Goal: Task Accomplishment & Management: Manage account settings

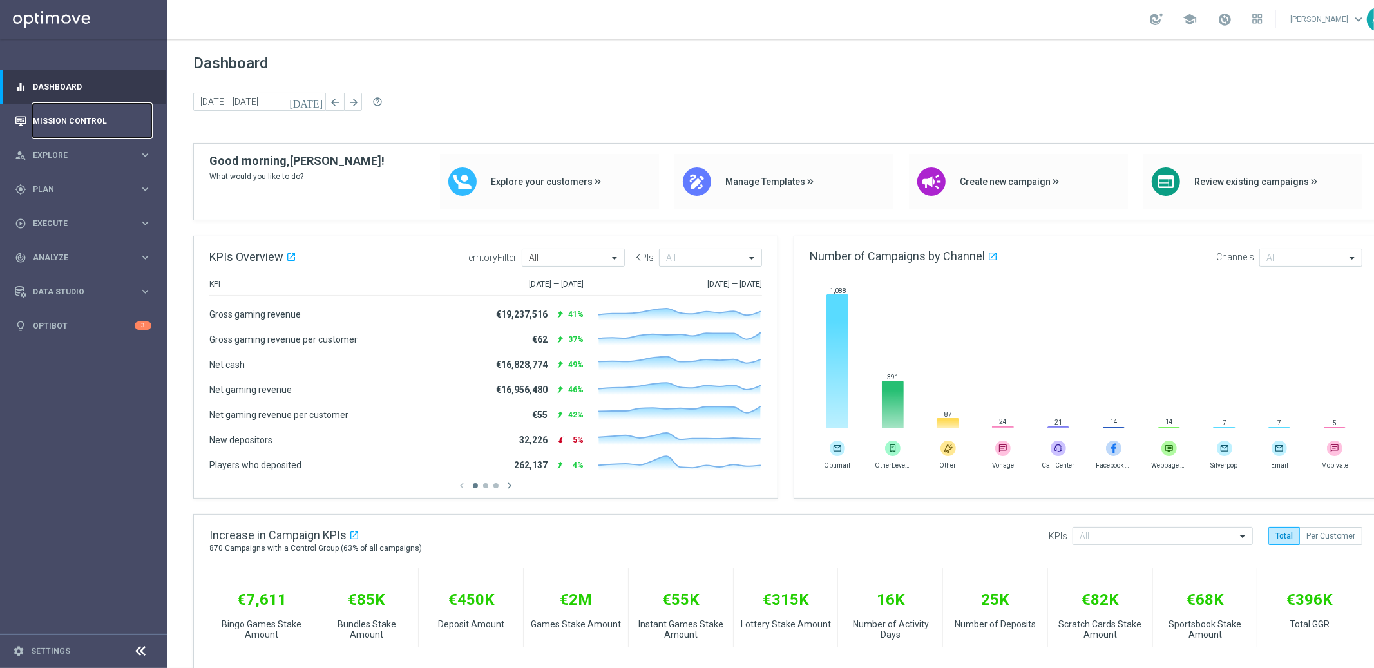
click at [87, 117] on link "Mission Control" at bounding box center [92, 121] width 119 height 34
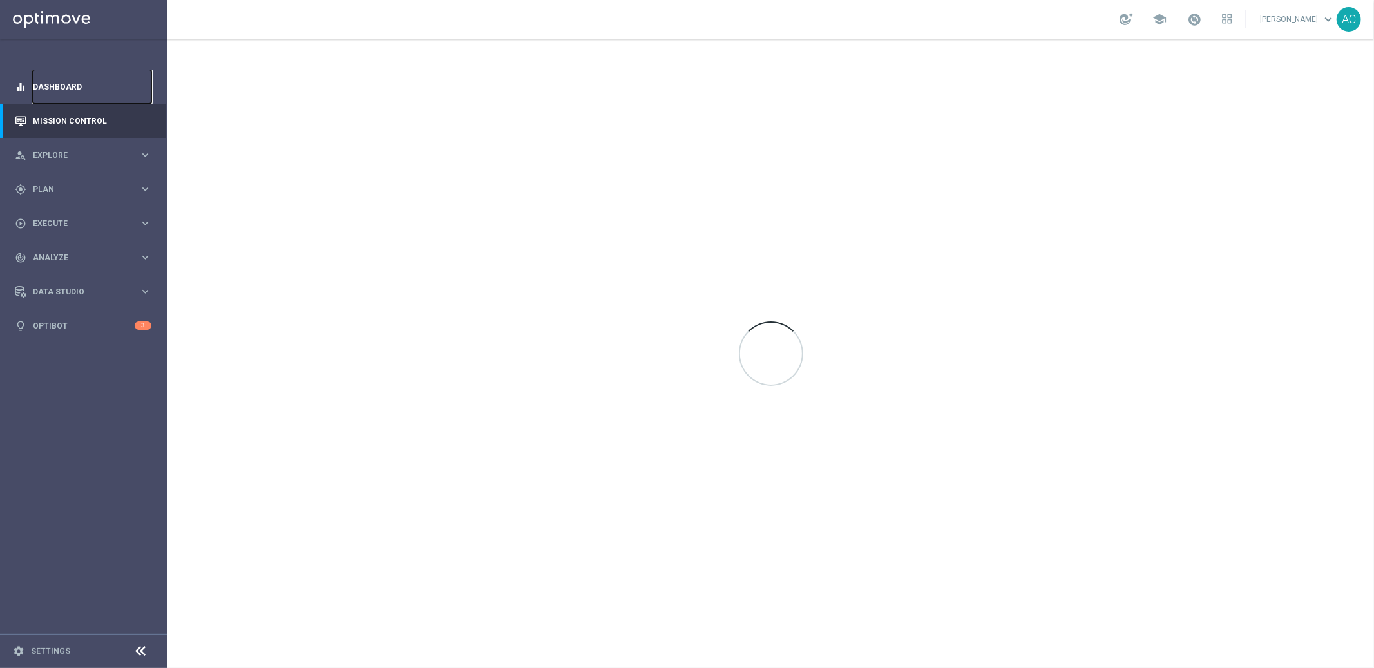
click at [71, 85] on link "Dashboard" at bounding box center [92, 87] width 119 height 34
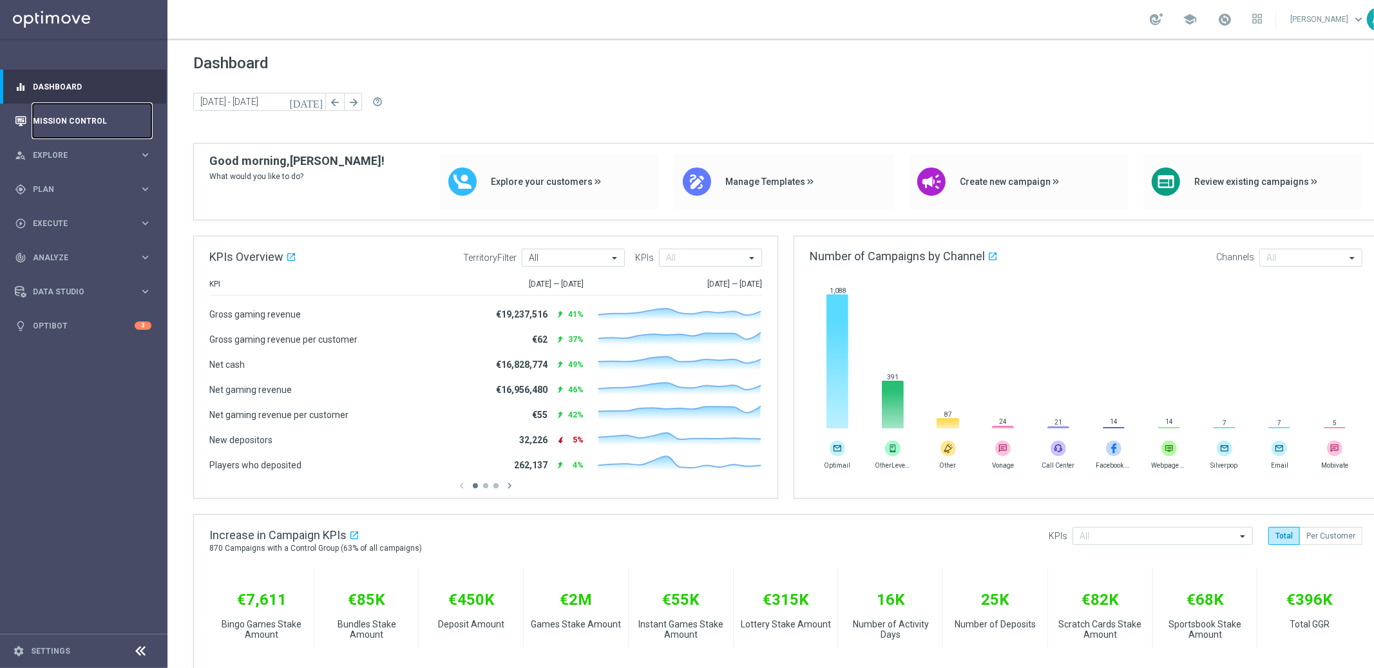
click at [81, 116] on link "Mission Control" at bounding box center [92, 121] width 119 height 34
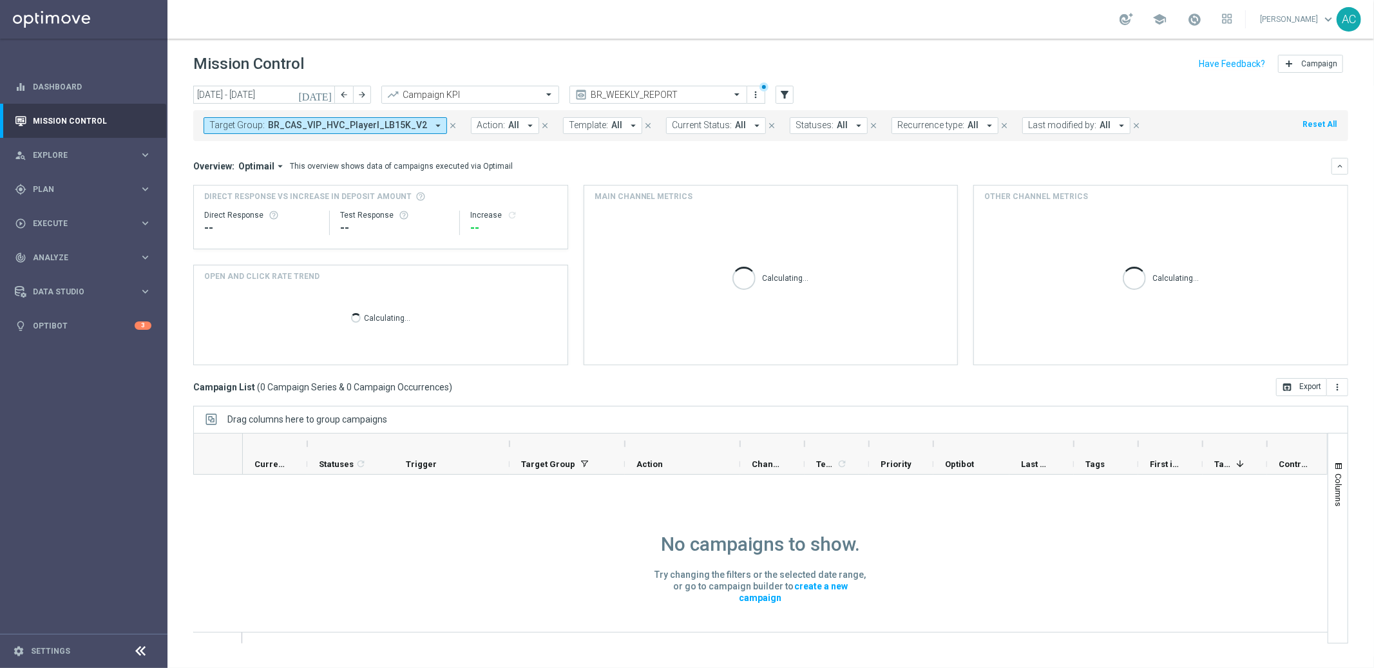
click at [411, 127] on span "BR_CAS_VIP_HVC_PlayerI_LB15K_V2" at bounding box center [347, 125] width 159 height 11
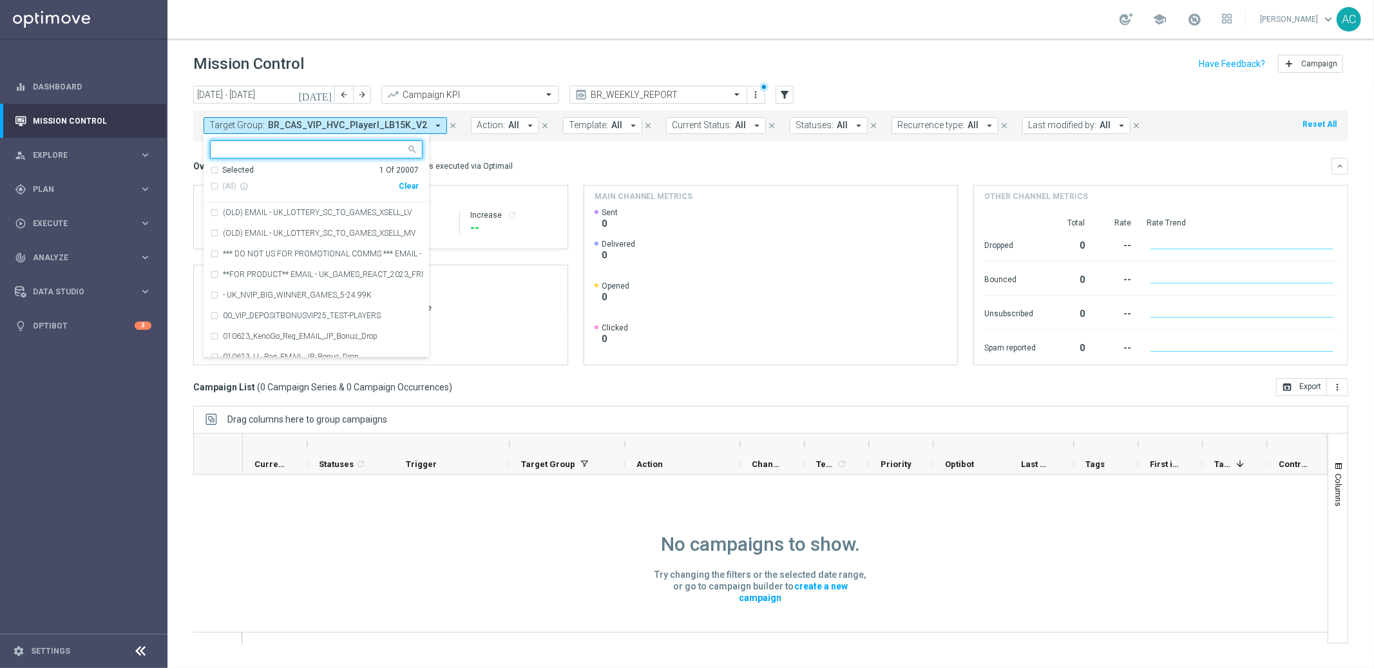
click at [0, 0] on div "Clear" at bounding box center [0, 0] width 0 height 0
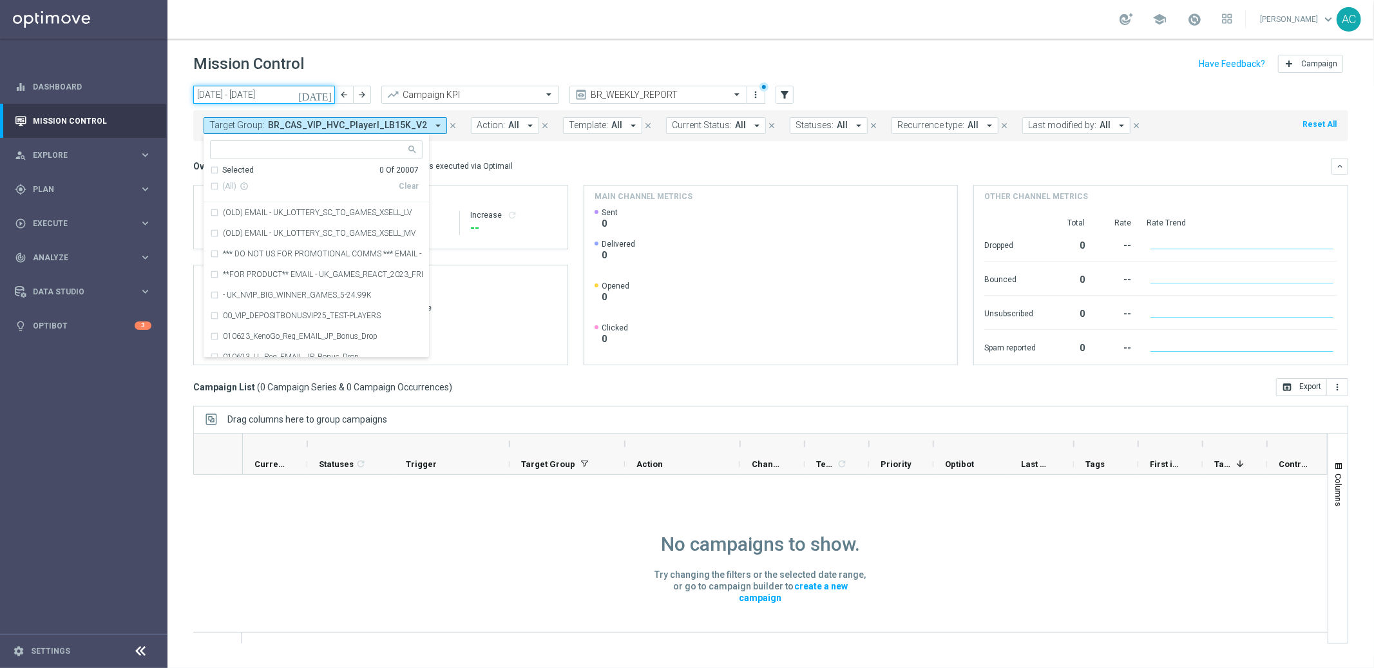
click at [288, 99] on input "[DATE] - [DATE]" at bounding box center [264, 95] width 142 height 18
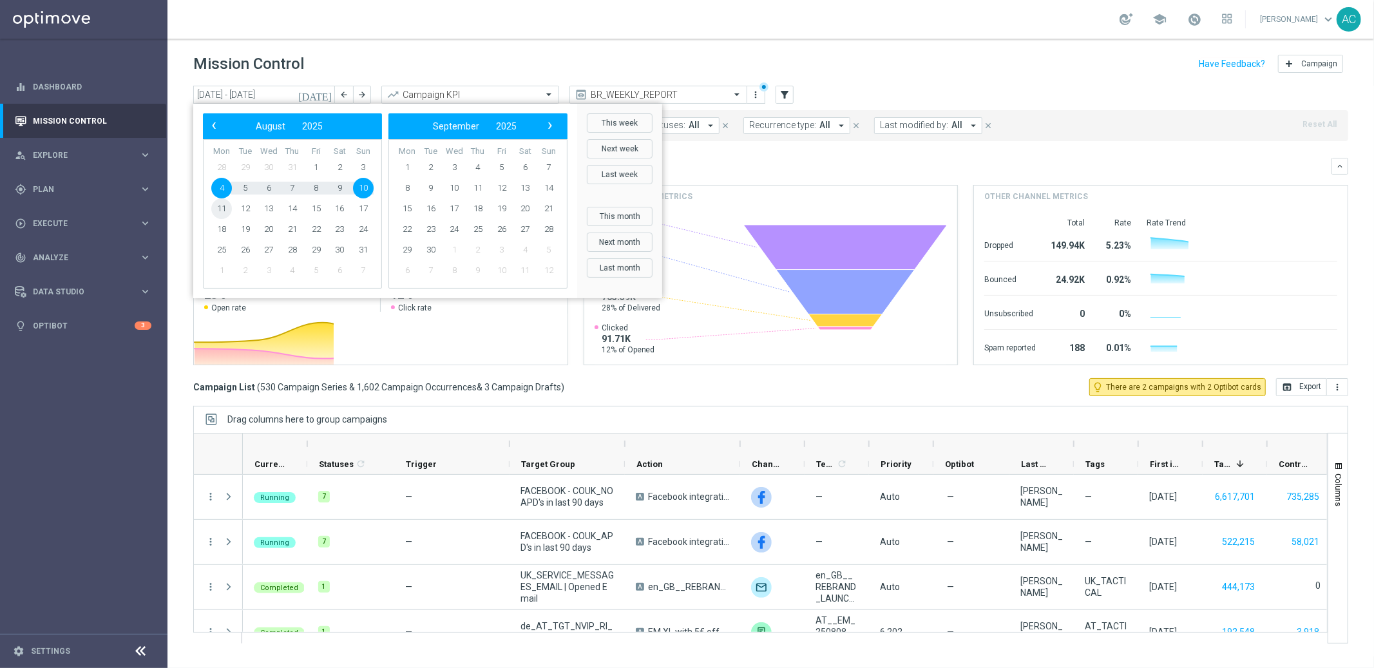
click at [225, 211] on span "11" at bounding box center [221, 208] width 21 height 21
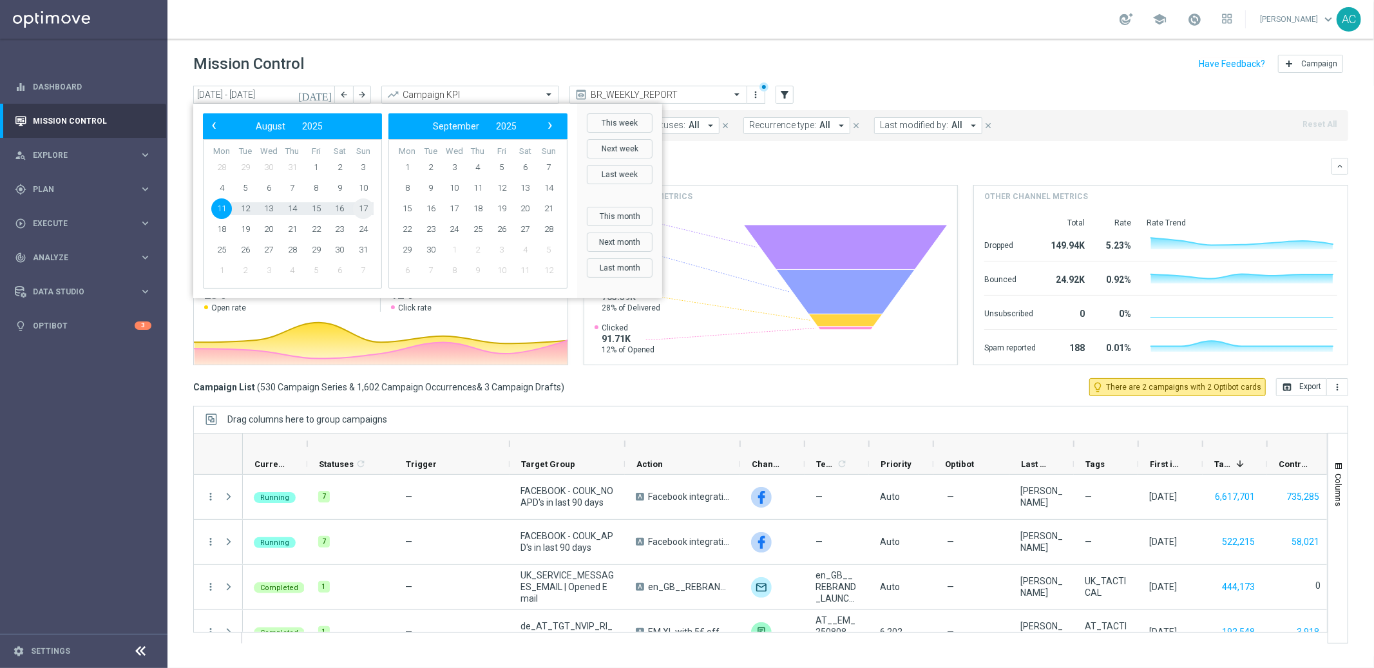
click at [359, 205] on span "17" at bounding box center [363, 208] width 21 height 21
type input "[DATE] - [DATE]"
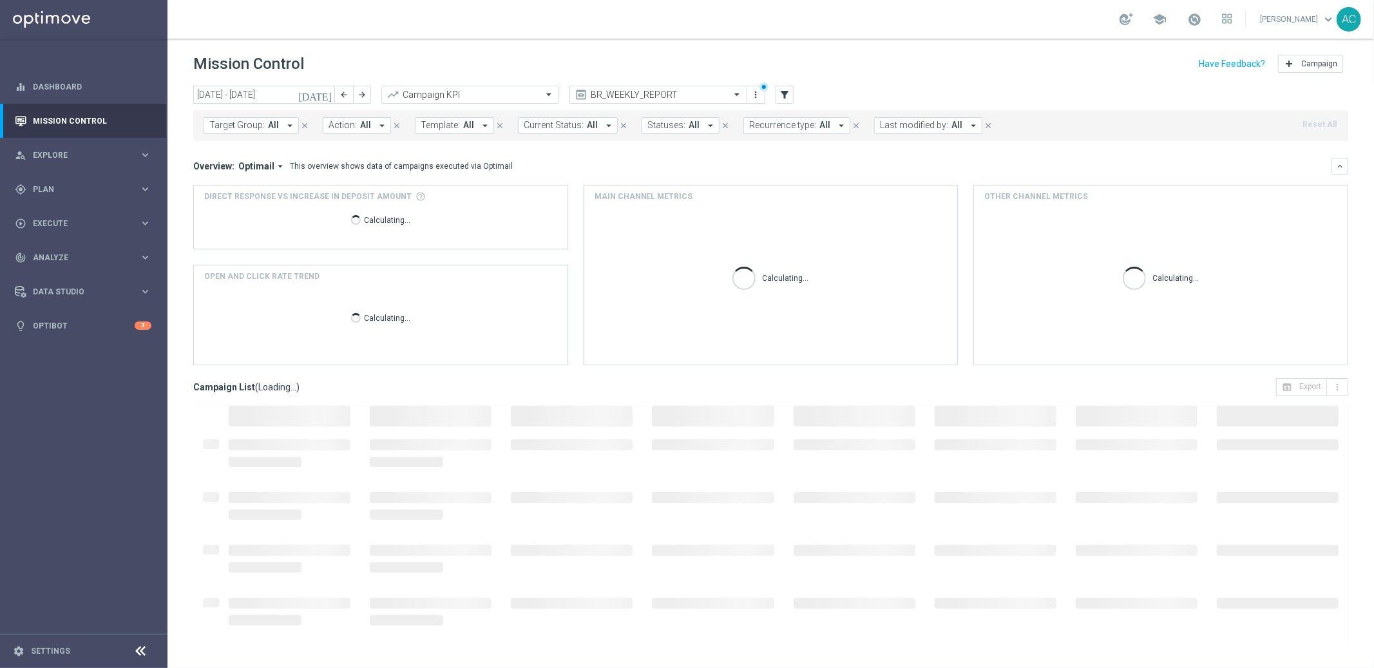
click at [360, 130] on span "All" at bounding box center [365, 125] width 11 height 11
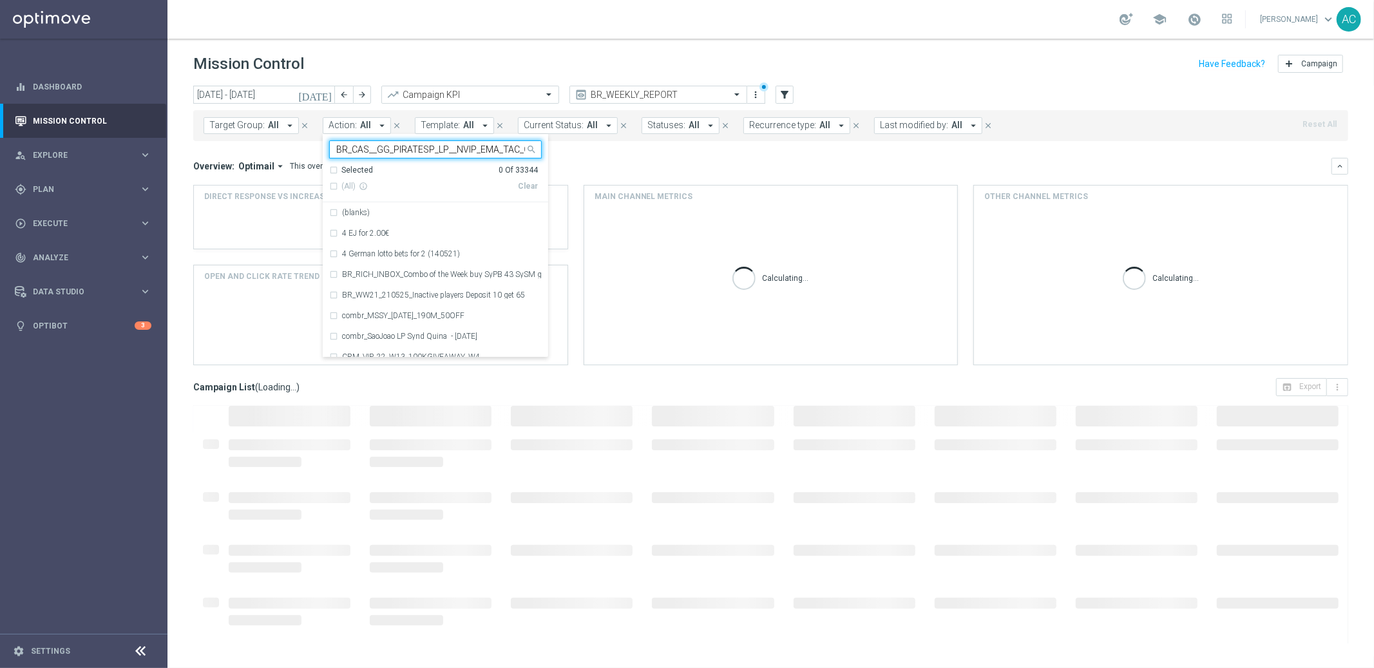
scroll to position [0, 31]
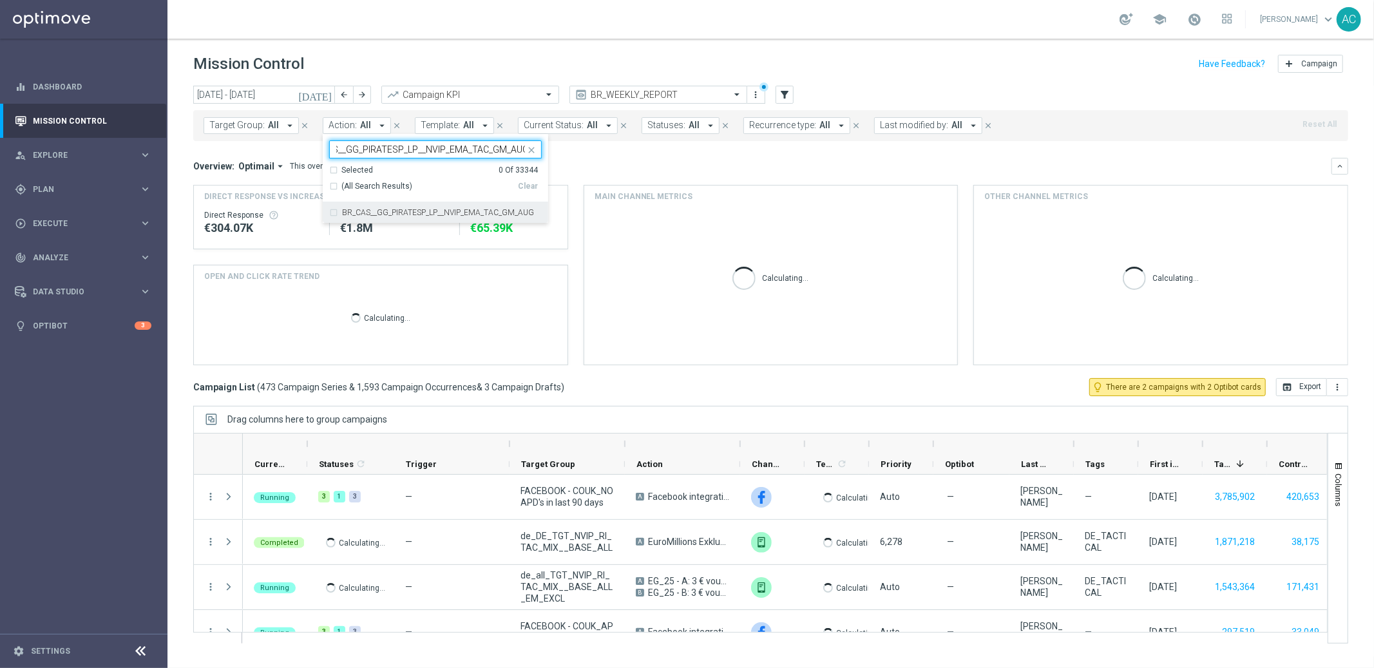
click at [329, 208] on div "BR_CAS__GG_PIRATESP_LP__NVIP_EMA_TAC_GM_AUG" at bounding box center [435, 212] width 213 height 21
type input "BR_CAS__GG_PIRATESP_LP__NVIP_EMA_TAC_GM_AUG"
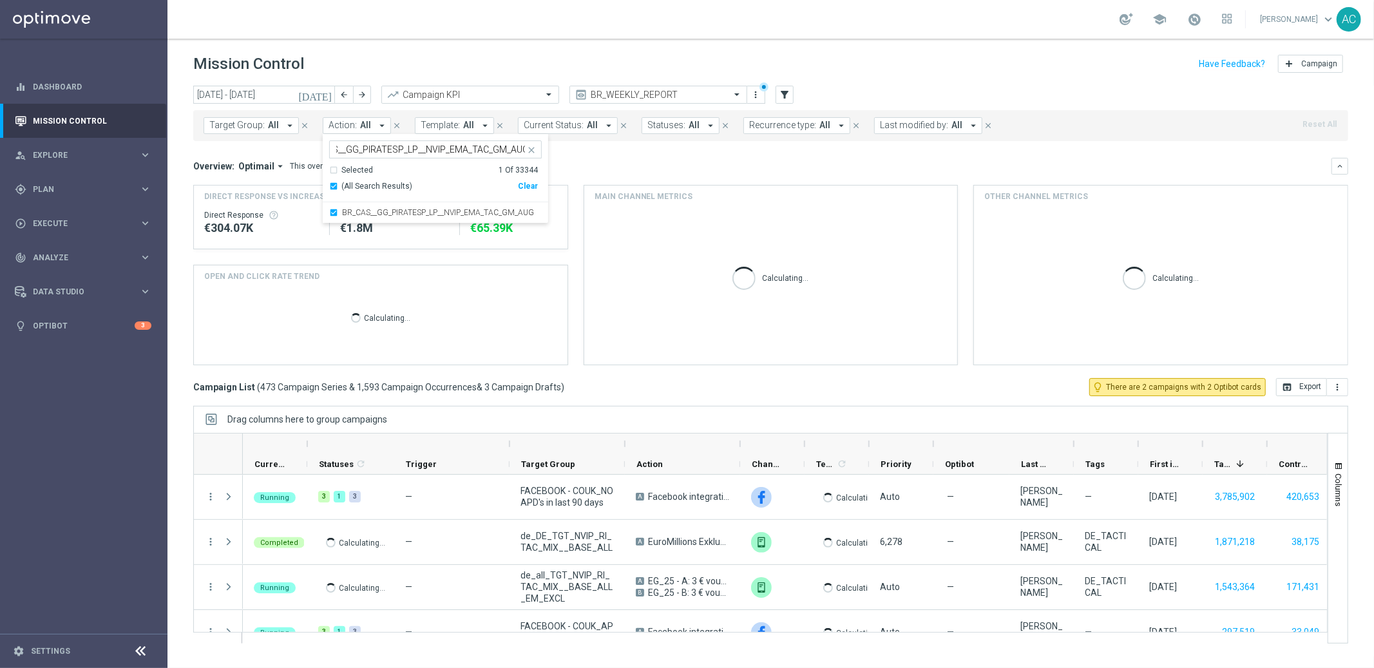
scroll to position [0, 0]
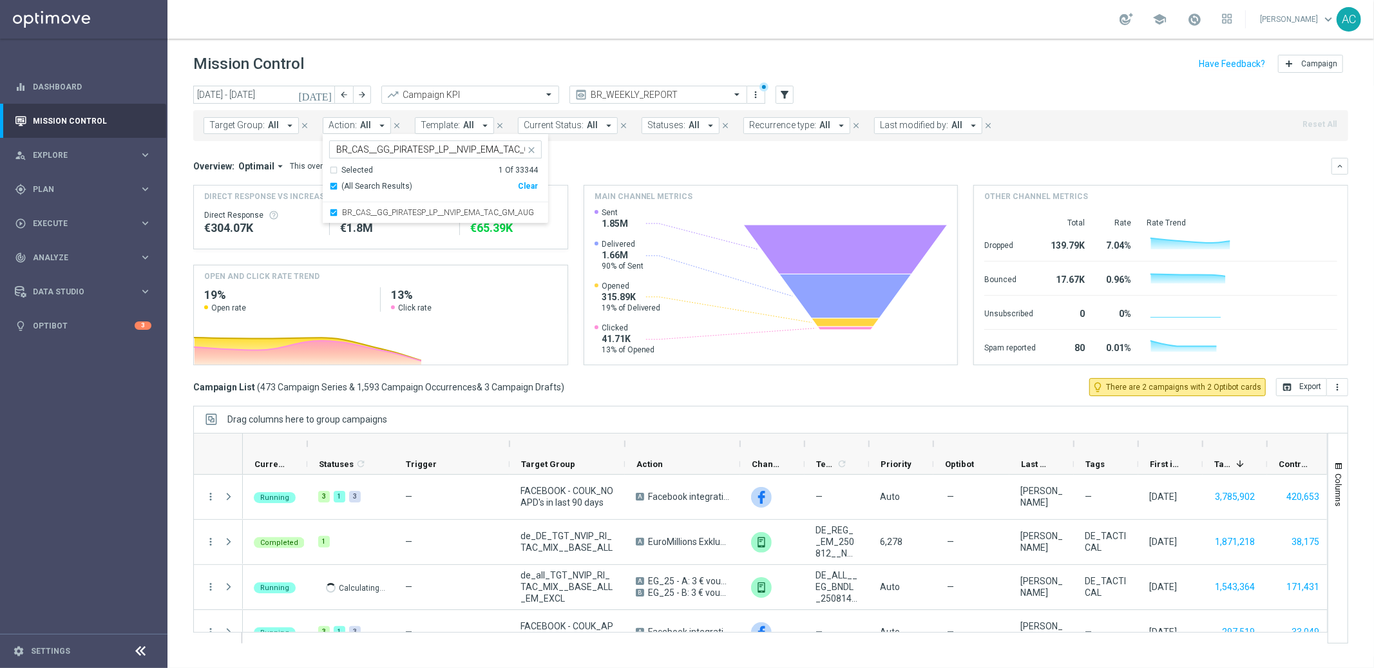
click at [603, 150] on mini-dashboard "Overview: Optimail arrow_drop_down This overview shows data of campaigns execut…" at bounding box center [770, 259] width 1155 height 237
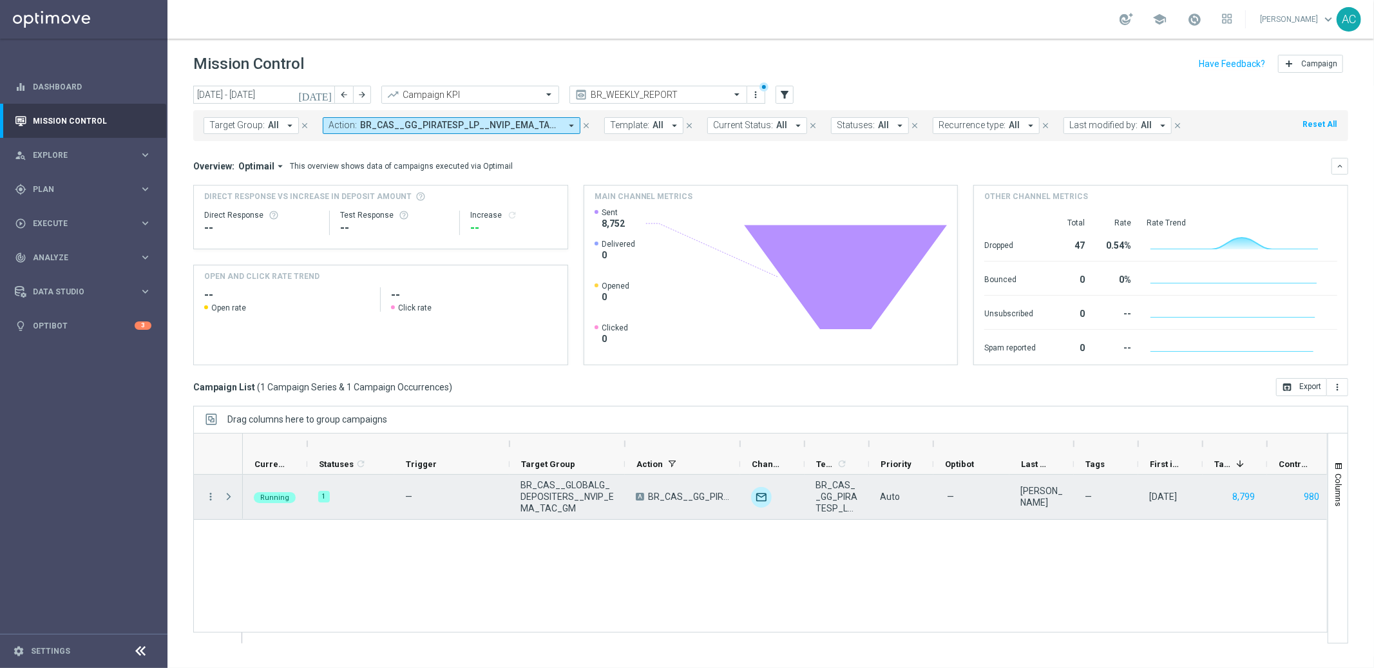
click at [227, 497] on span at bounding box center [229, 497] width 12 height 10
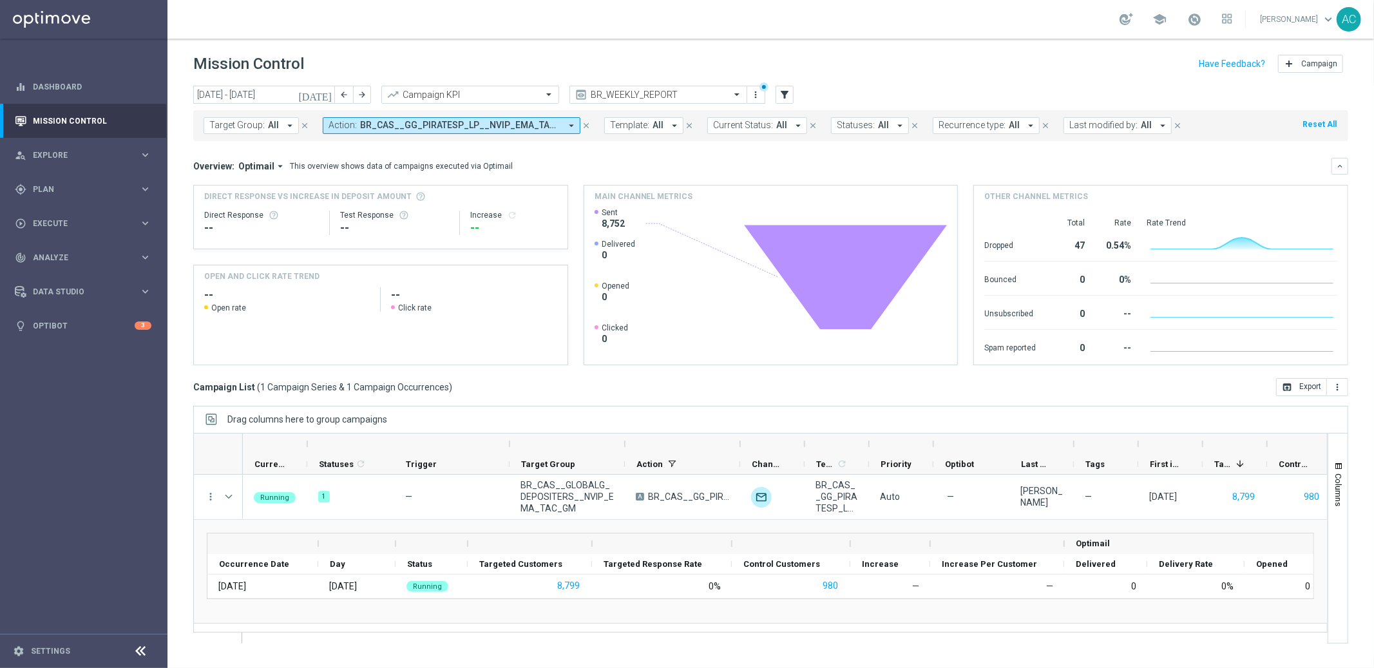
click at [555, 125] on span "BR_CAS__GG_PIRATESP_LP__NVIP_EMA_TAC_GM_AUG" at bounding box center [460, 125] width 200 height 11
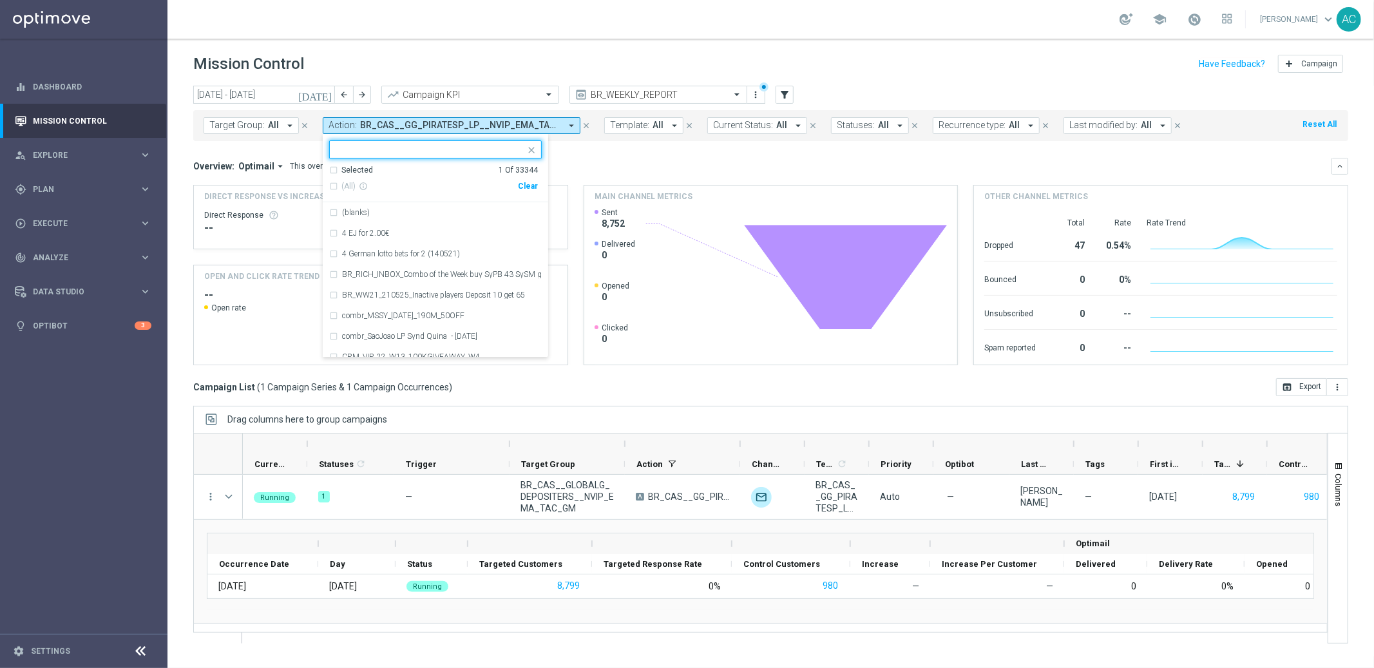
click at [0, 0] on div "Clear" at bounding box center [0, 0] width 0 height 0
click at [611, 139] on div "Target Group: All arrow_drop_down close Action: BR_CAS__GG_PIRATESP_LP__NVIP_EM…" at bounding box center [770, 125] width 1155 height 31
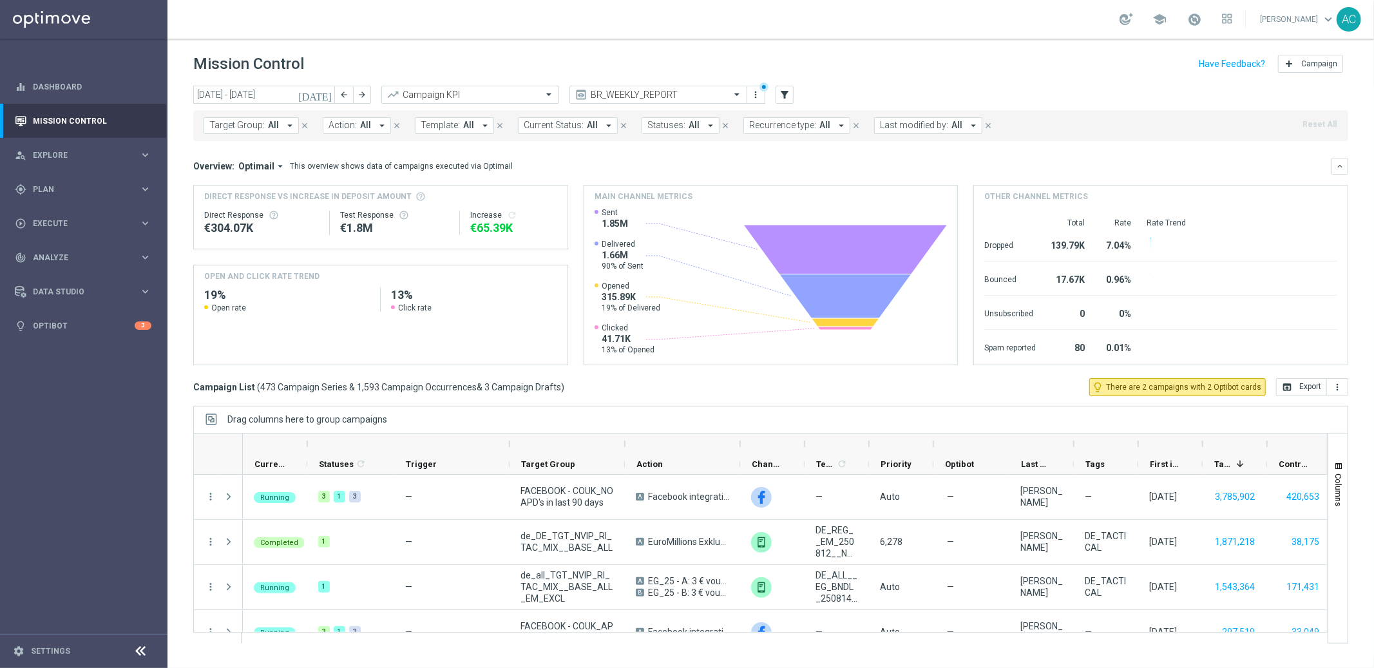
click at [376, 127] on icon "arrow_drop_down" at bounding box center [382, 126] width 12 height 12
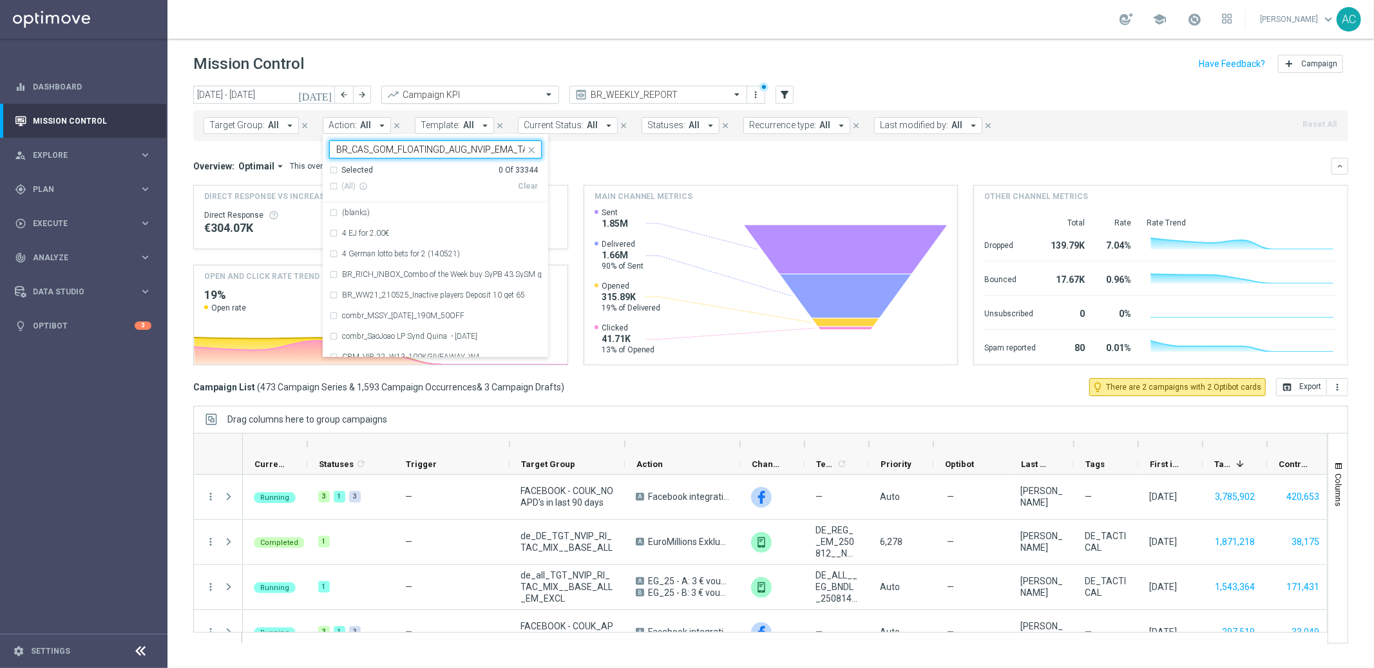
scroll to position [0, 23]
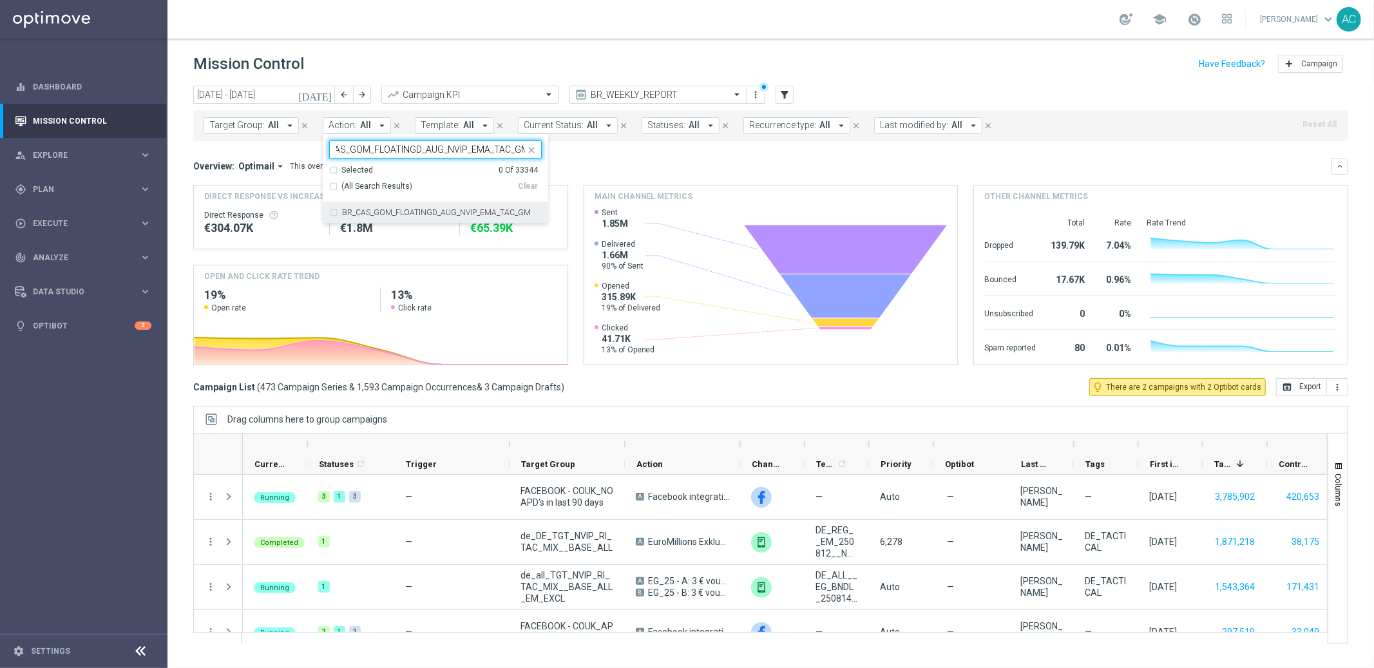
click at [329, 213] on div "BR_CAS_GOM_FLOATINGD_AUG_NVIP_EMA_TAC_GM" at bounding box center [435, 212] width 213 height 21
type input "BR_CAS_GOM_FLOATINGD_AUG_NVIP_EMA_TAC_GM"
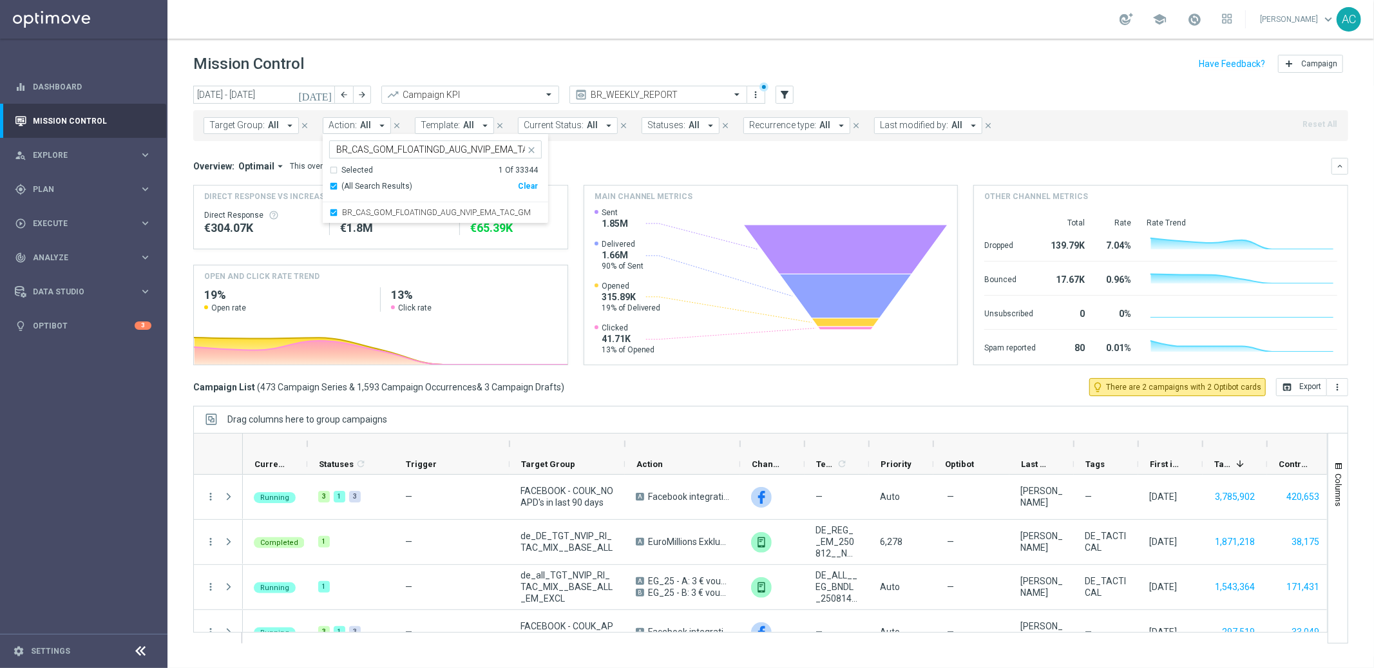
click at [660, 158] on div "Overview: Optimail arrow_drop_down This overview shows data of campaigns execut…" at bounding box center [770, 166] width 1155 height 17
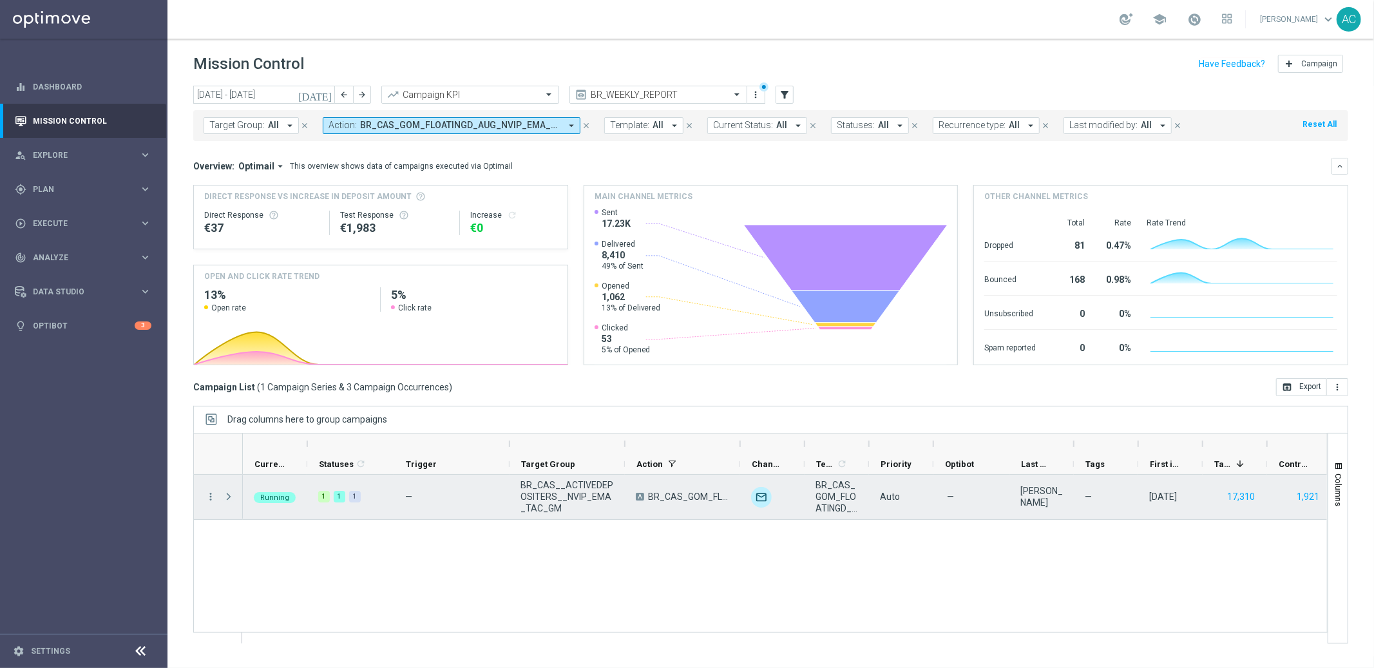
click at [232, 496] on span at bounding box center [229, 497] width 12 height 10
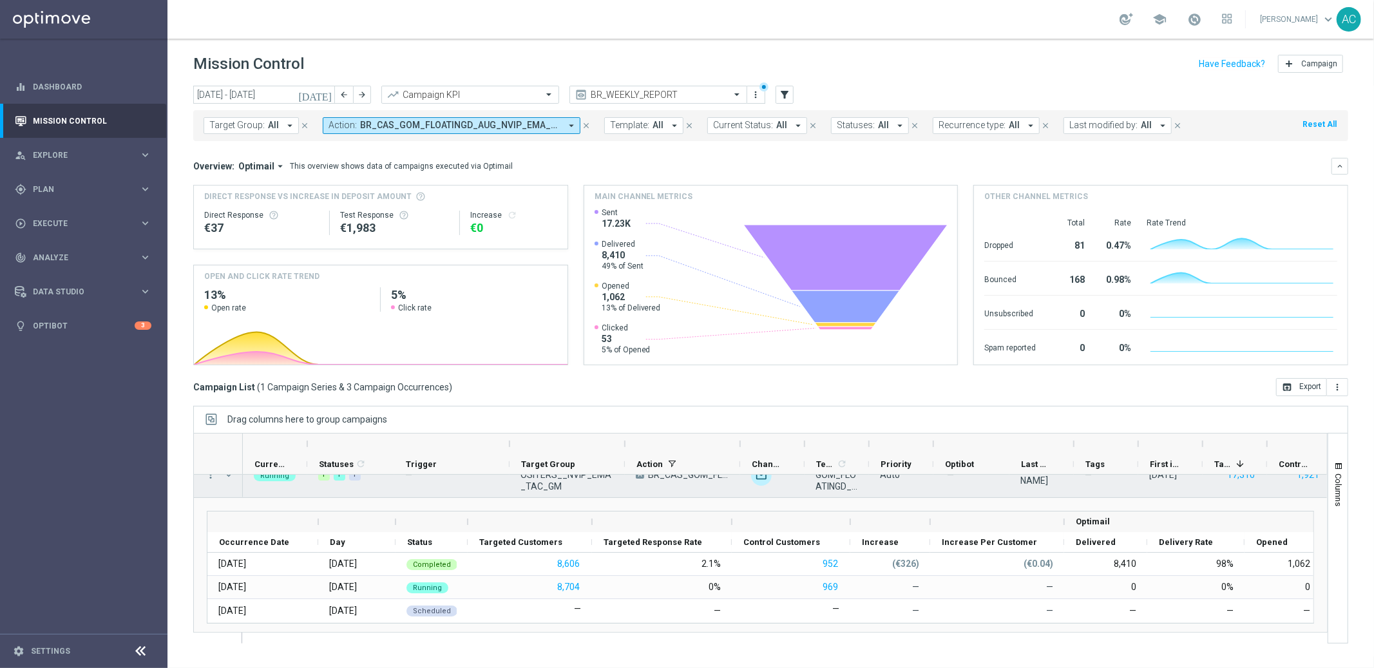
scroll to position [37, 0]
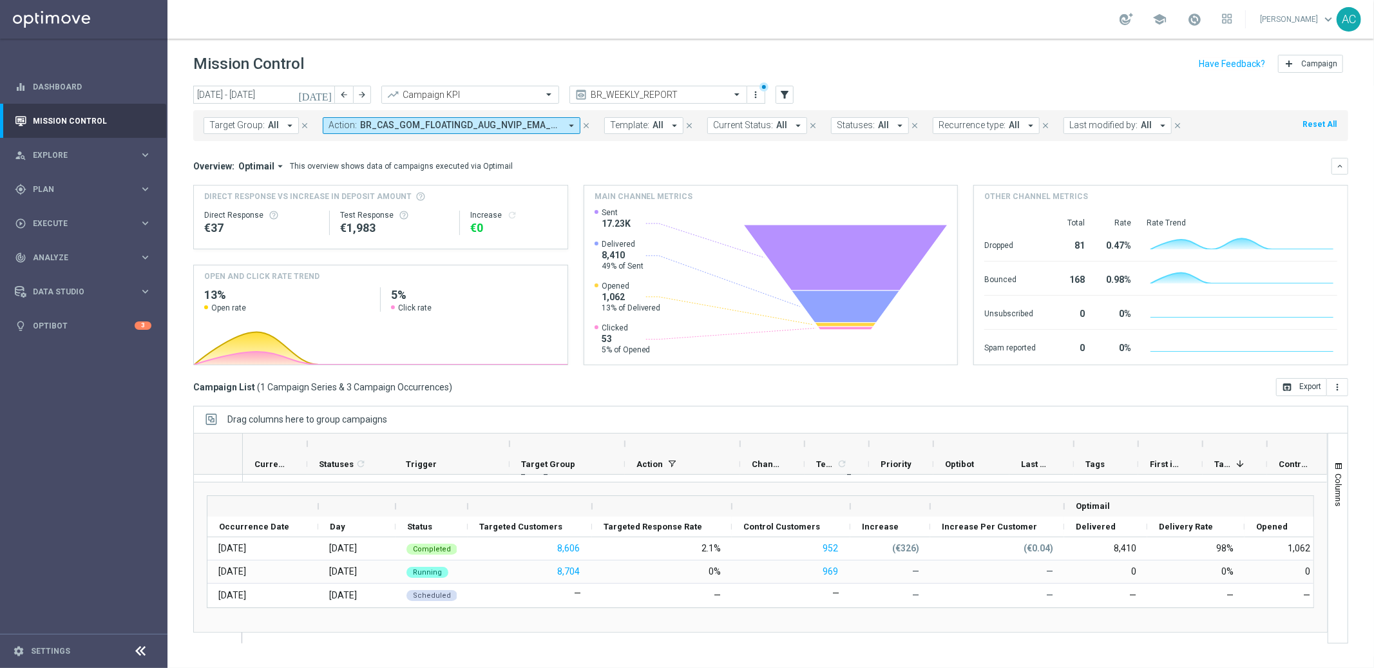
click at [531, 130] on span "BR_CAS_GOM_FLOATINGD_AUG_NVIP_EMA_TAC_GM" at bounding box center [460, 125] width 200 height 11
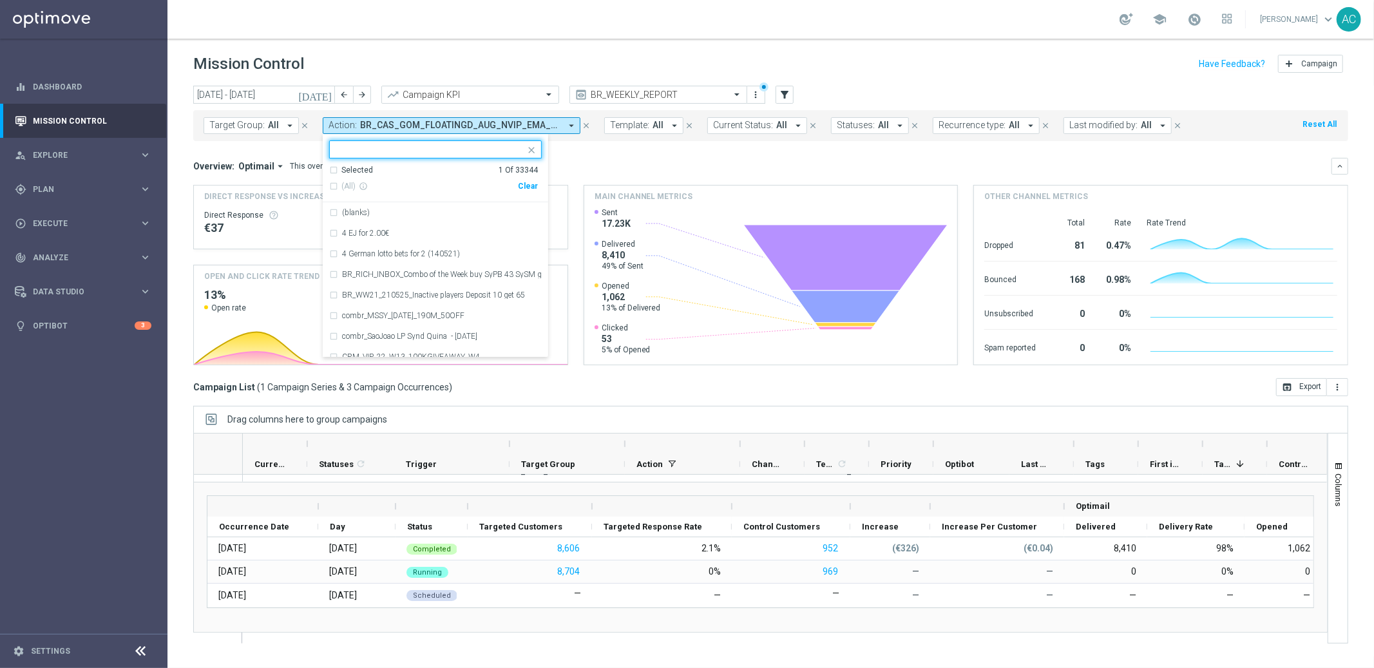
click at [0, 0] on div "Clear" at bounding box center [0, 0] width 0 height 0
click at [665, 167] on div "Overview: Optimail arrow_drop_down This overview shows data of campaigns execut…" at bounding box center [762, 166] width 1138 height 12
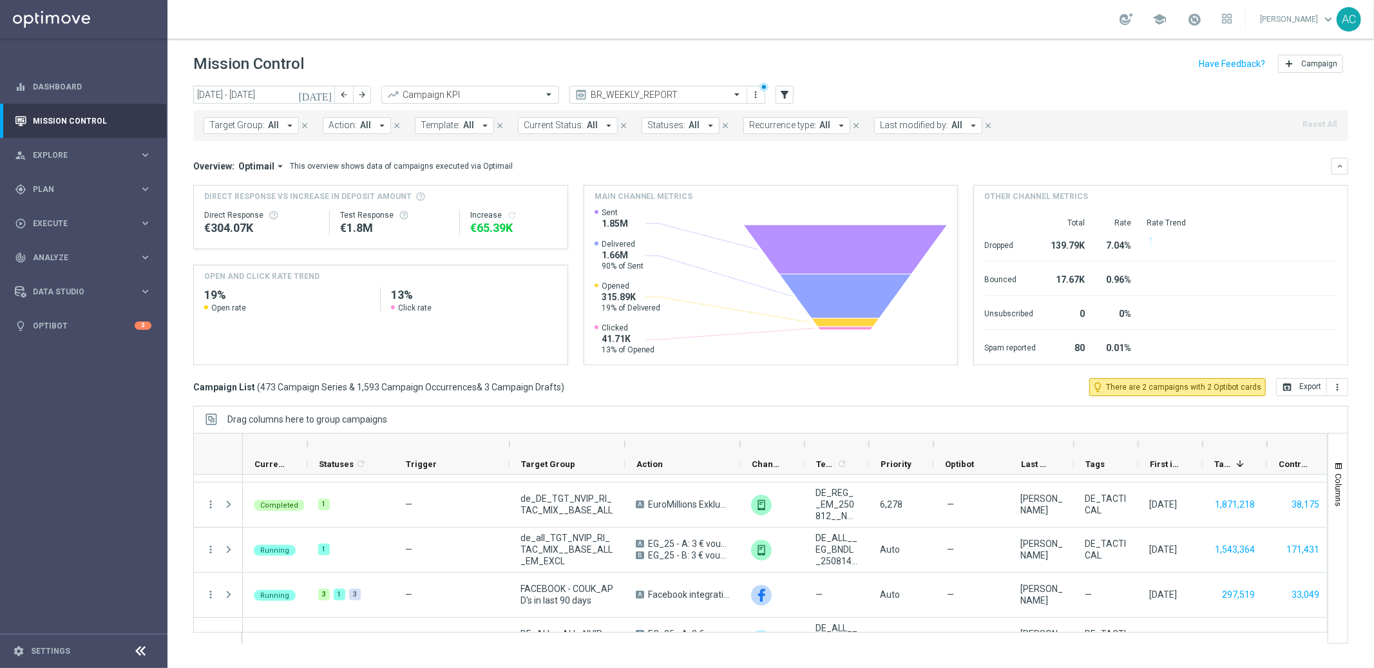
click at [360, 128] on span "All" at bounding box center [365, 125] width 11 height 11
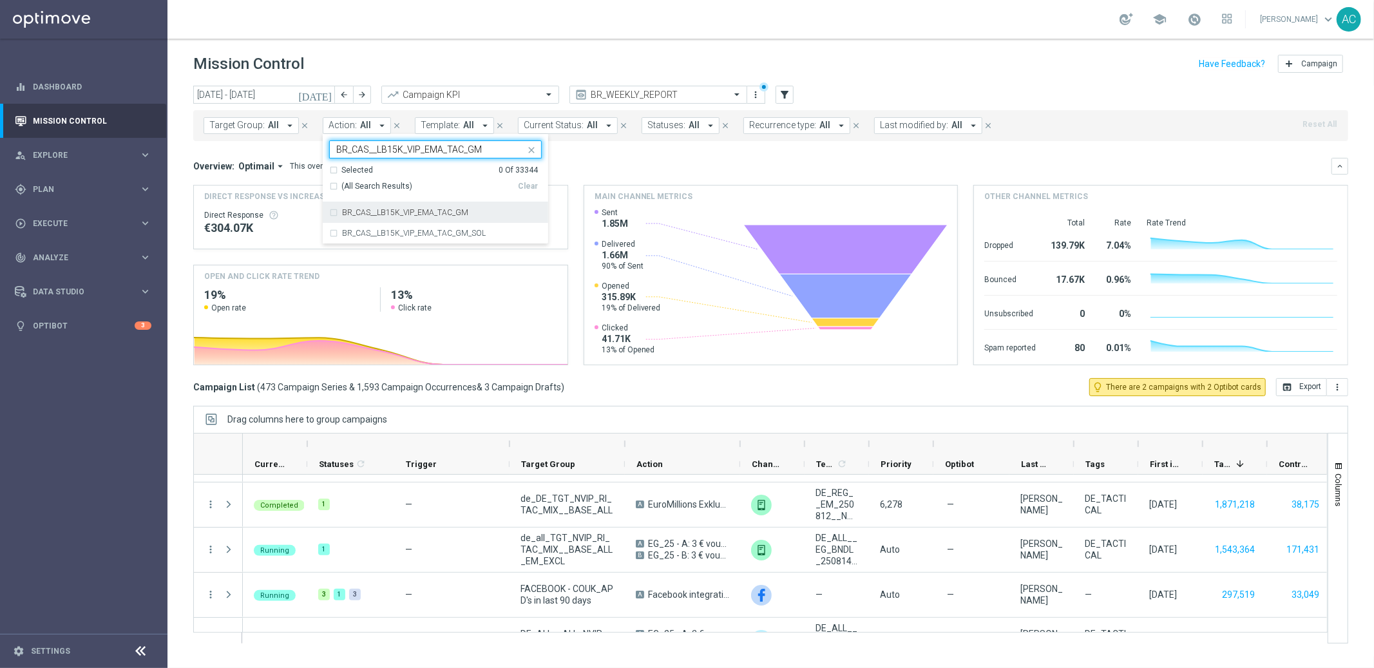
click at [329, 211] on div "BR_CAS__LB15K_VIP_EMA_TAC_GM" at bounding box center [435, 212] width 213 height 21
type input "BR_CAS__LB15K_VIP_EMA_TAC_GM"
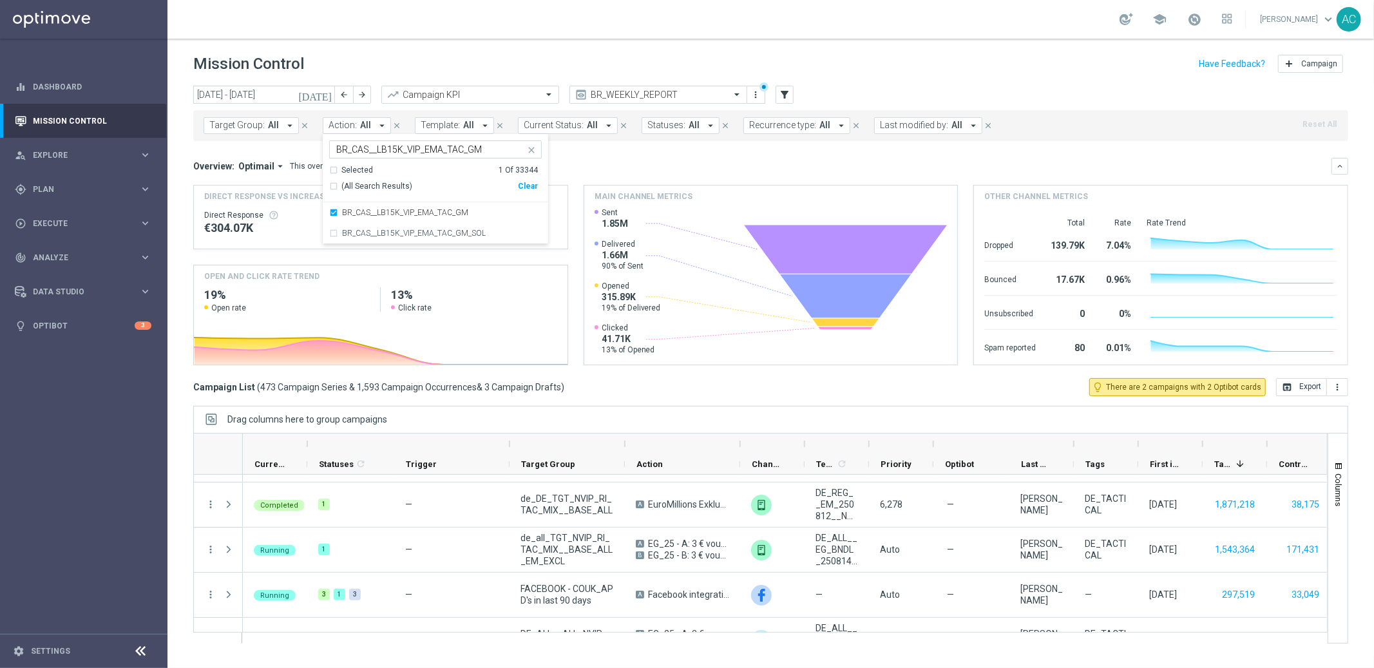
click at [672, 168] on div "Overview: Optimail arrow_drop_down This overview shows data of campaigns execut…" at bounding box center [762, 166] width 1138 height 12
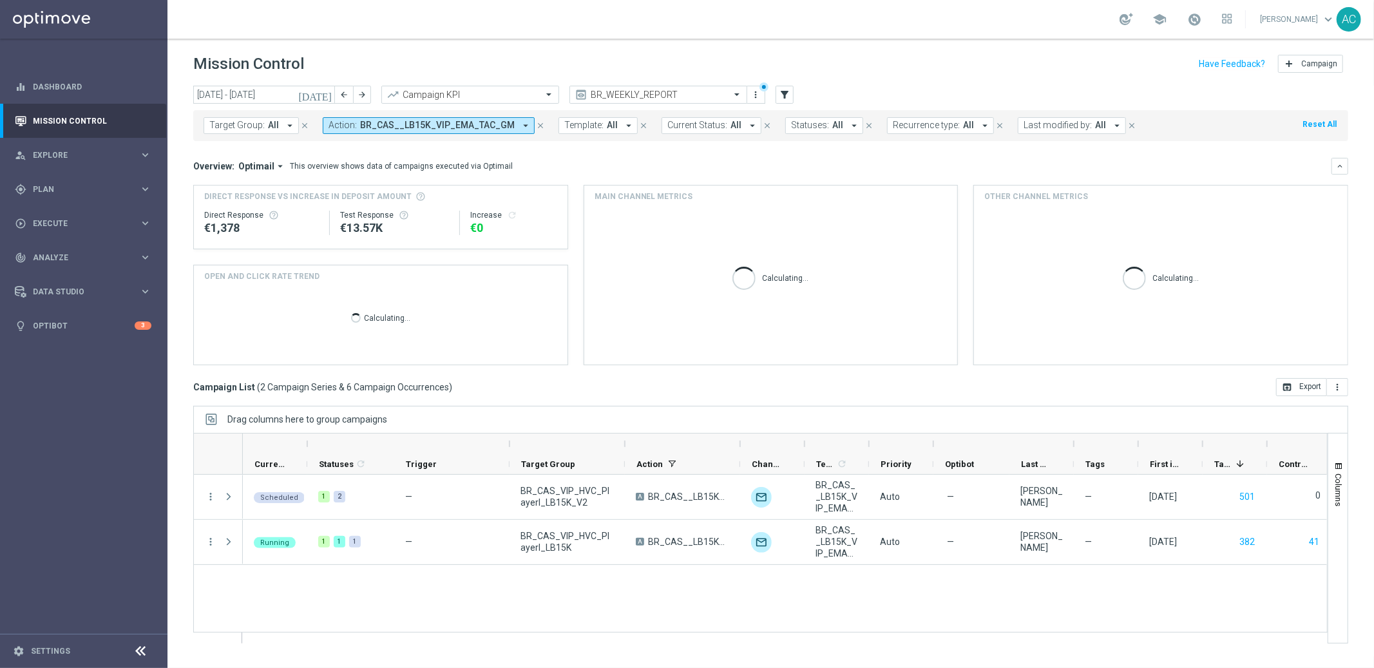
scroll to position [0, 0]
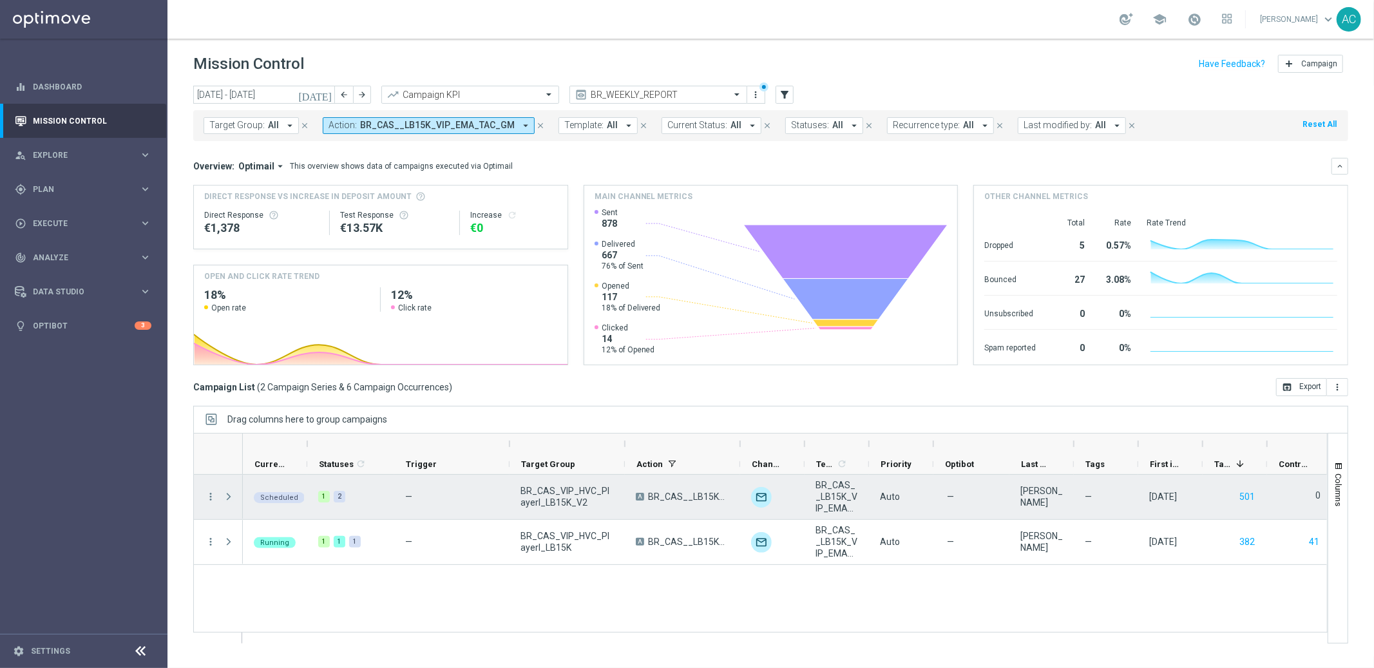
click at [231, 495] on span at bounding box center [229, 497] width 12 height 10
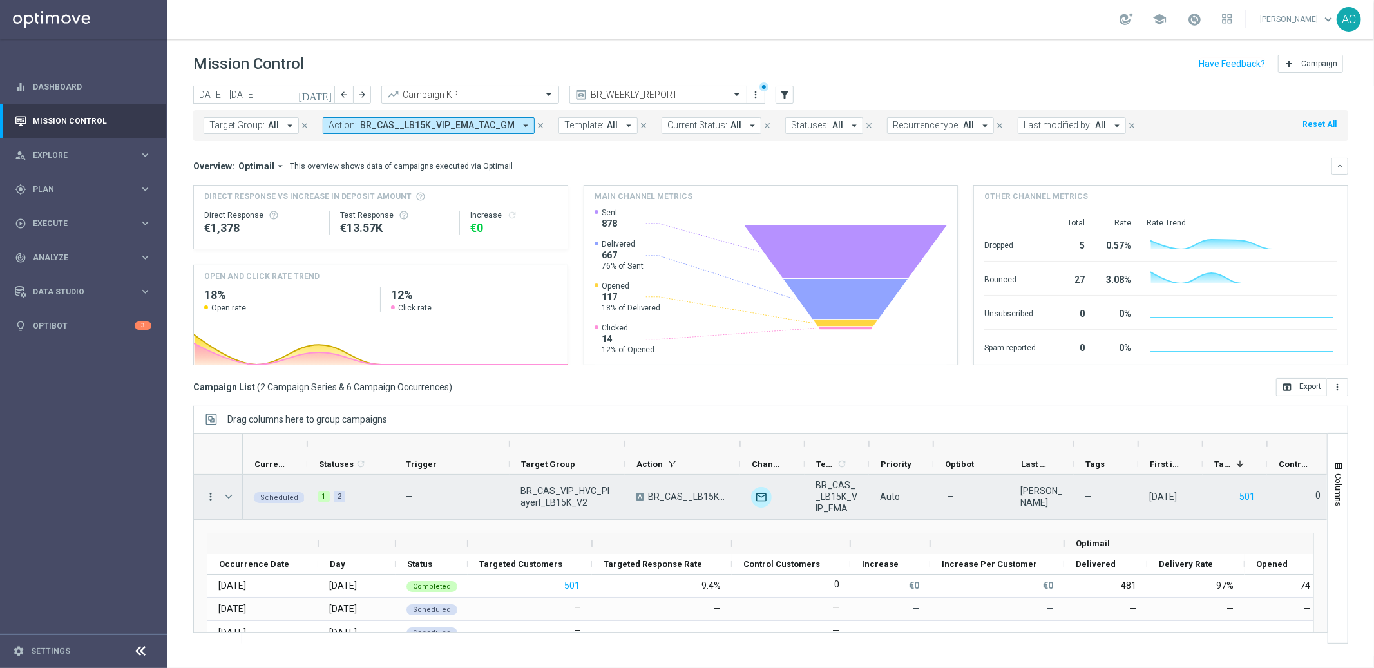
click at [210, 495] on icon "more_vert" at bounding box center [211, 497] width 12 height 12
click at [291, 578] on span "Go to Campaign Analysis" at bounding box center [282, 577] width 92 height 9
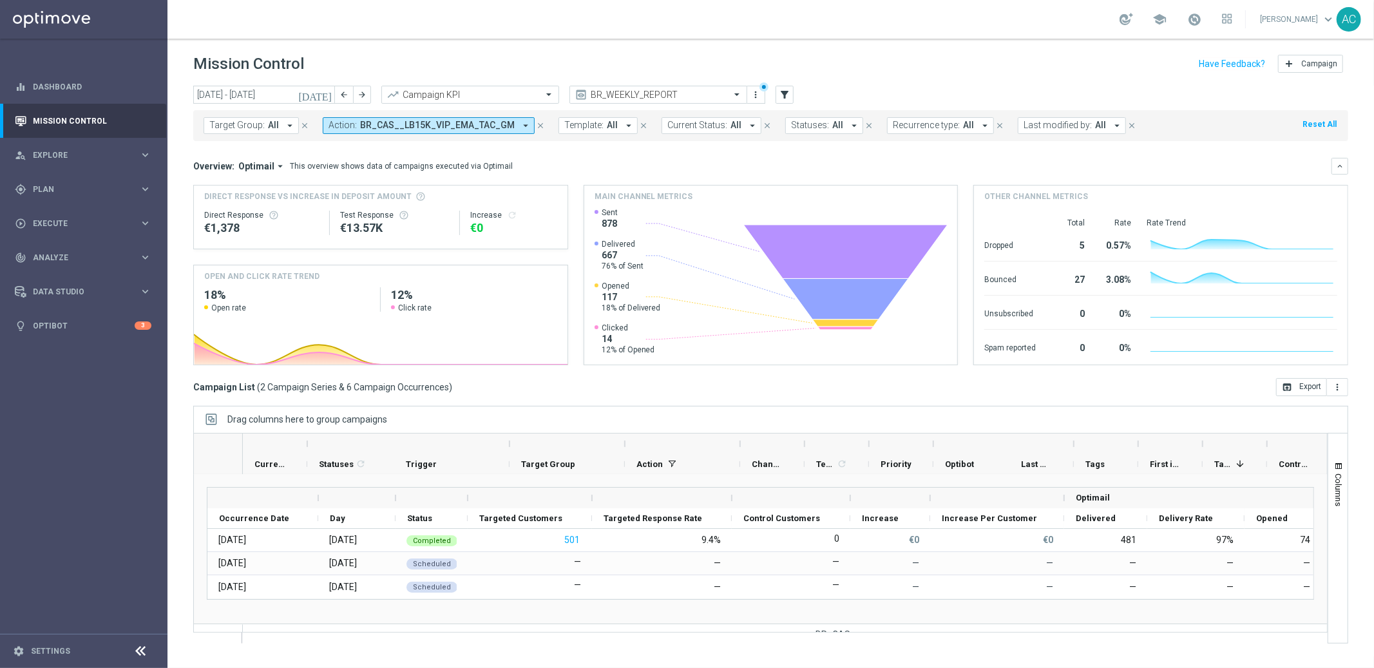
scroll to position [82, 0]
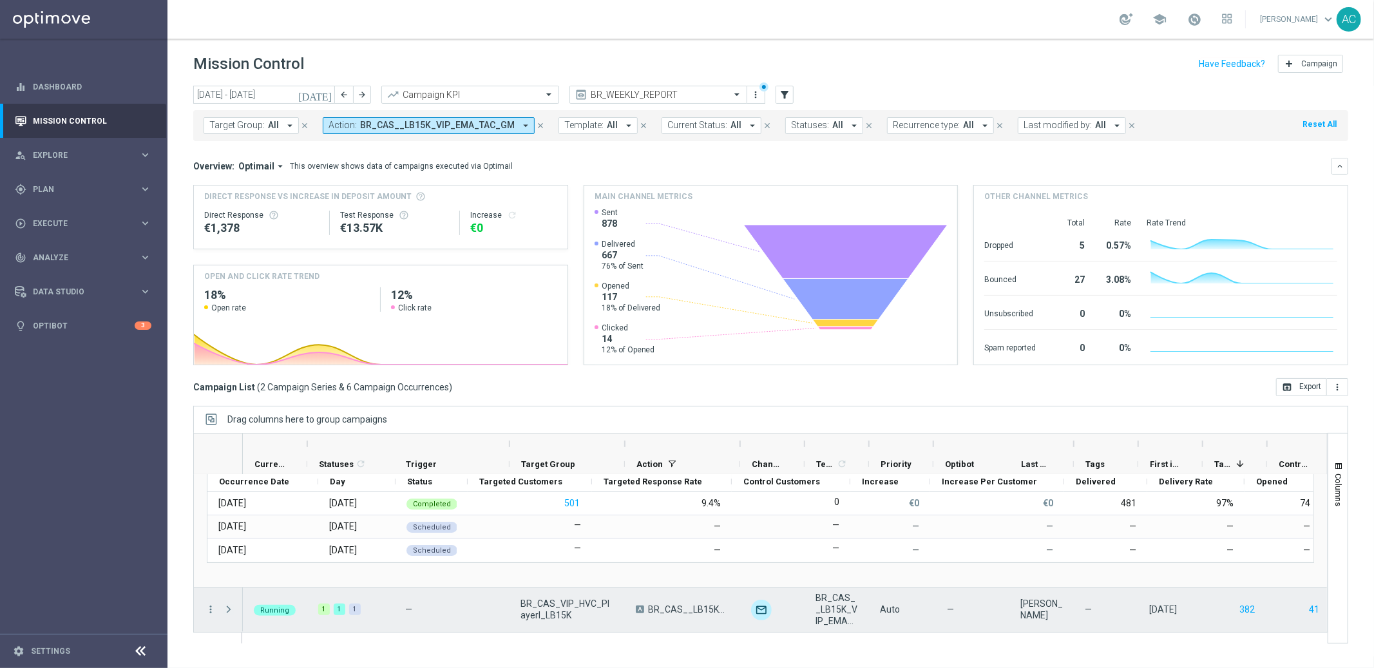
click at [227, 607] on span at bounding box center [229, 609] width 12 height 10
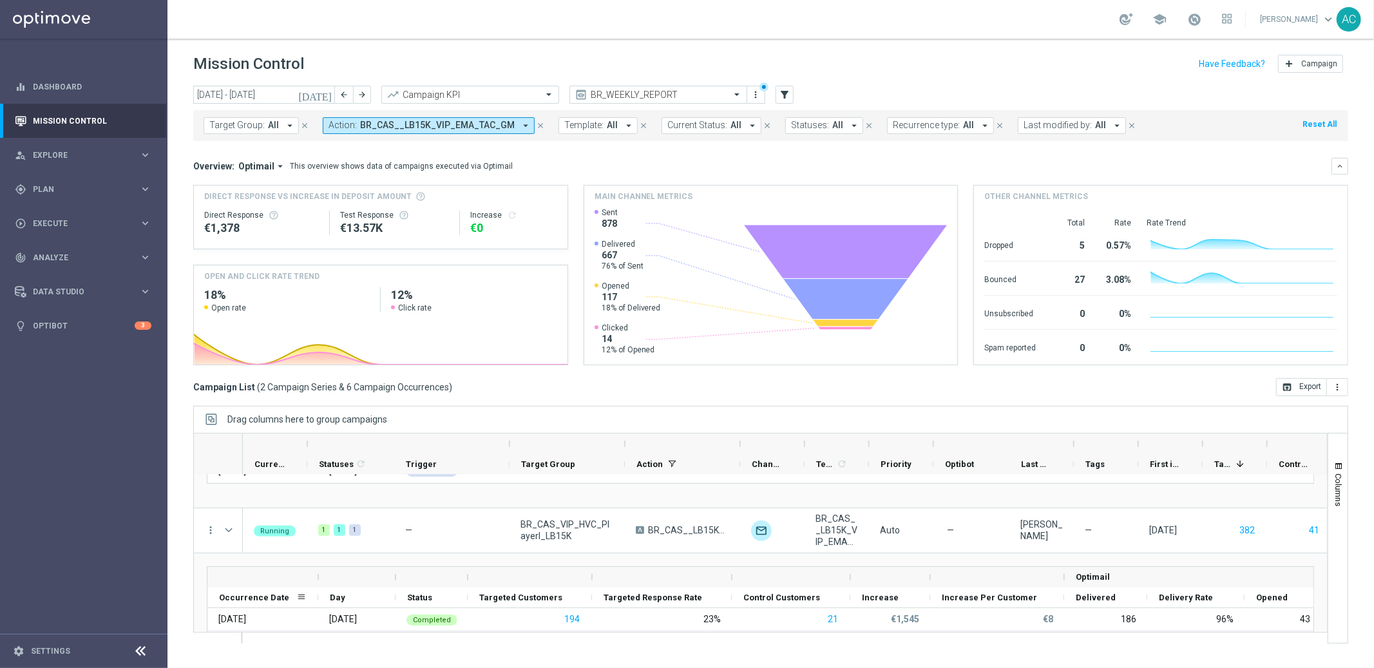
scroll to position [100, 0]
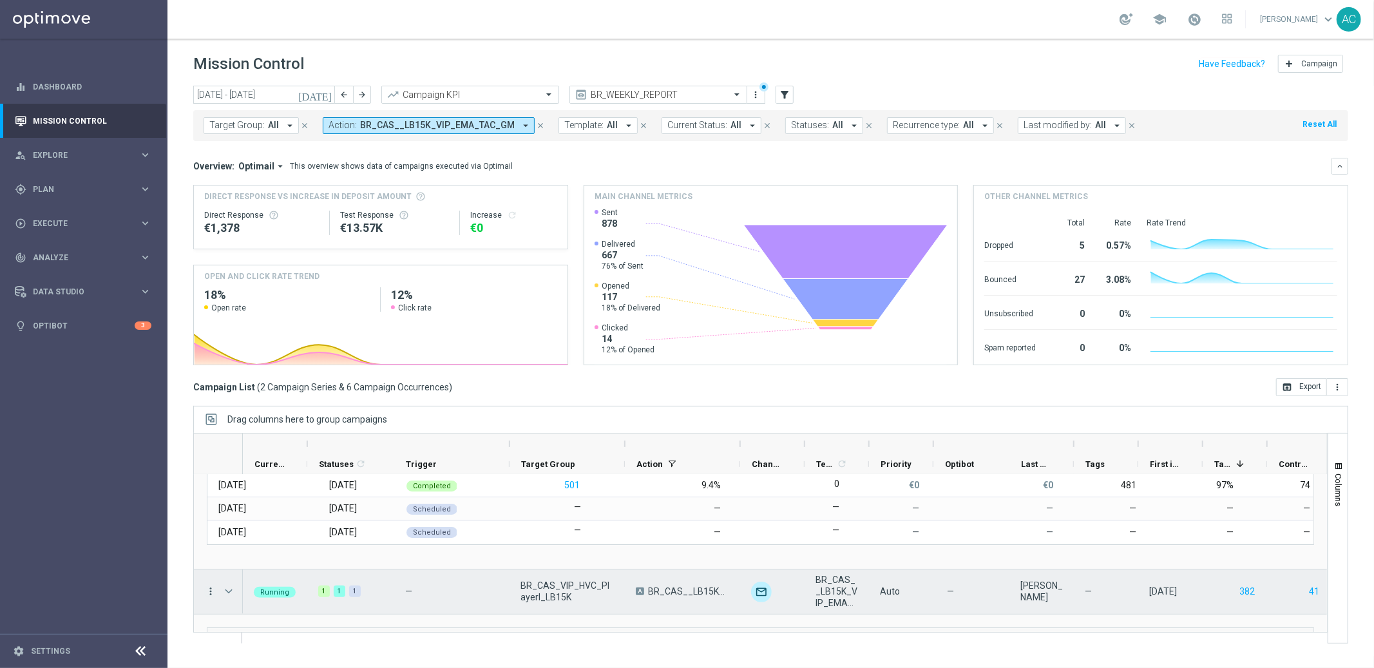
click at [208, 593] on icon "more_vert" at bounding box center [211, 592] width 12 height 12
click at [292, 517] on div "bar_chart Go to Campaign Analysis" at bounding box center [288, 511] width 145 height 18
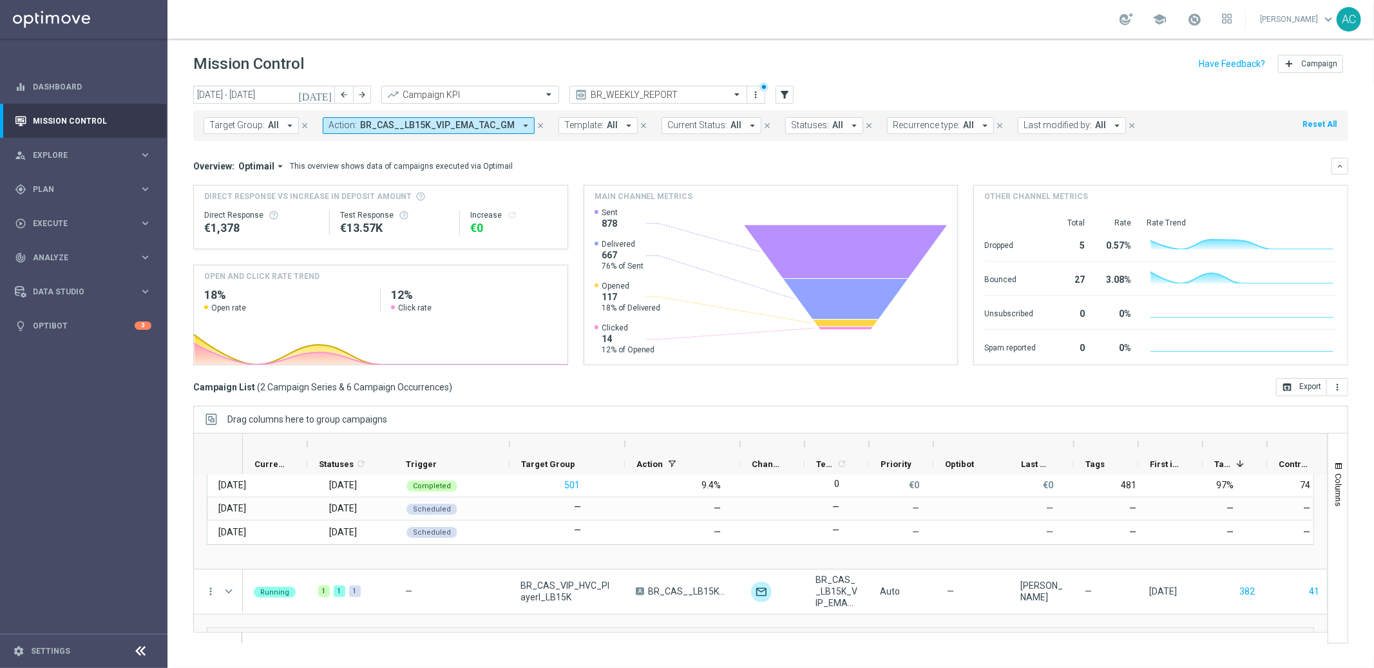
click at [506, 130] on button "Action: BR_CAS__LB15K_VIP_EMA_TAC_GM arrow_drop_down" at bounding box center [429, 125] width 212 height 17
type input "BR_CAS_VIP_HVC_PlayerI_LB15"
drag, startPoint x: 642, startPoint y: 151, endPoint x: 586, endPoint y: 144, distance: 55.8
click at [640, 151] on mini-dashboard "Overview: Optimail arrow_drop_down This overview shows data of campaigns execut…" at bounding box center [770, 259] width 1155 height 237
click at [520, 128] on icon "arrow_drop_down" at bounding box center [526, 126] width 12 height 12
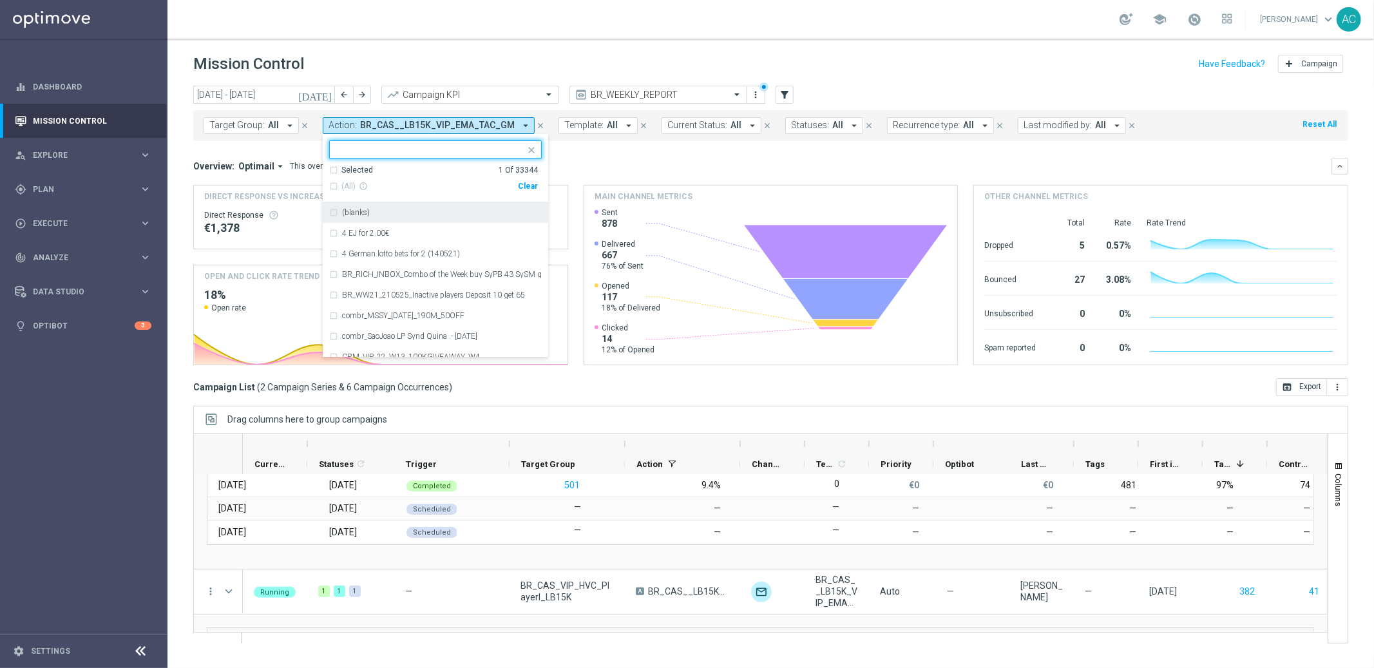
click at [0, 0] on div "Clear" at bounding box center [0, 0] width 0 height 0
click at [647, 163] on div "Overview: Optimail arrow_drop_down This overview shows data of campaigns execut…" at bounding box center [762, 166] width 1138 height 12
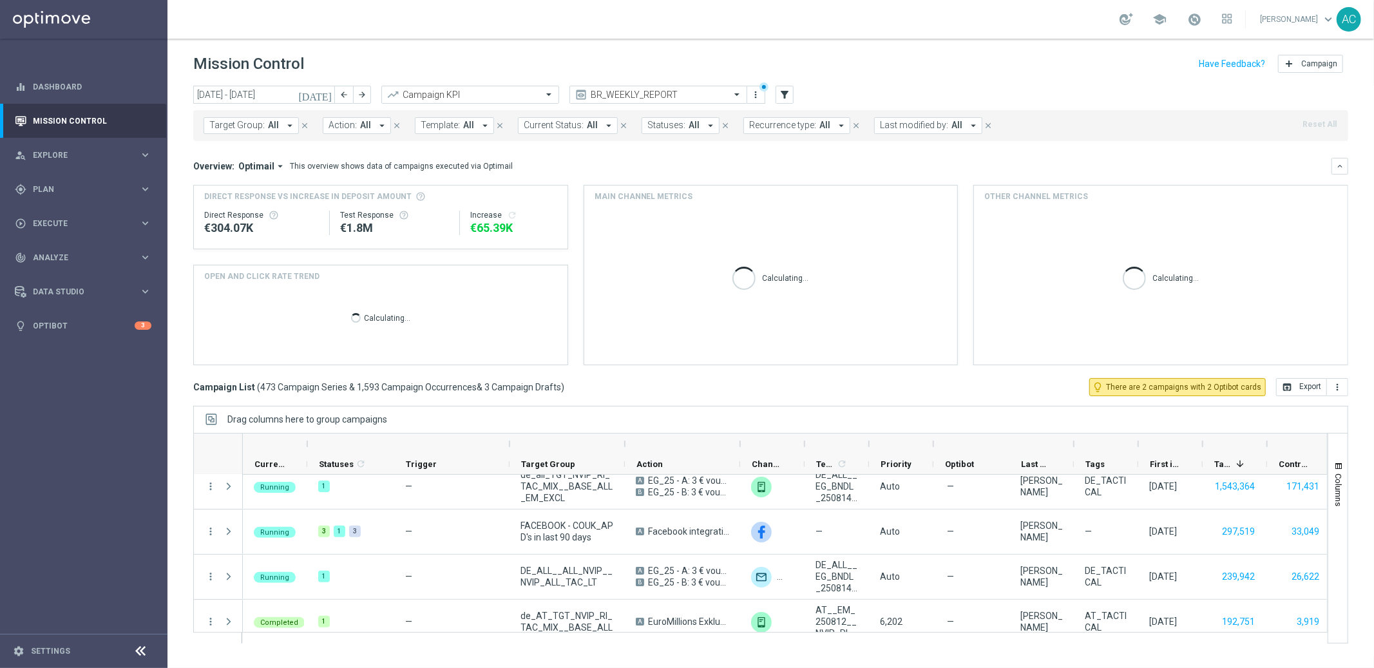
click at [365, 129] on span "All" at bounding box center [365, 125] width 11 height 11
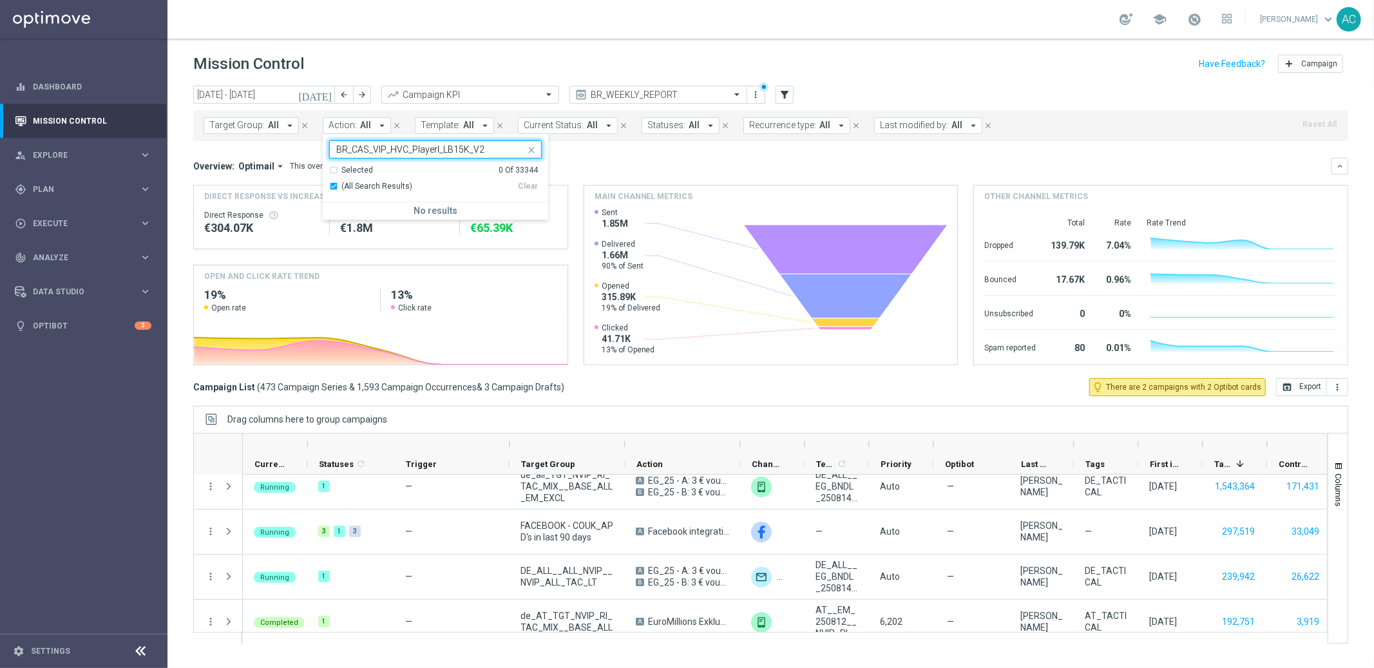
type input "BR_CAS_VIP_HVC_PlayerI_LB15K_V2"
click at [671, 155] on mini-dashboard "Overview: Optimail arrow_drop_down This overview shows data of campaigns execut…" at bounding box center [770, 259] width 1155 height 237
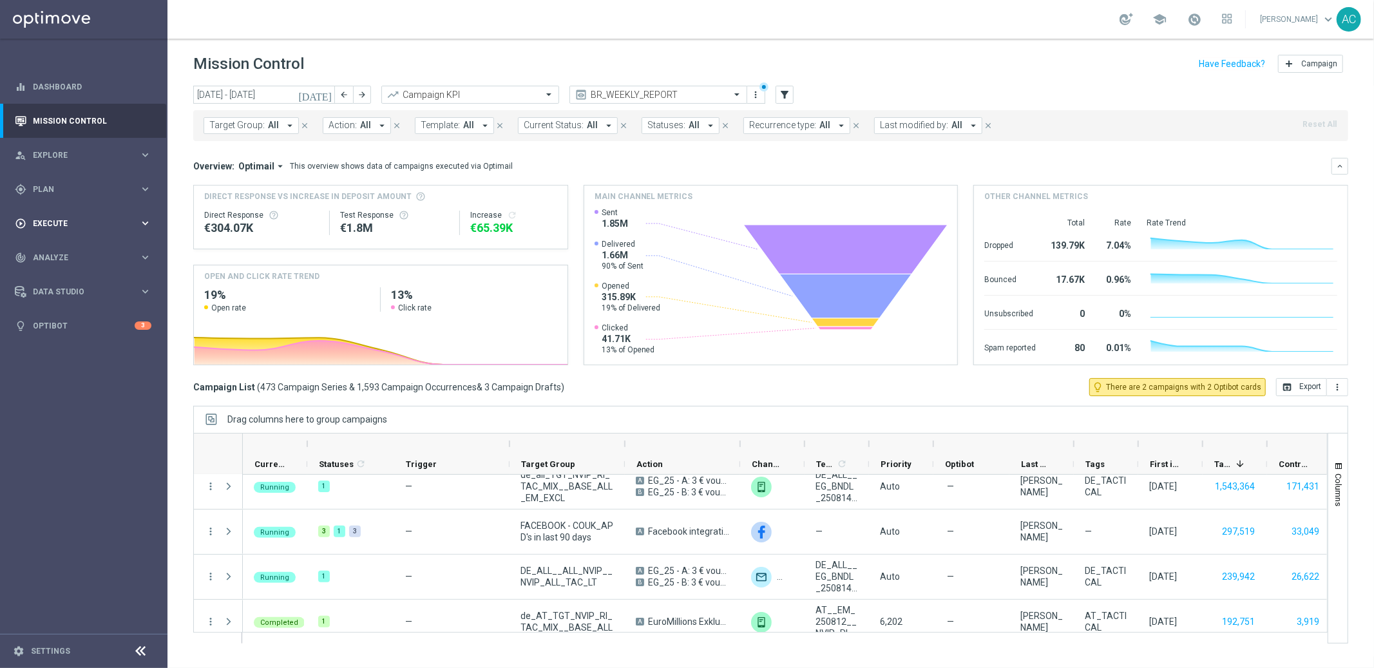
click at [82, 229] on div "play_circle_outline Execute keyboard_arrow_right" at bounding box center [83, 223] width 166 height 34
click at [62, 193] on div "gps_fixed Plan" at bounding box center [77, 190] width 124 height 12
click at [65, 211] on link "Target Groups" at bounding box center [83, 216] width 100 height 10
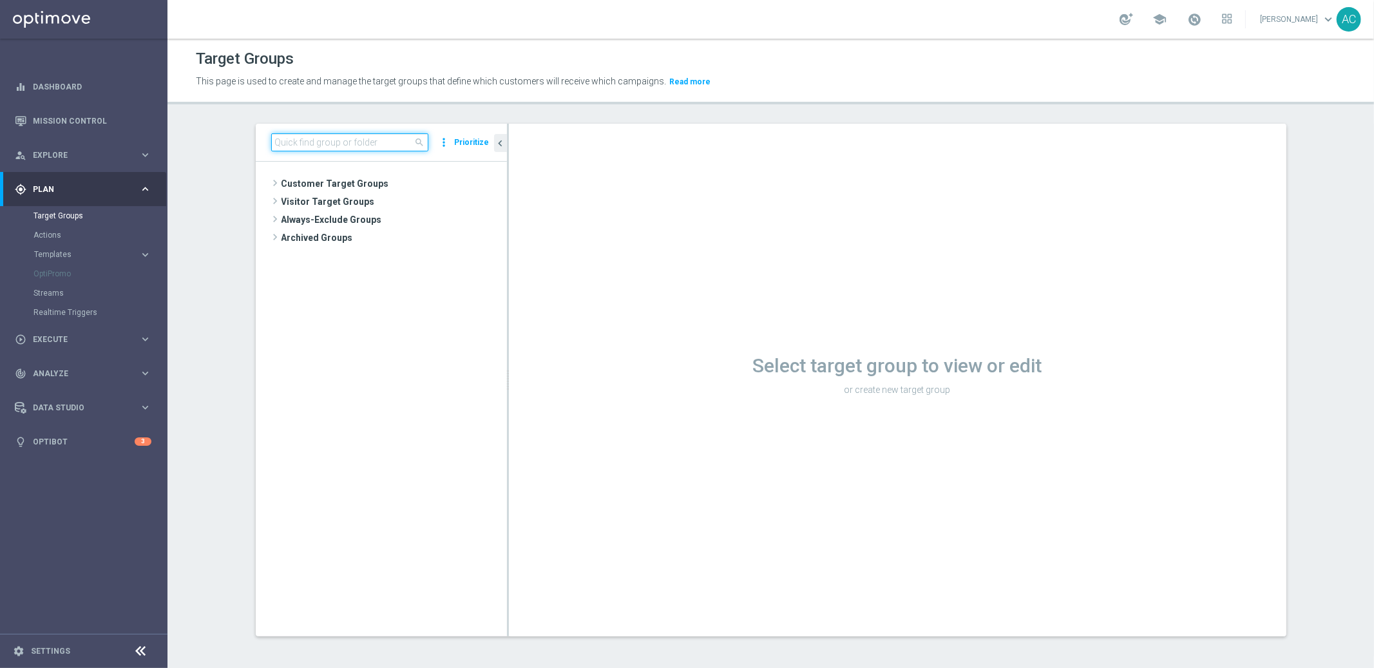
click at [310, 142] on input at bounding box center [349, 142] width 157 height 18
paste input "BR_CAS_VIP_HVC_PlayerI_LB15K_V2"
type input "BR_CAS_VIP_HVC_PlayerI_LB15K_V2"
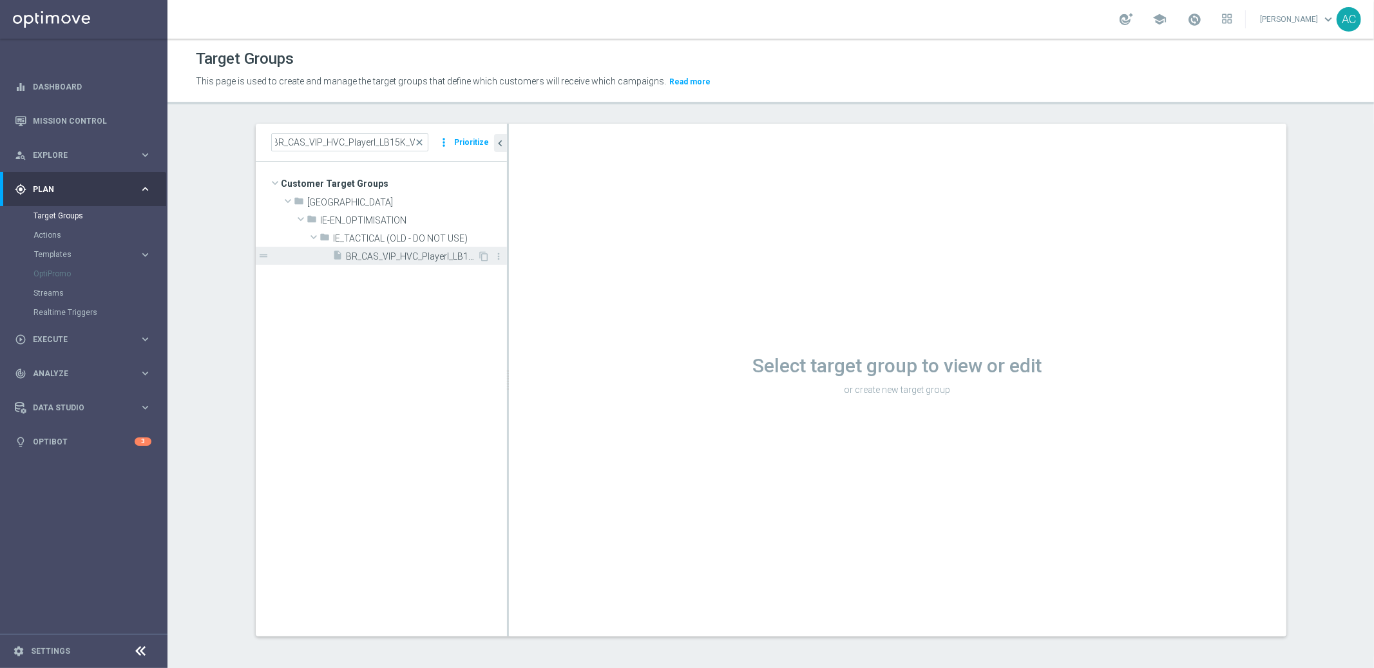
scroll to position [0, 0]
click at [385, 262] on div "insert_drive_file BR_CAS_VIP_HVC_PlayerI_LB15K_V2" at bounding box center [405, 256] width 145 height 18
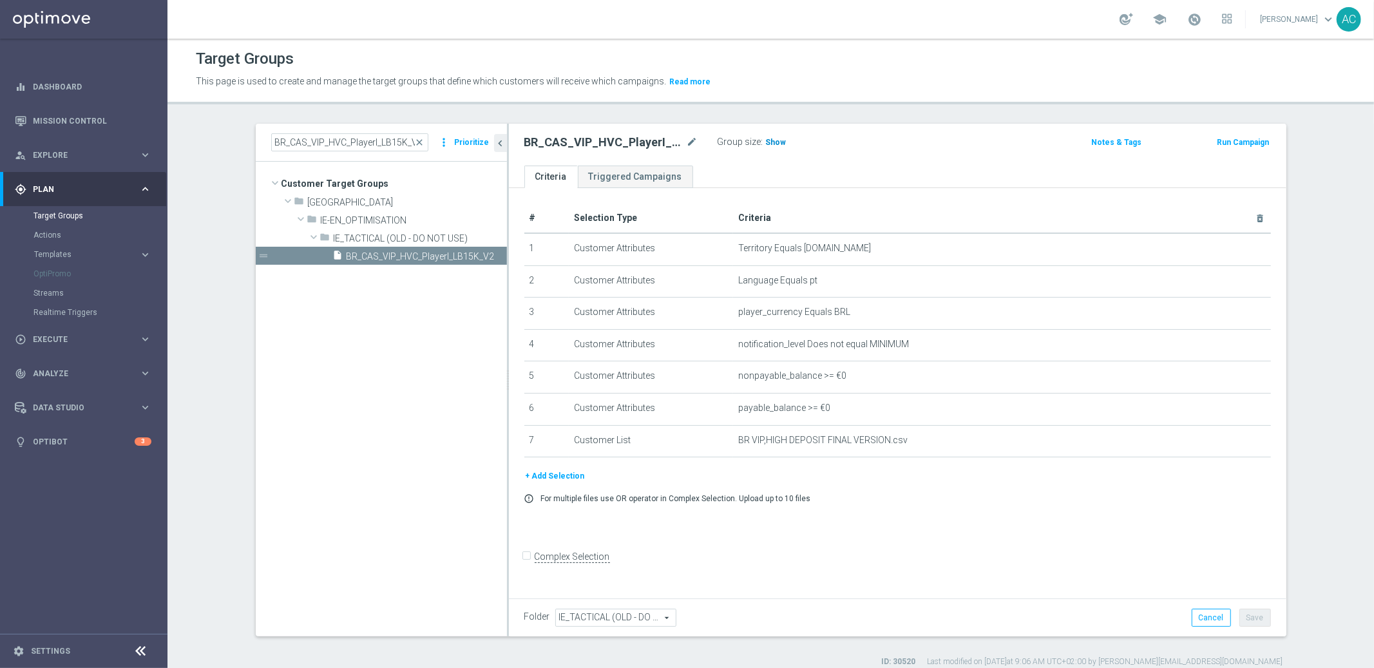
click at [772, 142] on span "Show" at bounding box center [776, 142] width 21 height 9
click at [63, 113] on link "Mission Control" at bounding box center [92, 121] width 119 height 34
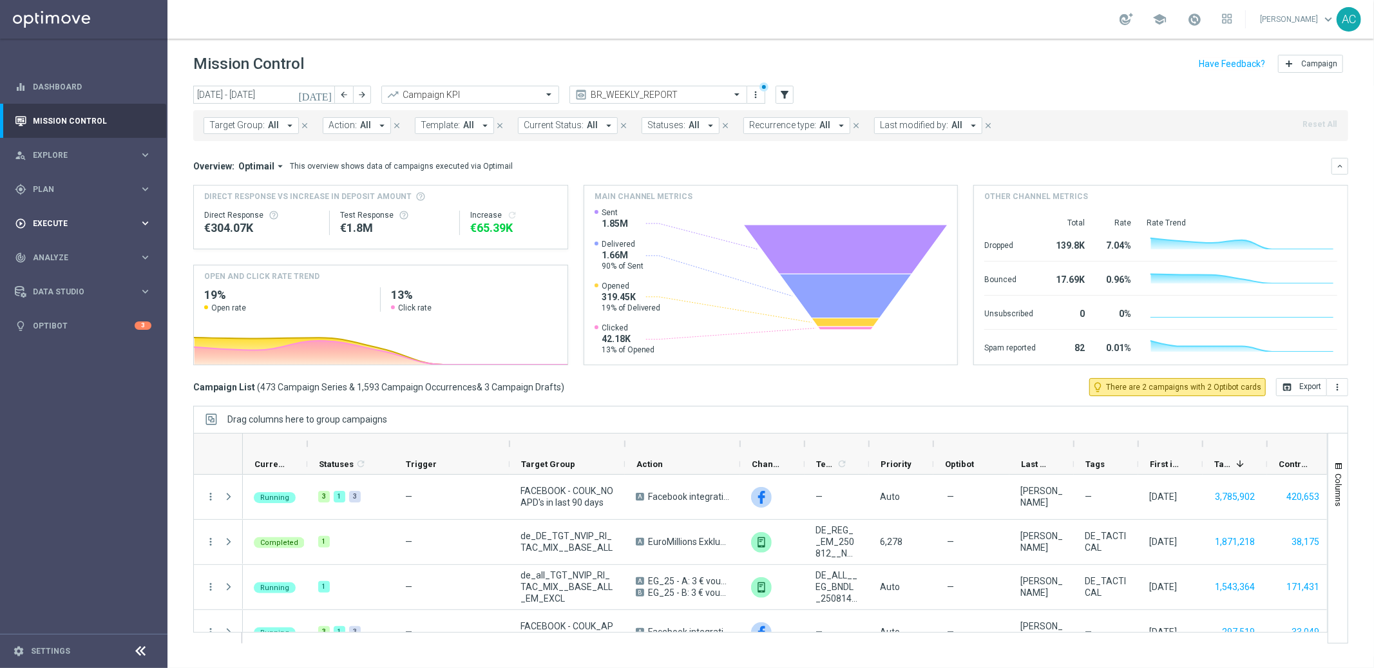
click at [93, 231] on div "play_circle_outline Execute keyboard_arrow_right" at bounding box center [83, 223] width 166 height 34
click at [75, 182] on div "gps_fixed Plan keyboard_arrow_right" at bounding box center [83, 189] width 166 height 34
click at [68, 218] on link "Target Groups" at bounding box center [83, 216] width 100 height 10
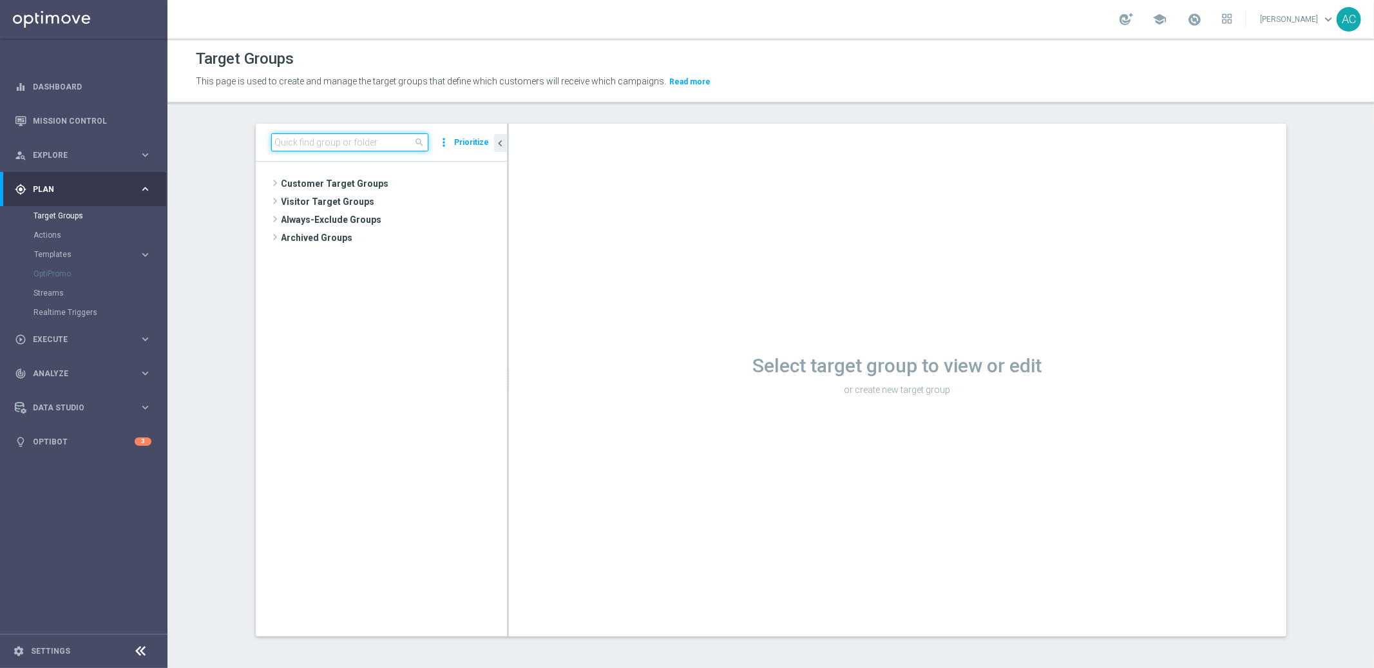
click at [345, 141] on input at bounding box center [349, 142] width 157 height 18
paste input "BR_LOT__ACTIVE_LOTTO__ALL_EMA_TAC_LT_TG"
type input "BR_LOT__ACTIVE_LOTTO__ALL_EMA_TAC_LT_TG"
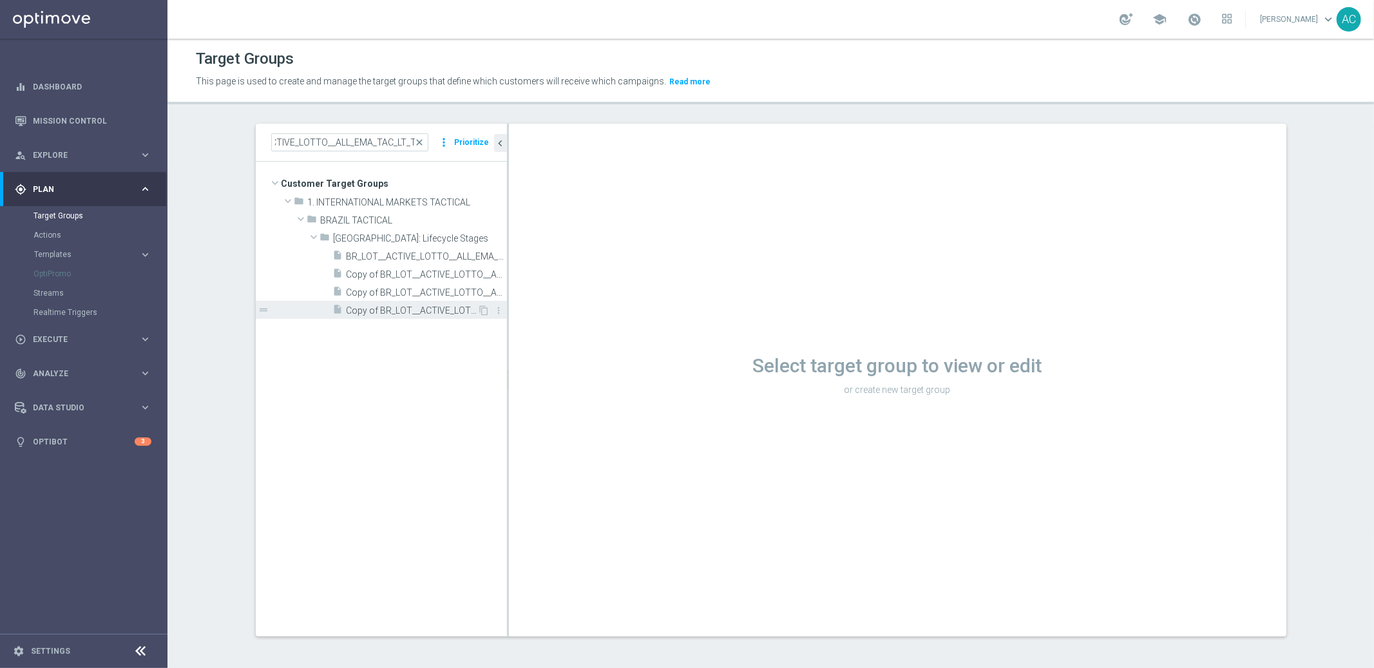
scroll to position [0, 0]
click at [415, 305] on span "Copy of BR_LOT__ACTIVE_LOTTO__ALL_EMA_TAC_LT_TG (2)" at bounding box center [412, 310] width 131 height 11
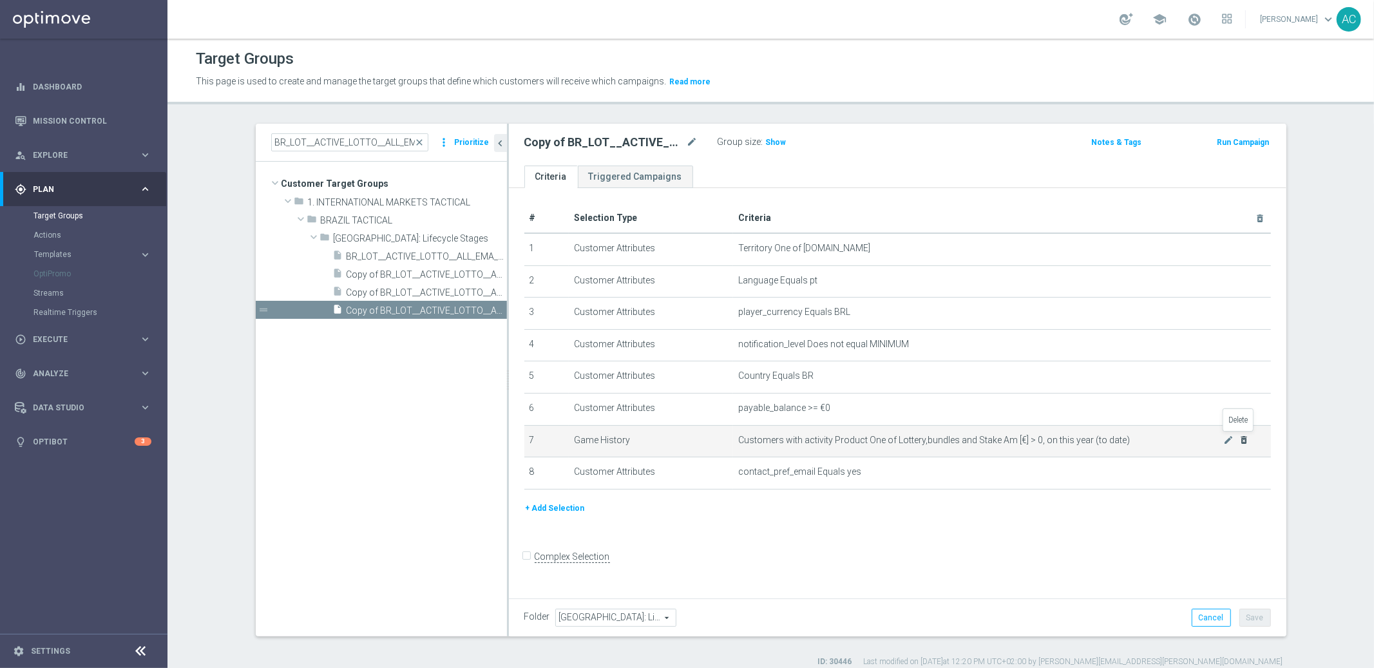
click at [1239, 439] on icon "delete_forever" at bounding box center [1244, 440] width 10 height 10
click at [1239, 440] on icon "delete_forever" at bounding box center [1244, 440] width 10 height 10
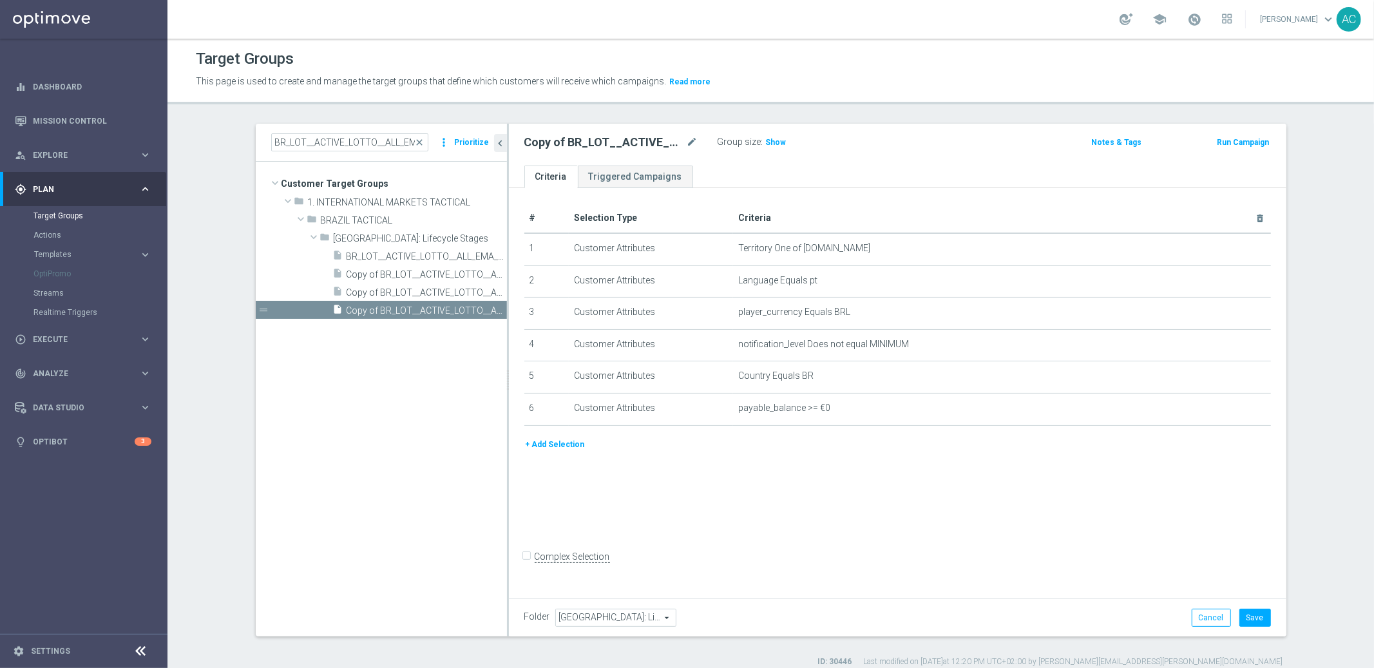
click at [539, 441] on button "+ Add Selection" at bounding box center [555, 444] width 62 height 14
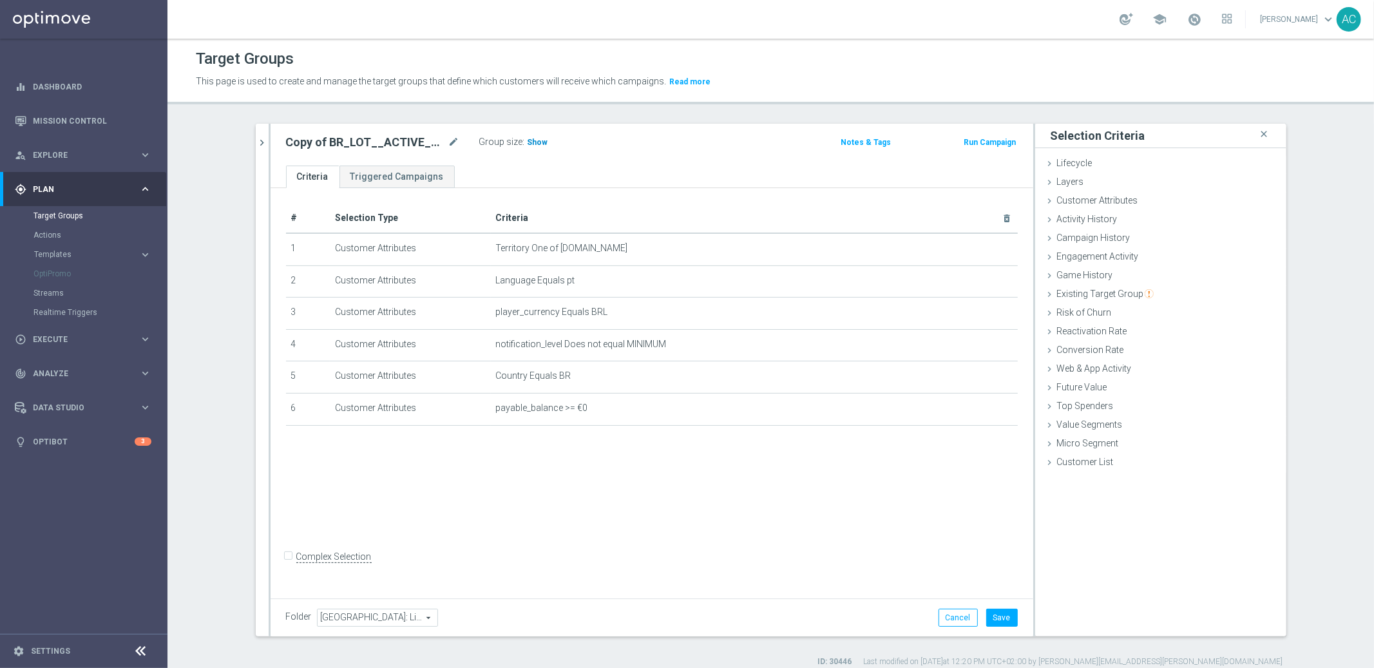
click at [531, 138] on span "Show" at bounding box center [538, 142] width 21 height 9
drag, startPoint x: 602, startPoint y: 142, endPoint x: 559, endPoint y: 137, distance: 43.4
click at [559, 137] on div "Copy of BR_LOT__ACTIVE_LOTTO__ALL_EMA_TAC_LT_TG (2) mode_edit Group size : 598,…" at bounding box center [526, 142] width 501 height 18
click at [704, 516] on div "# Selection Type Criteria delete_forever 1 Customer Attributes Territory One of…" at bounding box center [652, 391] width 763 height 406
click at [448, 141] on icon "mode_edit" at bounding box center [454, 142] width 12 height 15
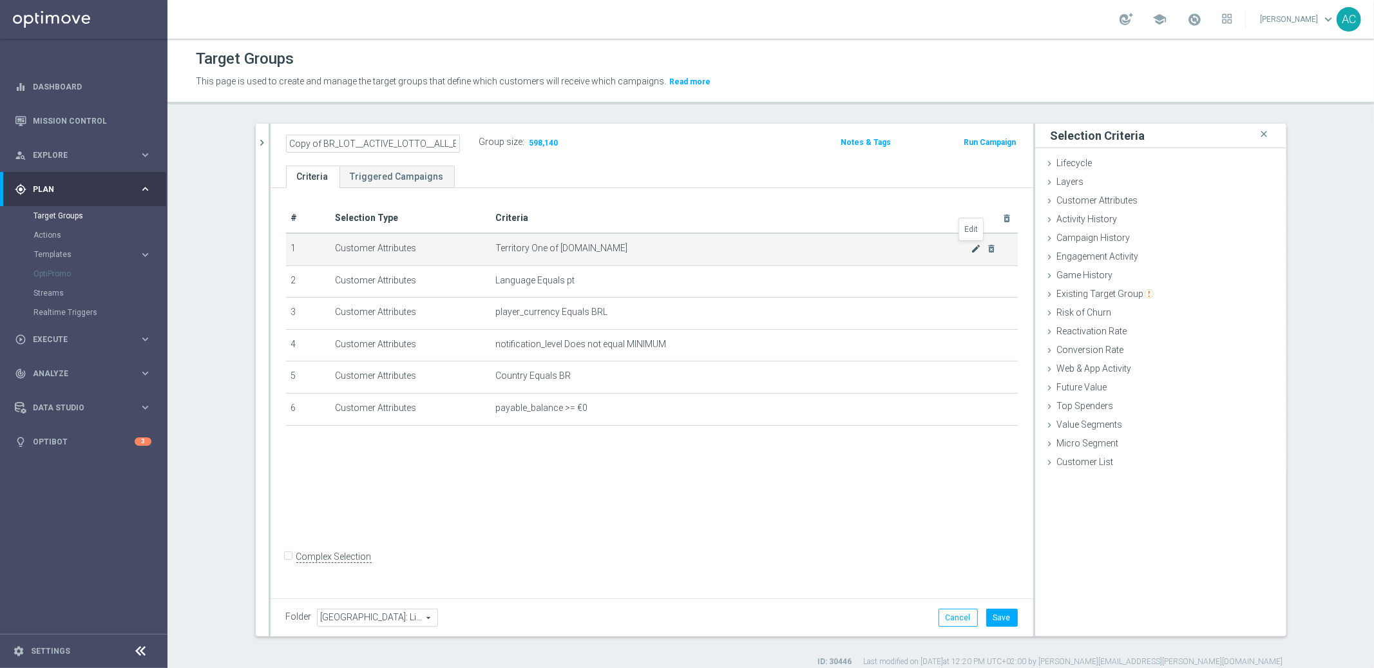
click at [971, 249] on icon "mode_edit" at bounding box center [976, 249] width 10 height 10
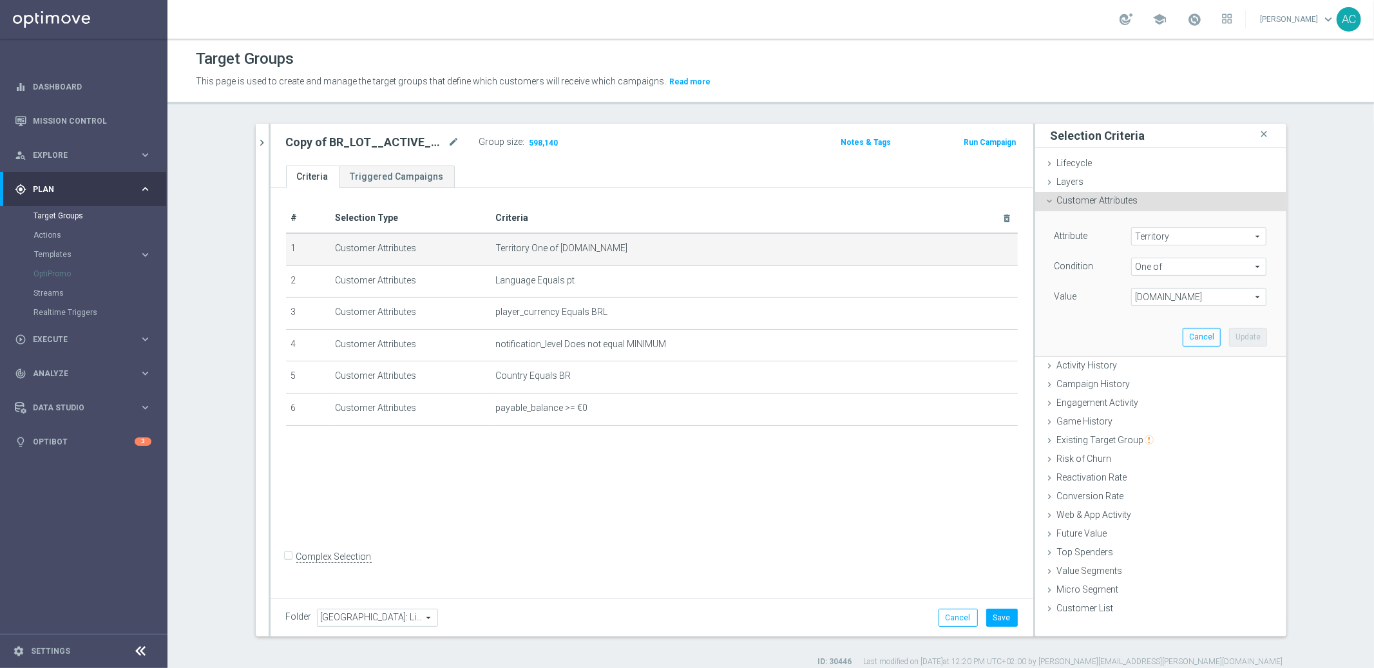
click at [1182, 294] on span "[DOMAIN_NAME]" at bounding box center [1199, 297] width 134 height 17
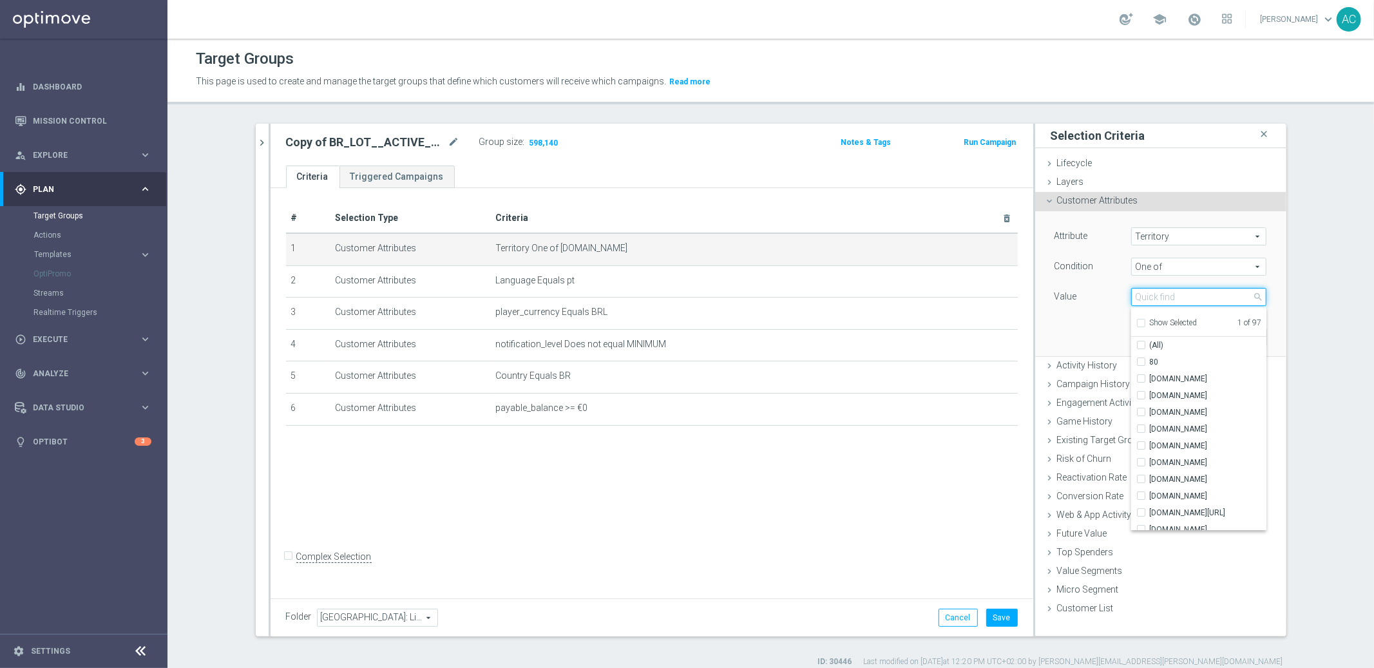
click at [1196, 298] on input "search" at bounding box center [1198, 297] width 135 height 18
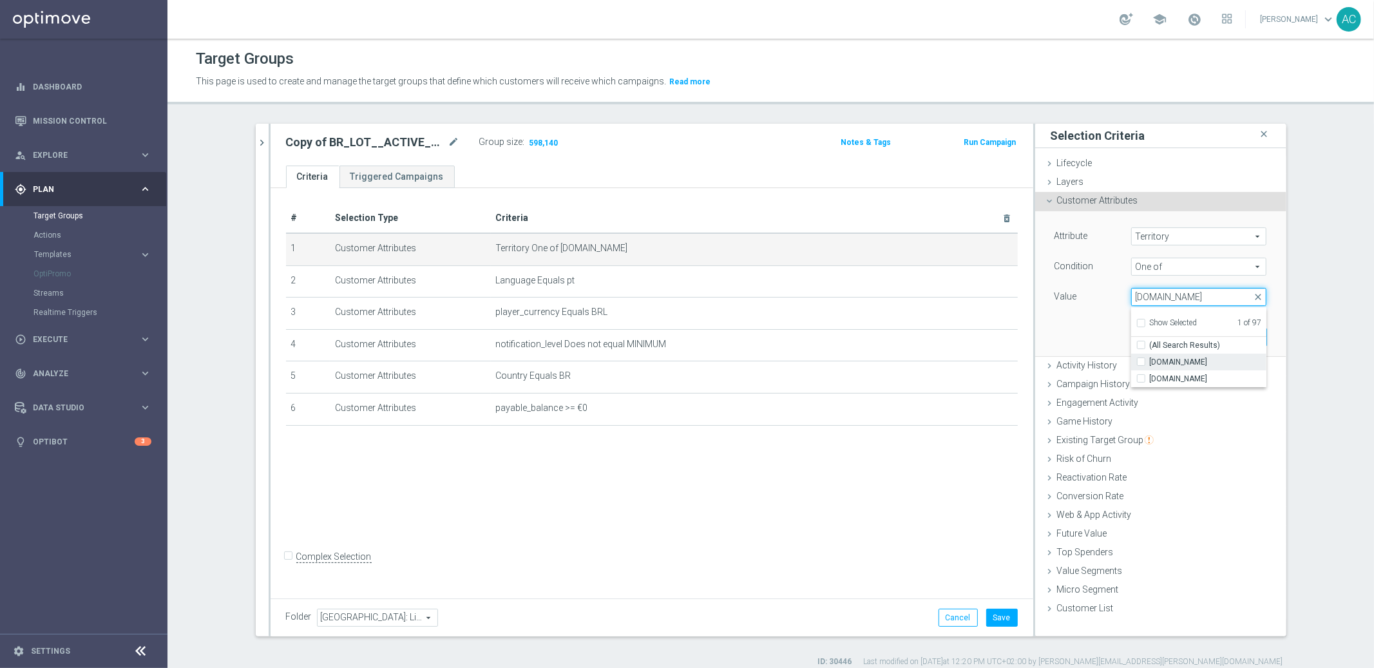
type input "[DOMAIN_NAME]"
click at [1135, 365] on div "[DOMAIN_NAME]" at bounding box center [1198, 362] width 135 height 17
click at [1141, 362] on input "[DOMAIN_NAME]" at bounding box center [1145, 362] width 8 height 8
checkbox input "true"
type input "Selected 2 of 97"
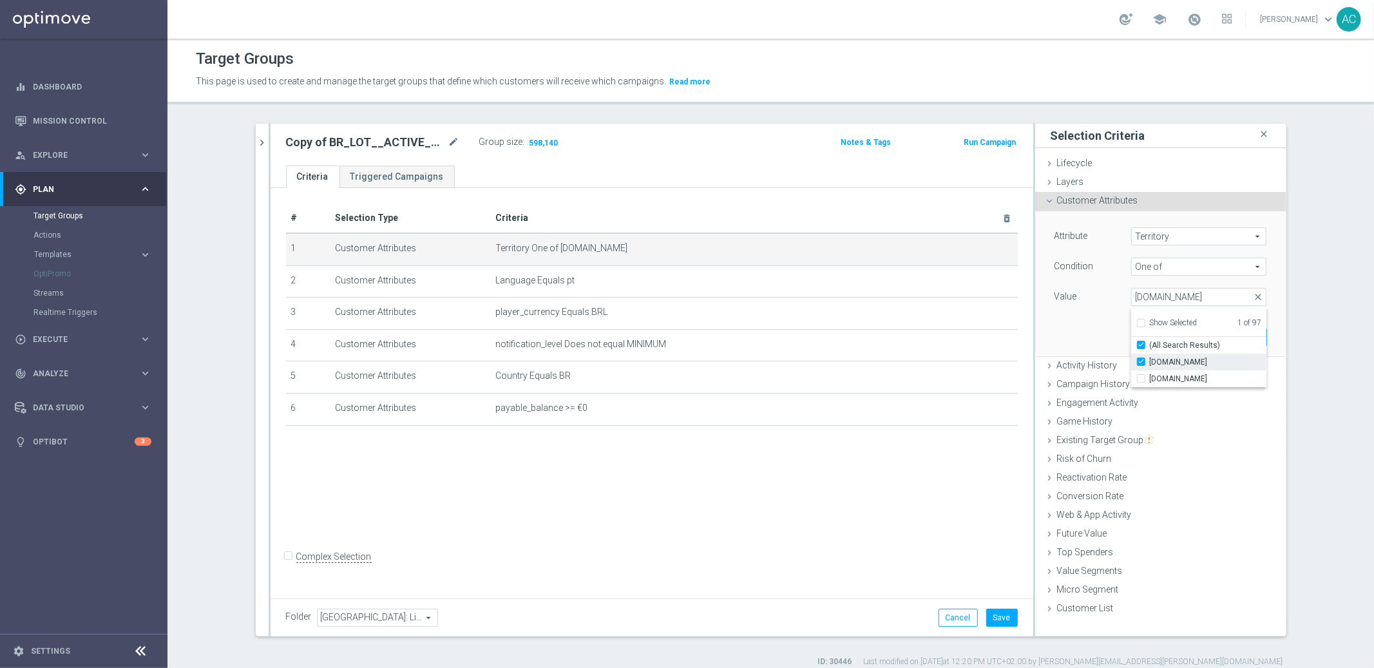
checkbox input "true"
click at [1312, 346] on section "BR_LOT__ACTIVE_LOTTO__ALL_EMA_TAC_LT_TG close more_vert Prioritize Customer Tar…" at bounding box center [770, 396] width 1207 height 544
click at [1252, 341] on button "Update" at bounding box center [1248, 337] width 38 height 18
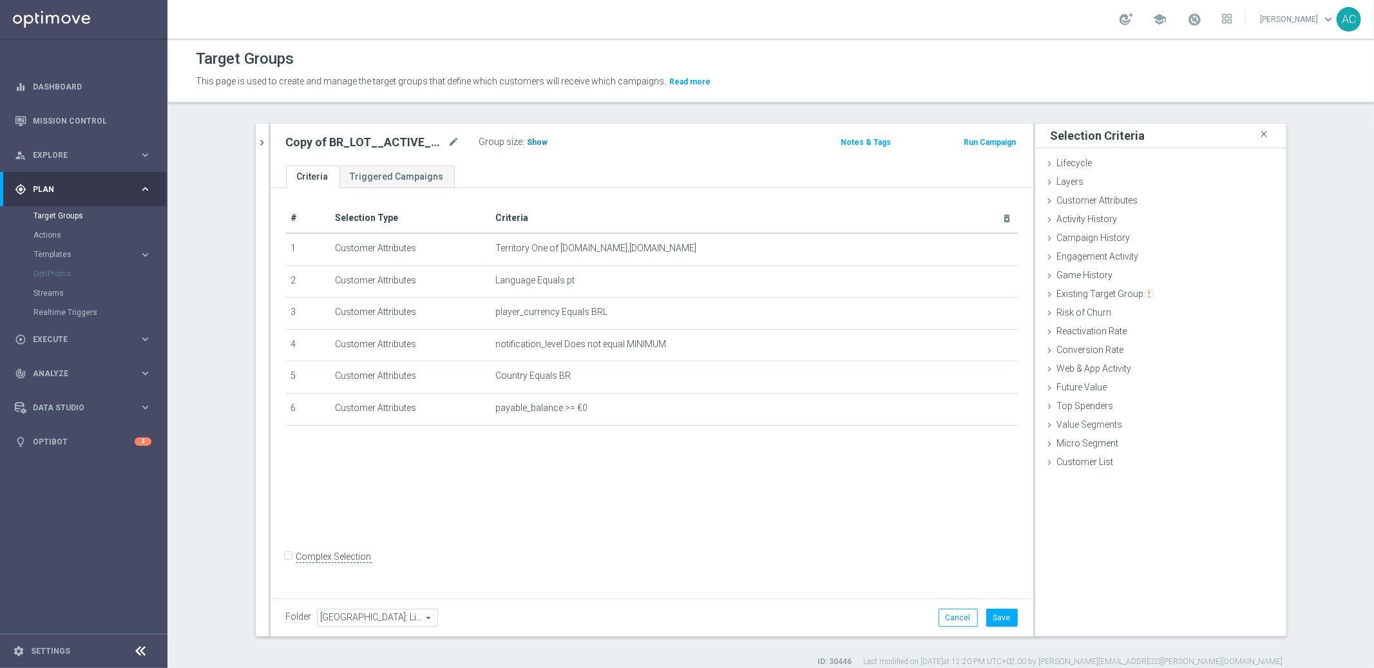
click at [531, 140] on span "Show" at bounding box center [538, 142] width 21 height 9
drag, startPoint x: 591, startPoint y: 140, endPoint x: 526, endPoint y: 139, distance: 65.7
click at [526, 139] on div "Group size : 616,771" at bounding box center [543, 140] width 129 height 15
click at [974, 251] on icon "mode_edit" at bounding box center [976, 249] width 10 height 10
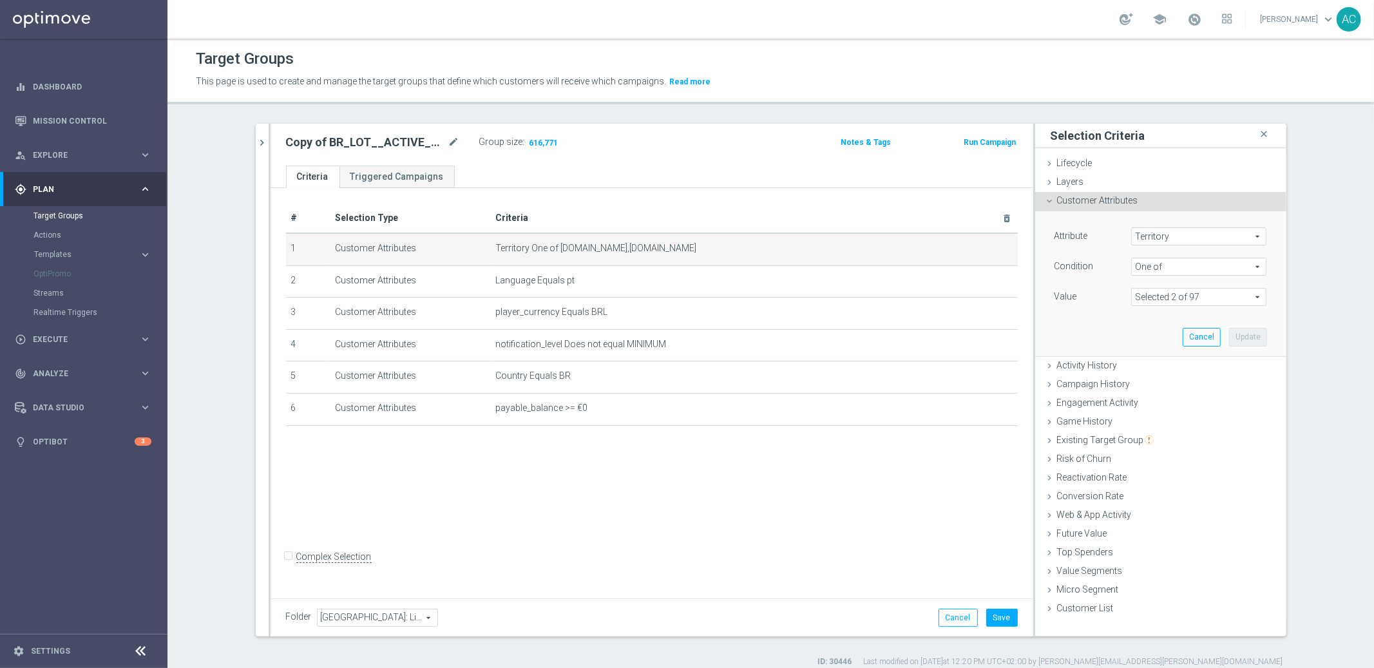
click at [1141, 272] on span "One of" at bounding box center [1199, 266] width 134 height 17
click at [1190, 363] on label "Equals" at bounding box center [1198, 369] width 135 height 17
type input "Equals"
click at [1194, 300] on span at bounding box center [1199, 297] width 134 height 17
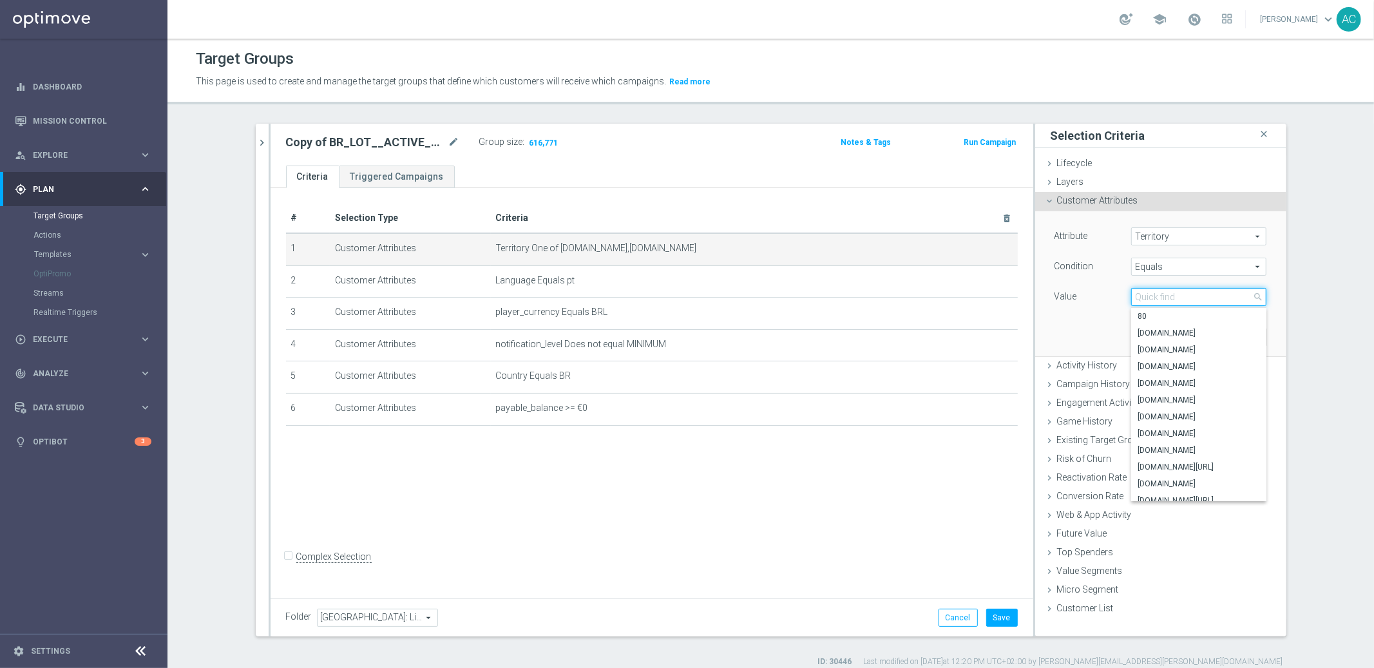
click at [1183, 295] on input "search" at bounding box center [1198, 297] width 135 height 18
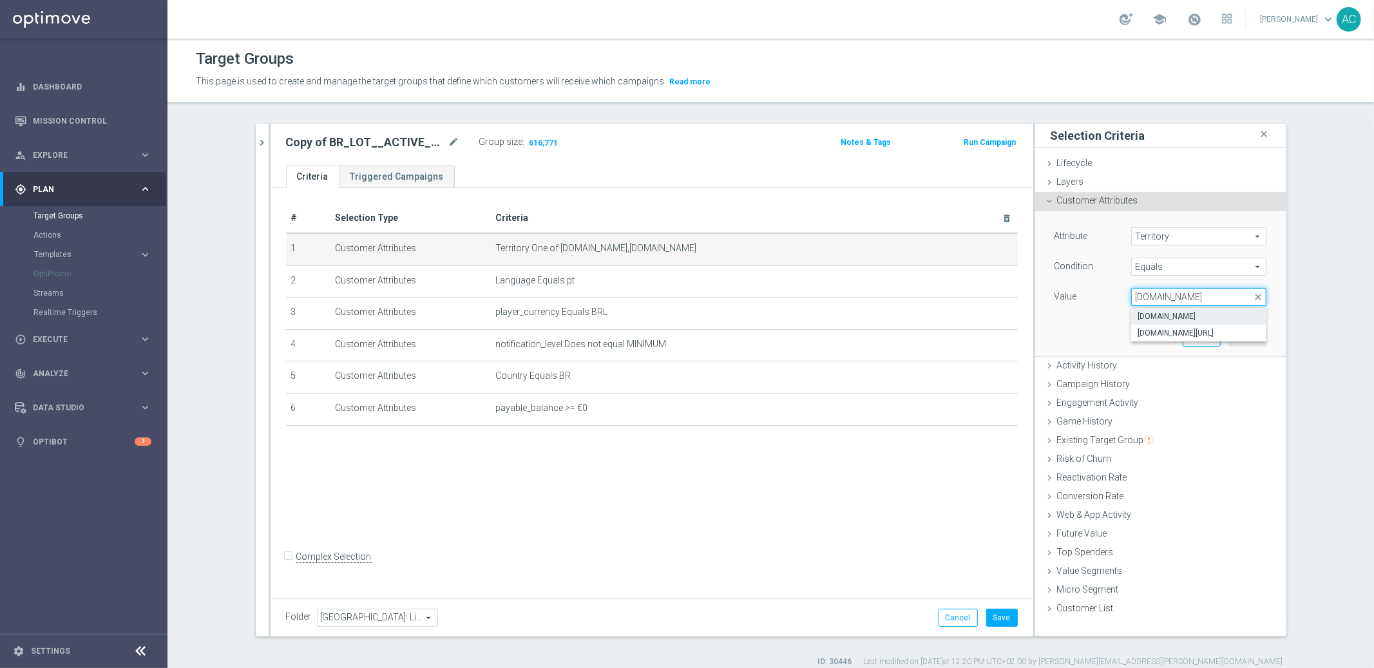
type input "[DOMAIN_NAME]"
click at [1202, 316] on span "[DOMAIN_NAME]" at bounding box center [1199, 316] width 122 height 10
type input "[DOMAIN_NAME]"
click at [1243, 334] on button "Update" at bounding box center [1248, 337] width 38 height 18
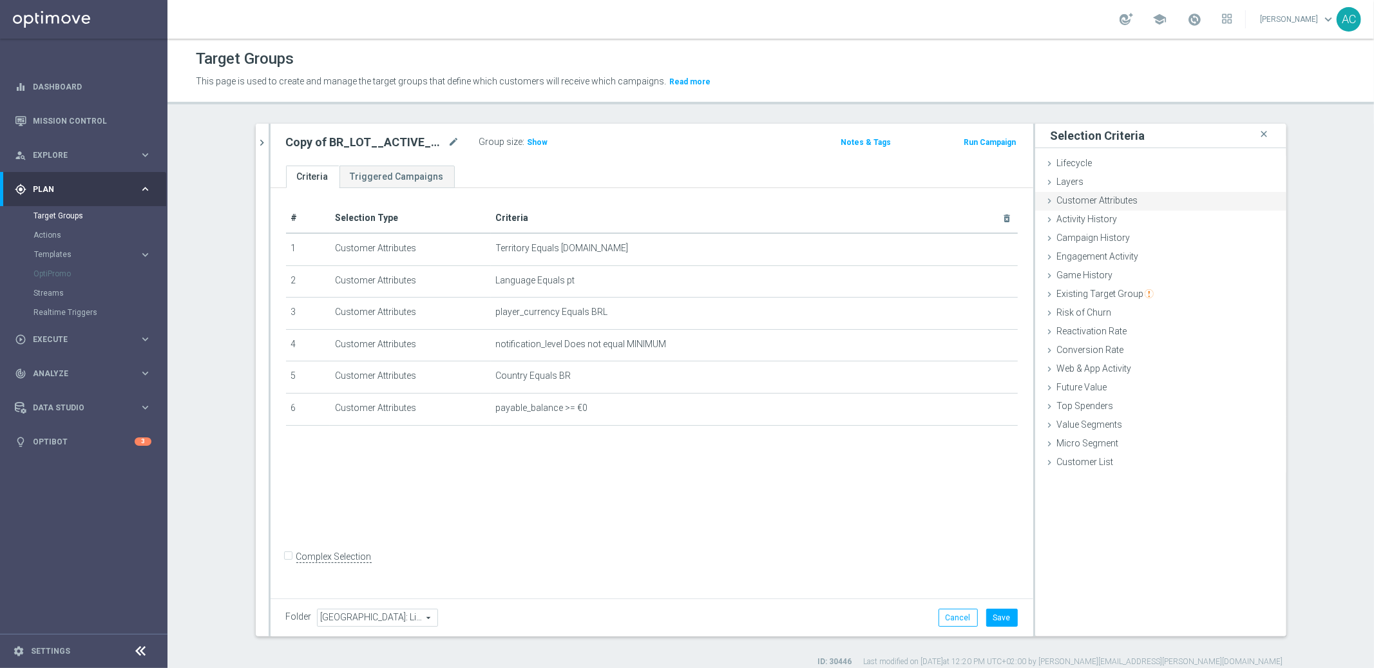
click at [1074, 196] on span "Customer Attributes" at bounding box center [1097, 200] width 81 height 10
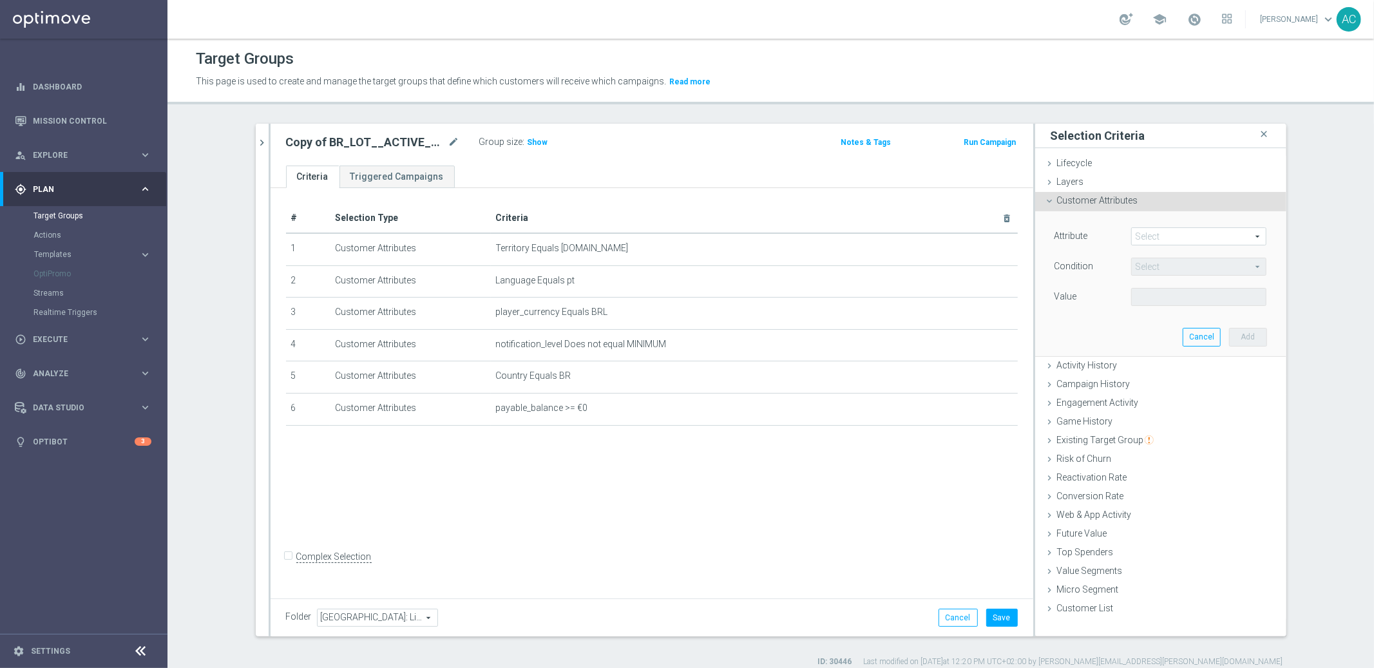
click at [1144, 229] on span at bounding box center [1199, 236] width 134 height 17
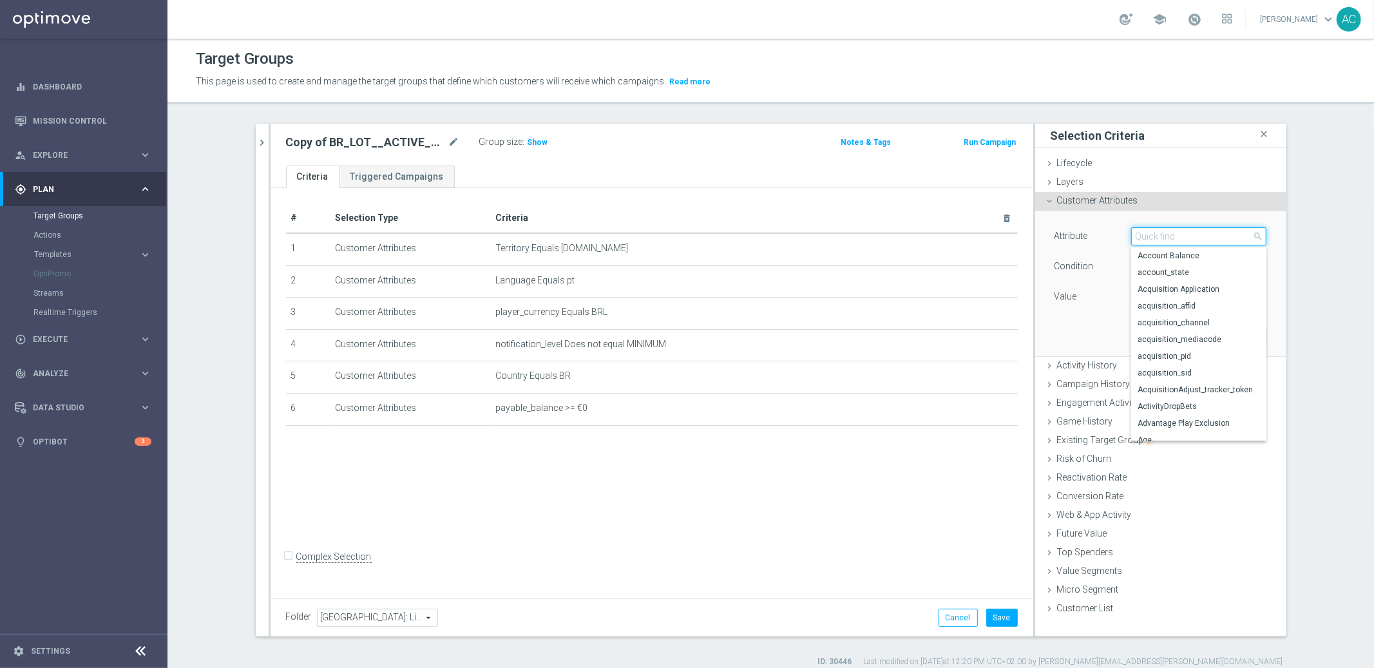
click at [1145, 231] on input "search" at bounding box center [1198, 236] width 135 height 18
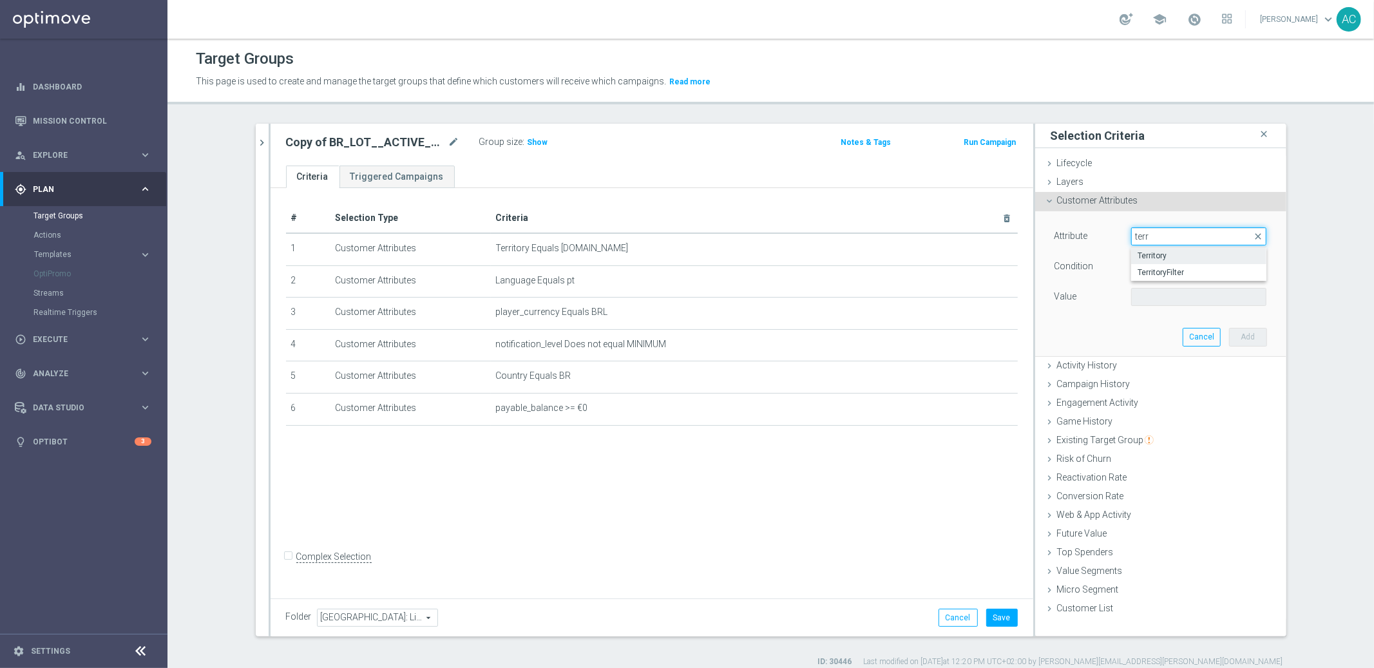
type input "terr"
click at [1159, 252] on span "Territory" at bounding box center [1199, 256] width 122 height 10
type input "Territory"
type input "Equals"
click at [1173, 289] on div "Attribute Territory Territory arrow_drop_down search Condition Equals Equals ar…" at bounding box center [1161, 267] width 213 height 81
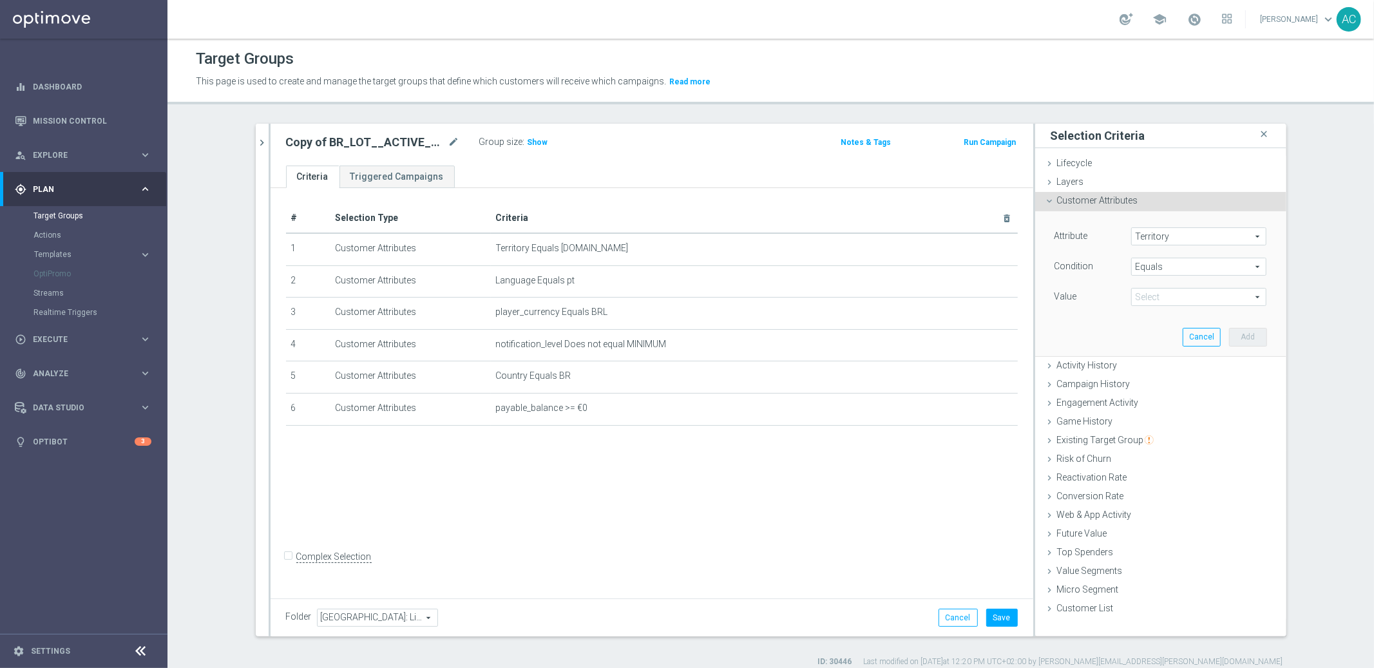
click at [1174, 293] on span at bounding box center [1199, 297] width 134 height 17
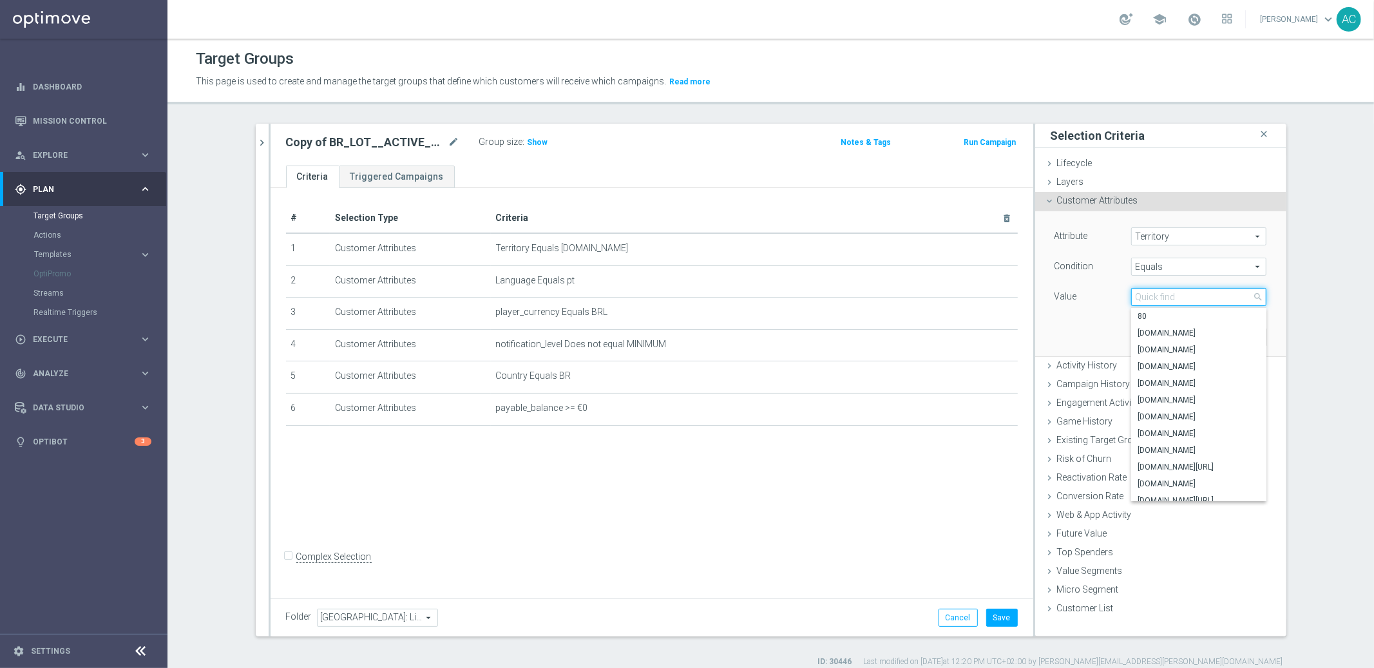
click at [1174, 294] on input "search" at bounding box center [1198, 297] width 135 height 18
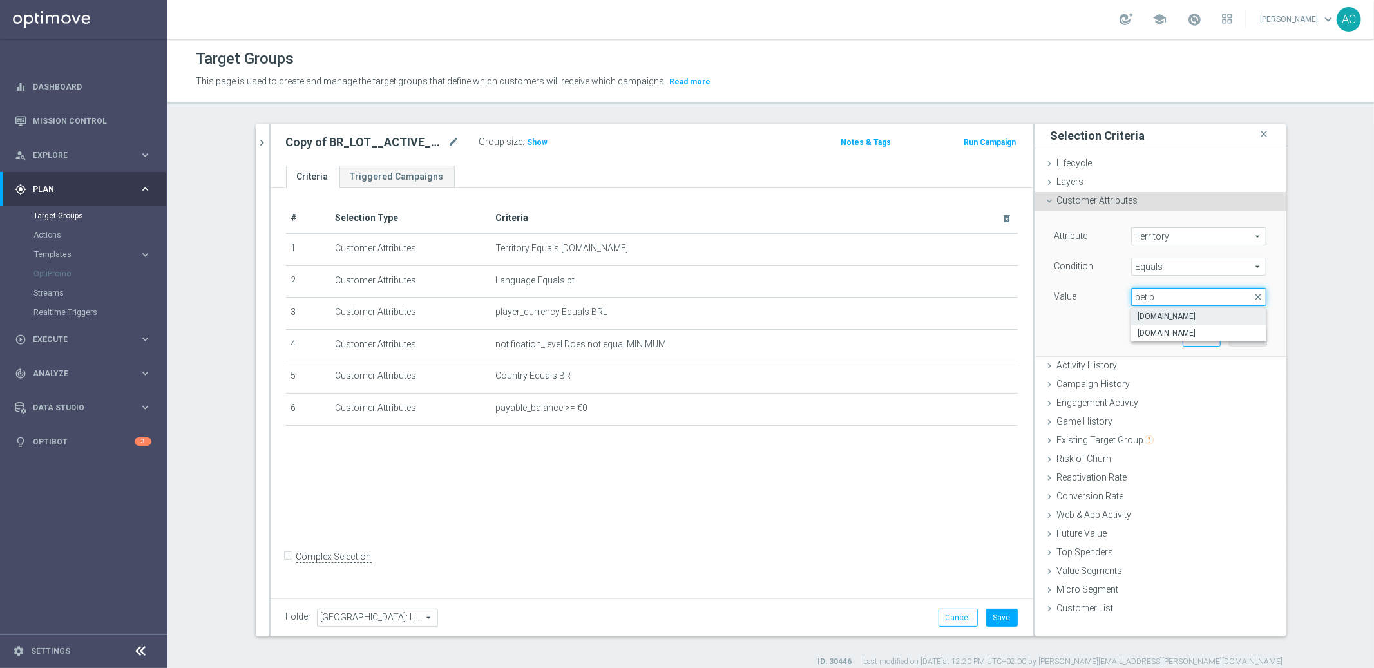
type input "bet.b"
click at [1201, 320] on span "[DOMAIN_NAME]" at bounding box center [1199, 316] width 122 height 10
type input "[DOMAIN_NAME]"
click at [1239, 340] on button "Add" at bounding box center [1248, 337] width 38 height 18
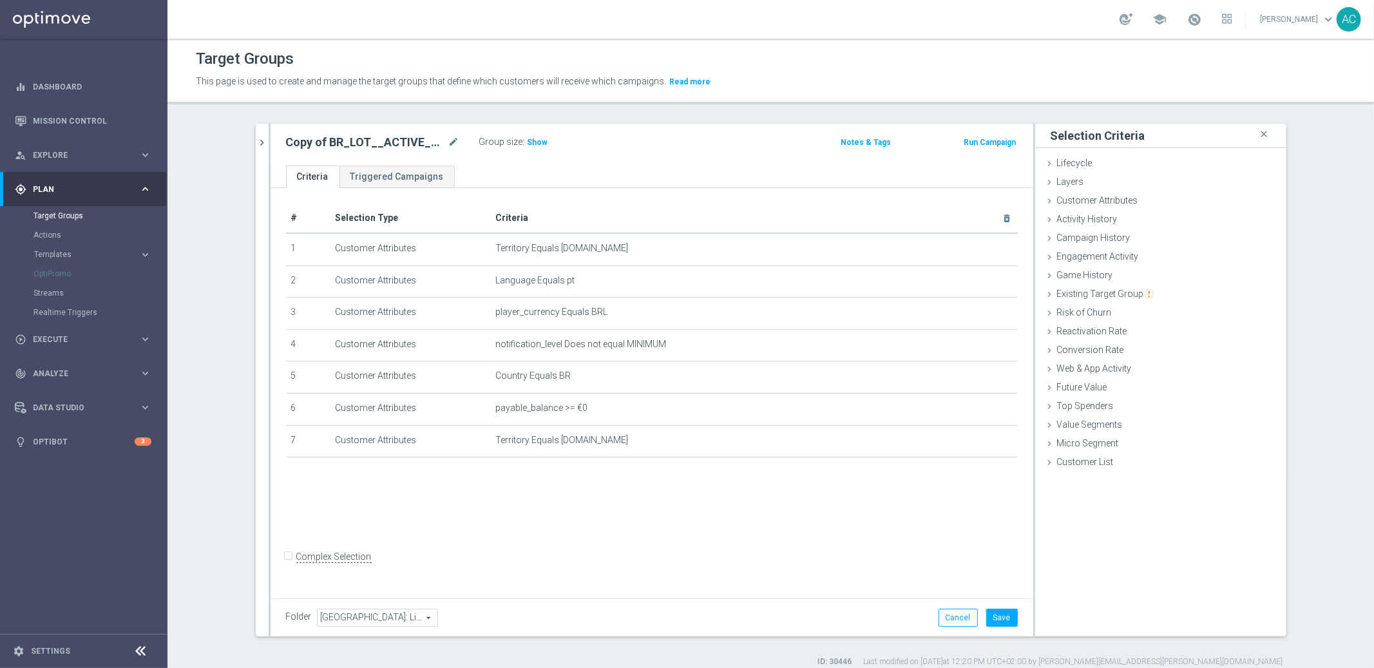
click at [555, 172] on ul "Criteria Triggered Campaigns" at bounding box center [652, 177] width 763 height 23
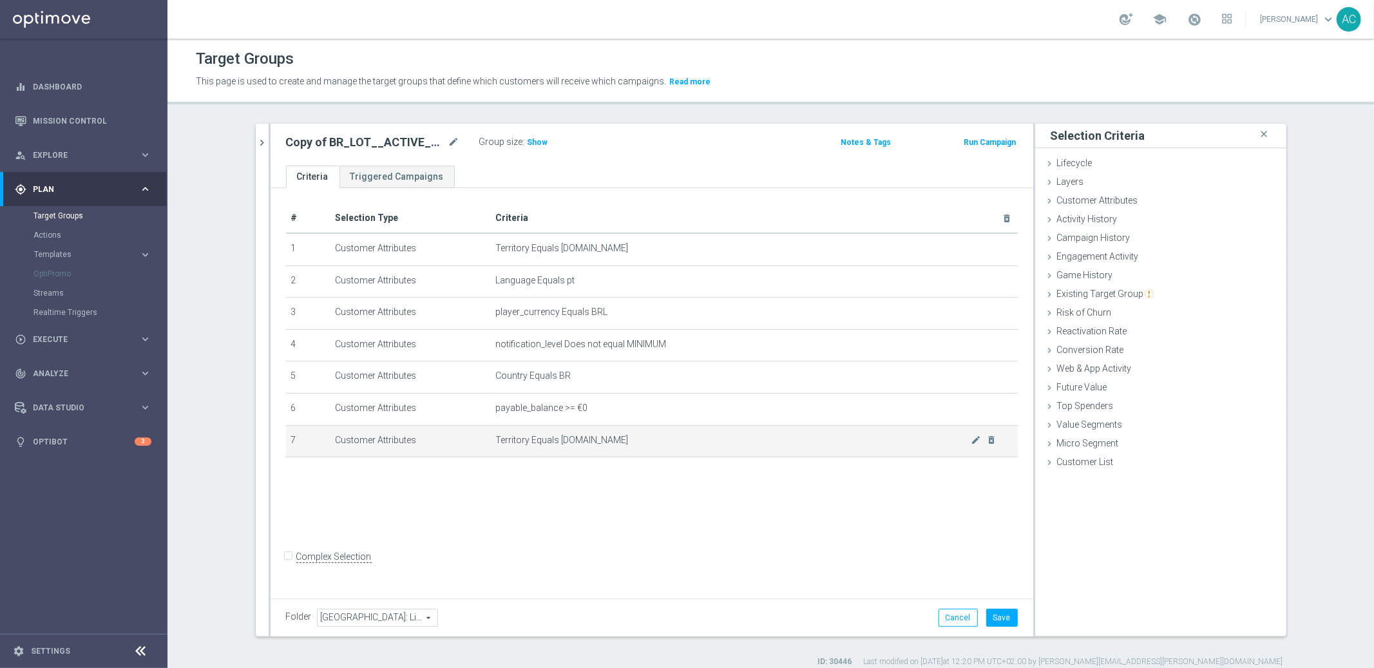
click at [593, 439] on span "Territory Equals [DOMAIN_NAME]" at bounding box center [733, 440] width 475 height 11
click at [586, 448] on td "Territory Equals [DOMAIN_NAME] mode_edit delete_forever" at bounding box center [754, 441] width 527 height 32
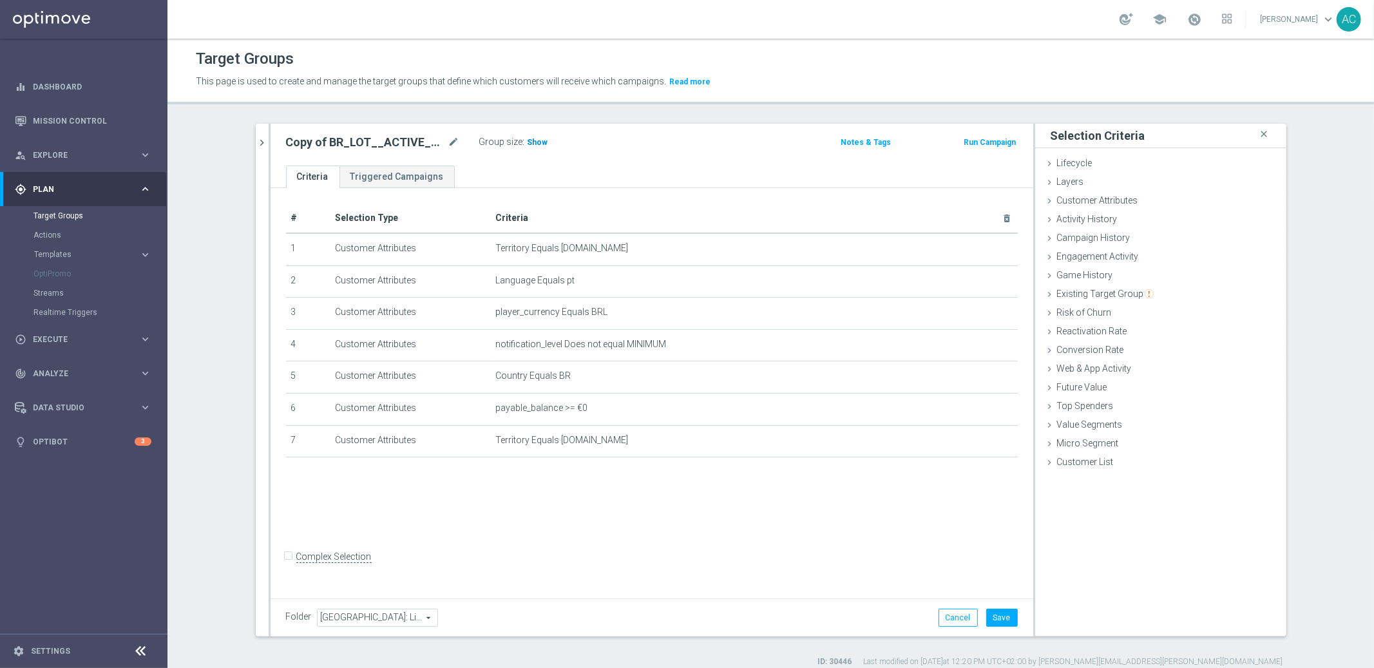
click at [528, 138] on span "Show" at bounding box center [538, 142] width 21 height 9
click at [986, 406] on icon "delete_forever" at bounding box center [991, 408] width 10 height 10
drag, startPoint x: 526, startPoint y: 144, endPoint x: 525, endPoint y: 131, distance: 13.5
click at [528, 144] on span "Show" at bounding box center [538, 142] width 21 height 9
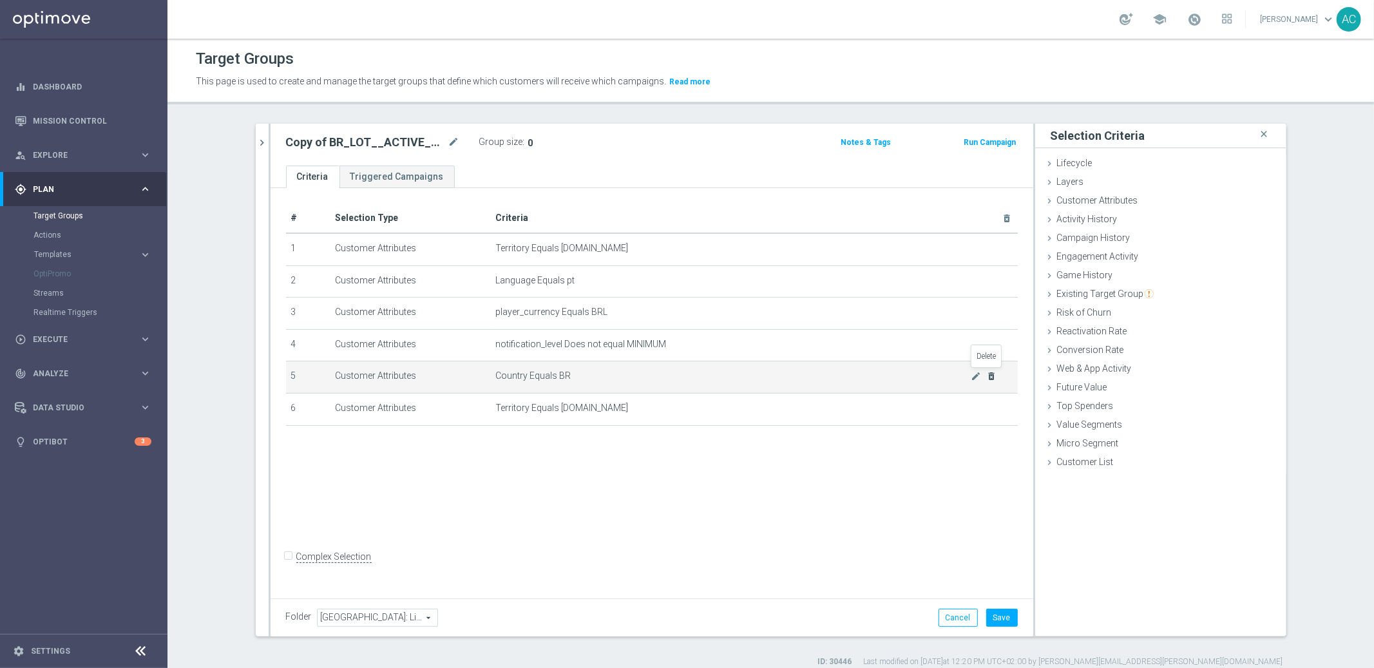
click at [986, 371] on icon "delete_forever" at bounding box center [991, 376] width 10 height 10
click at [528, 138] on span "Show" at bounding box center [538, 142] width 21 height 9
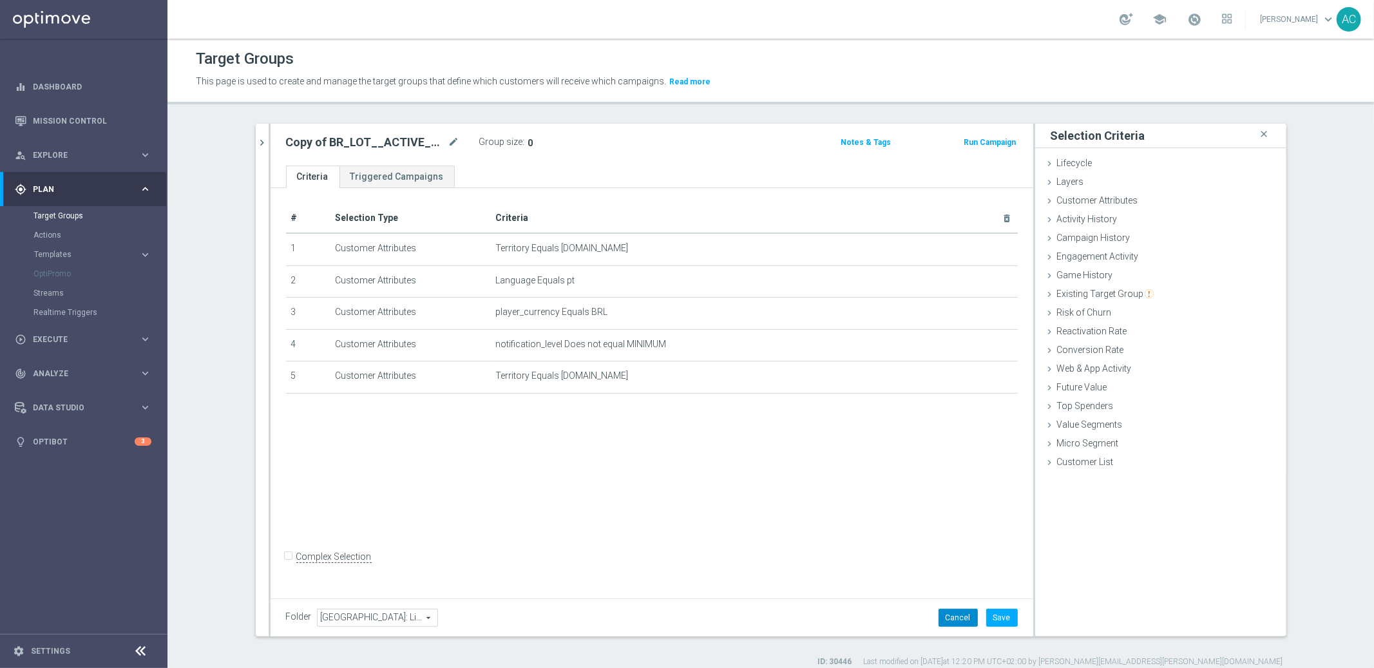
click at [960, 612] on button "Cancel" at bounding box center [958, 618] width 39 height 18
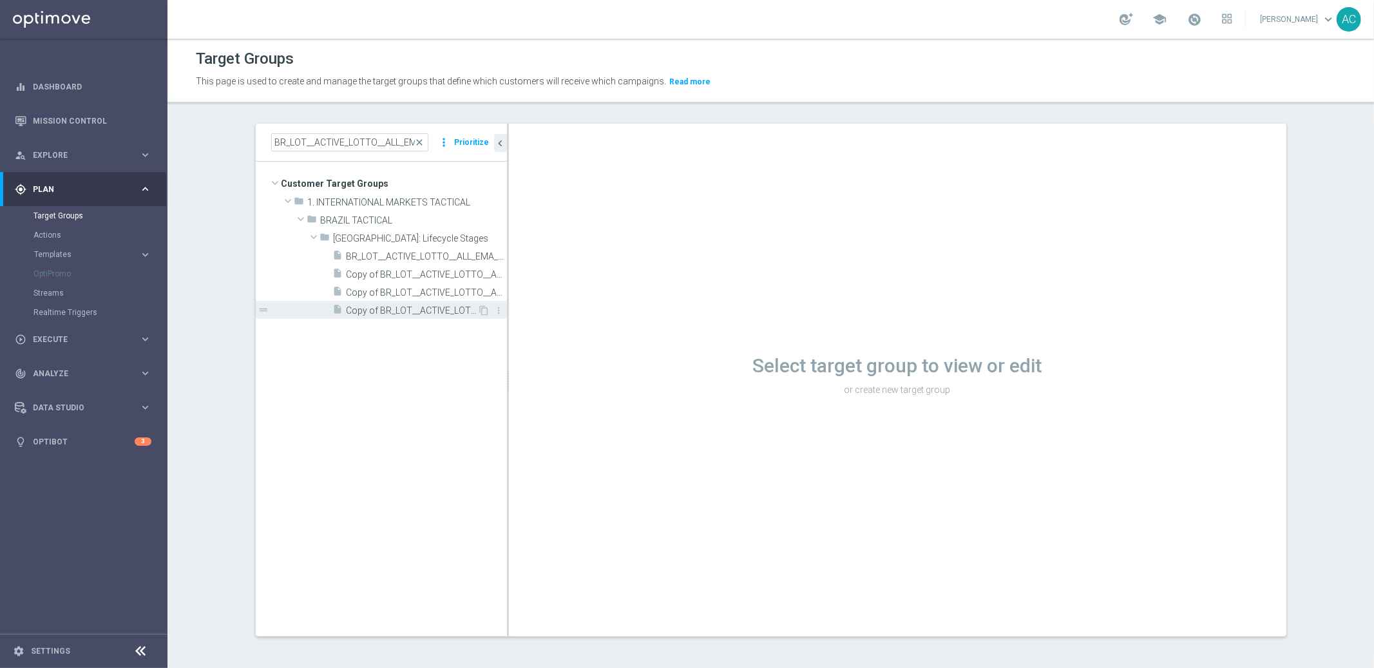
click at [386, 311] on span "Copy of BR_LOT__ACTIVE_LOTTO__ALL_EMA_TAC_LT_TG (2)" at bounding box center [412, 310] width 131 height 11
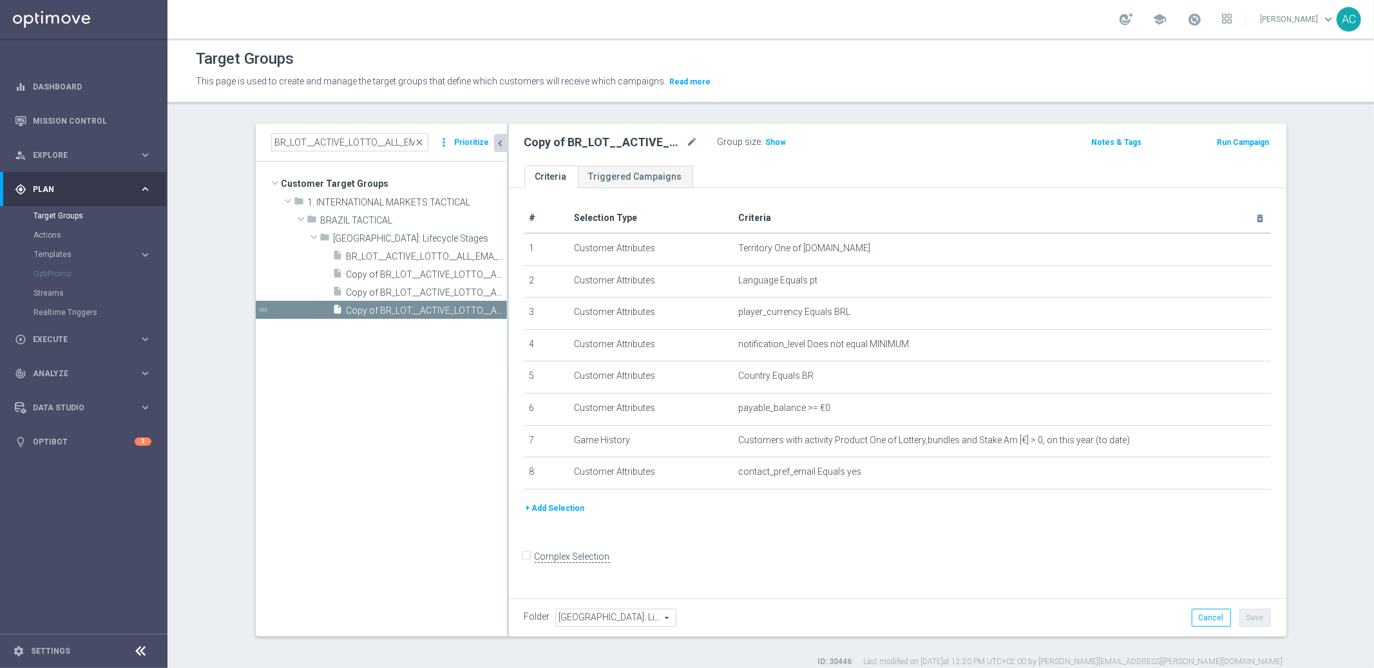
click at [498, 144] on icon "chevron_left" at bounding box center [501, 143] width 12 height 12
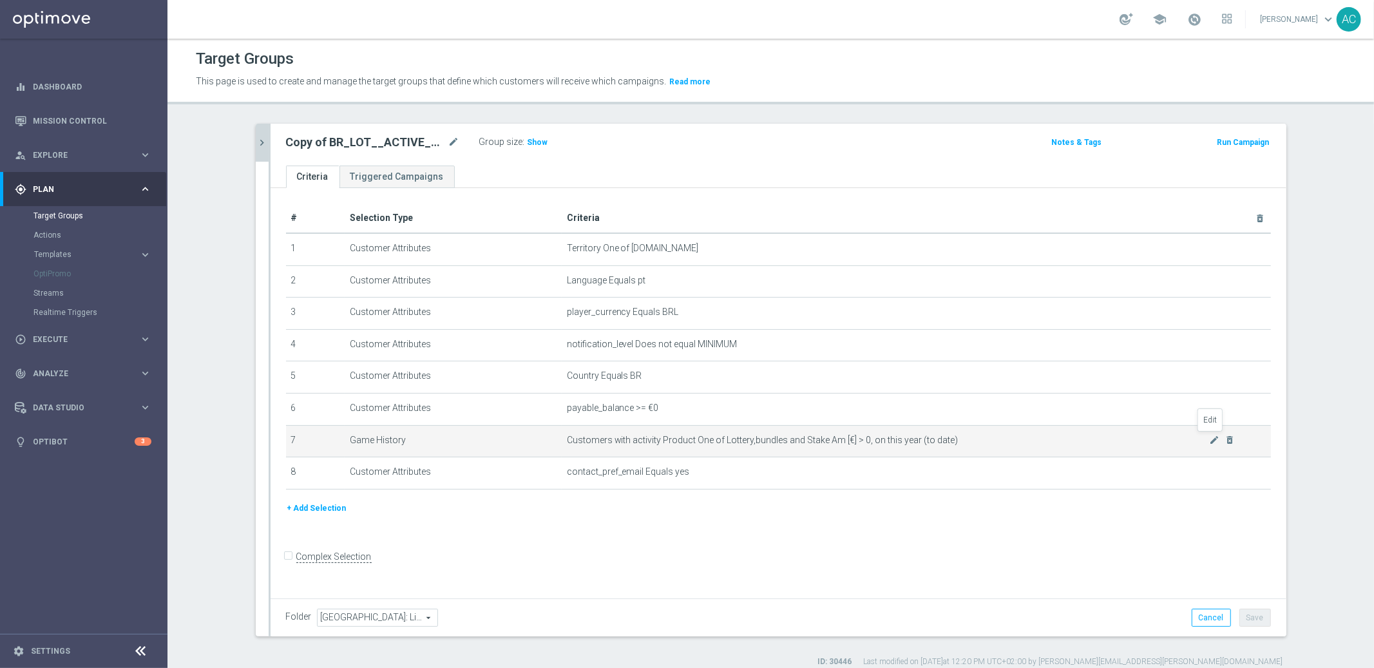
click at [1210, 438] on icon "mode_edit" at bounding box center [1215, 440] width 10 height 10
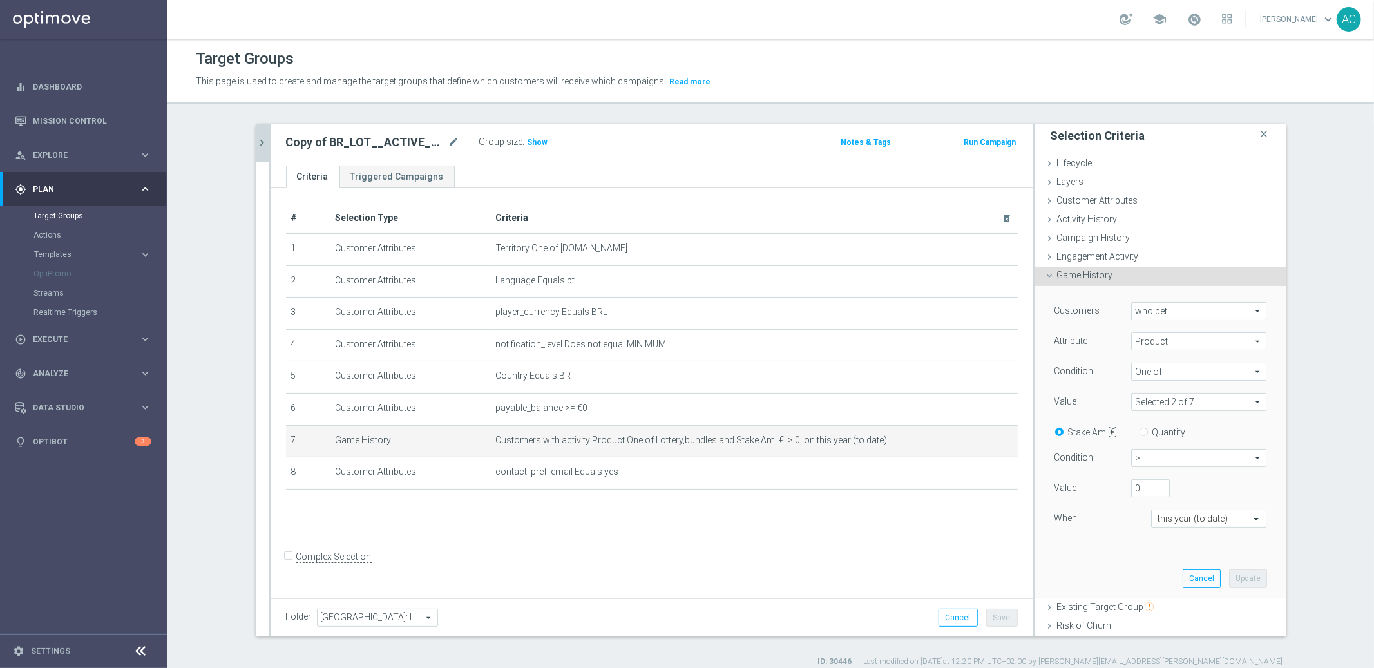
click at [1164, 313] on span "who bet" at bounding box center [1199, 311] width 134 height 17
click at [1170, 323] on label "who bet" at bounding box center [1199, 329] width 134 height 17
click at [1165, 343] on span "Product" at bounding box center [1199, 341] width 134 height 17
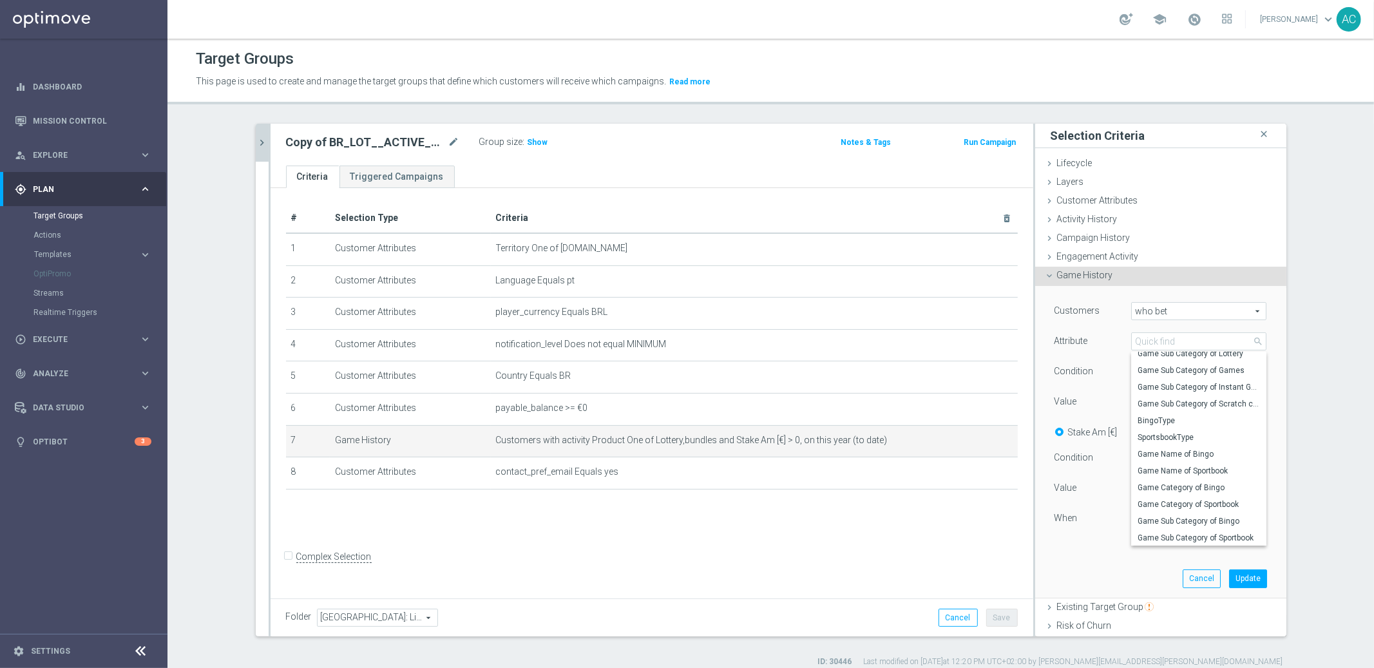
scroll to position [233, 0]
click at [967, 548] on div "# Selection Type Criteria delete_forever 1 Customer Attributes Territory One of…" at bounding box center [652, 391] width 763 height 406
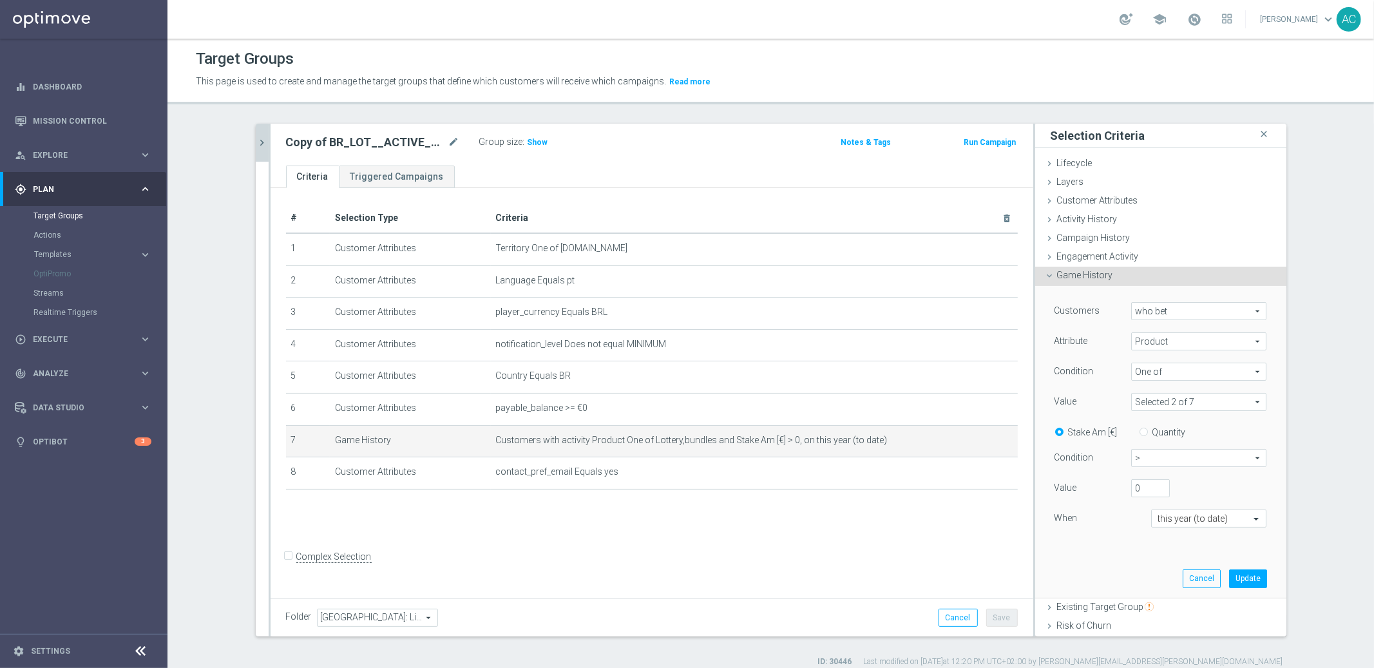
click at [1160, 343] on span "Product" at bounding box center [1199, 341] width 134 height 17
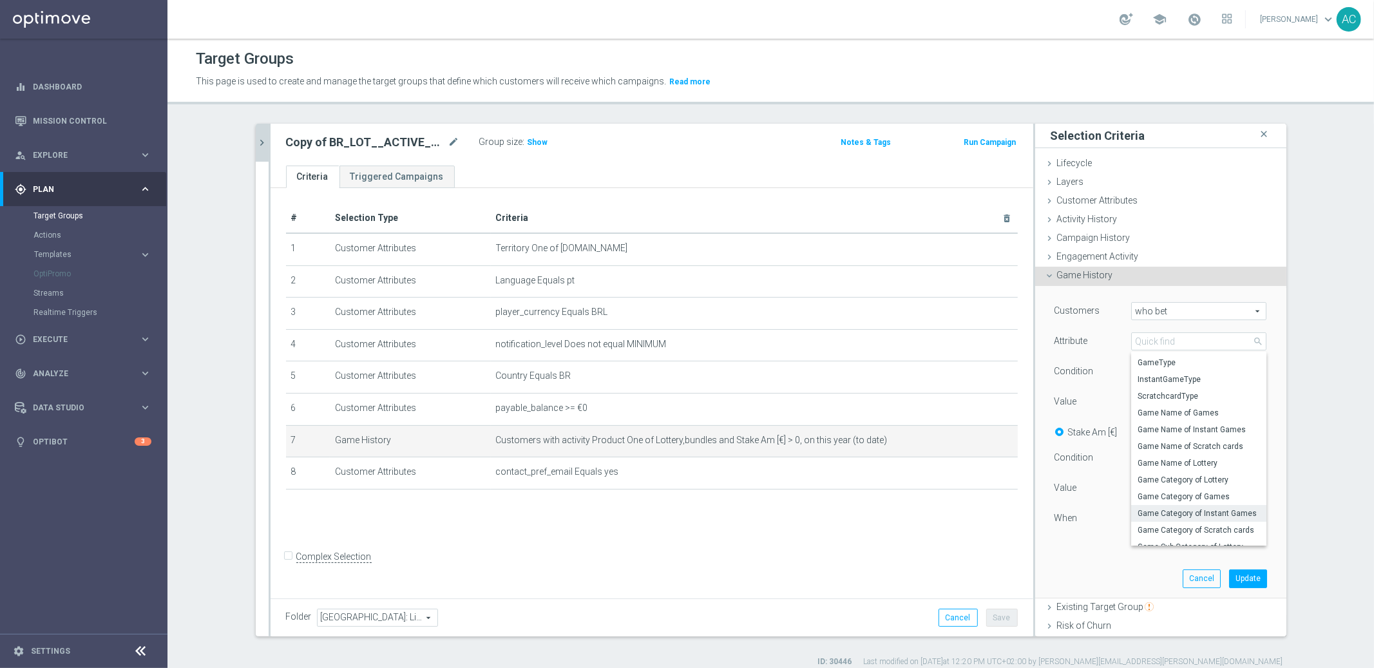
scroll to position [70, 0]
click at [1179, 442] on span "Game Name of Lottery" at bounding box center [1199, 439] width 122 height 10
type input "Game Name of Lottery"
type input "Equals"
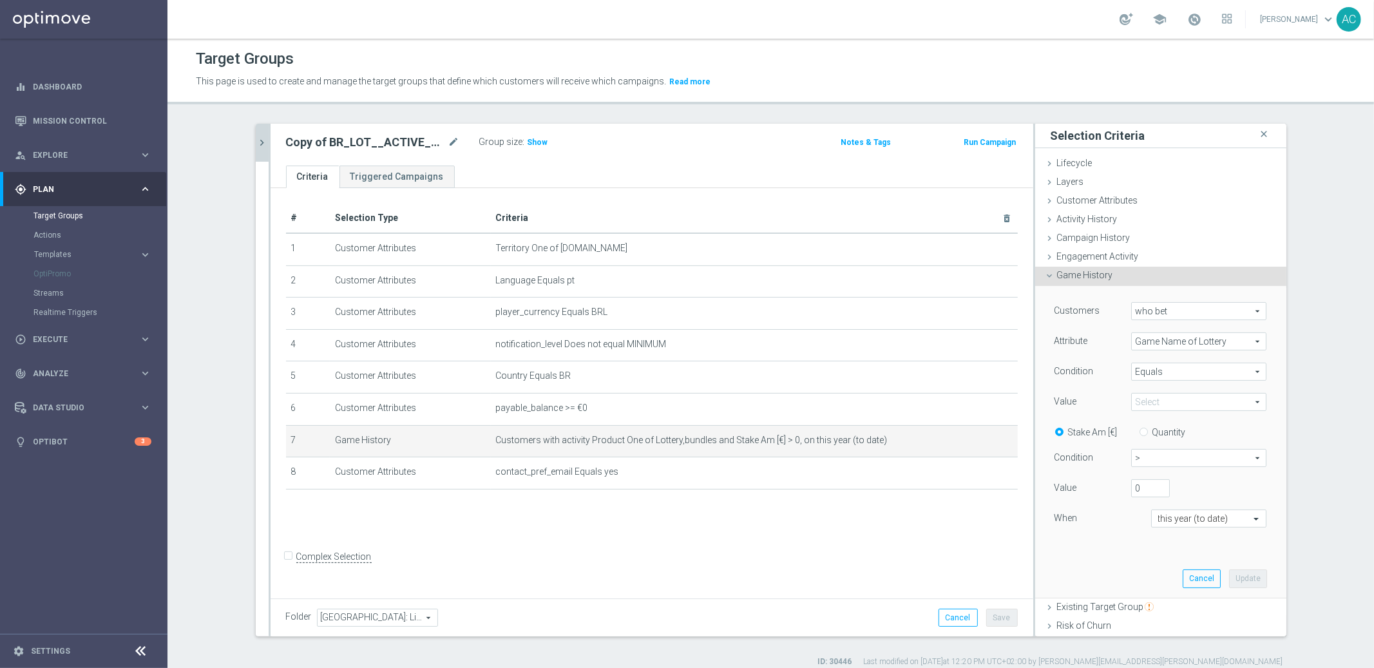
click at [1168, 408] on span at bounding box center [1199, 402] width 134 height 17
click at [1156, 423] on span "Lottery" at bounding box center [1199, 421] width 122 height 10
type input "Lottery"
click at [1183, 336] on span "Game Name of Lottery" at bounding box center [1199, 341] width 134 height 17
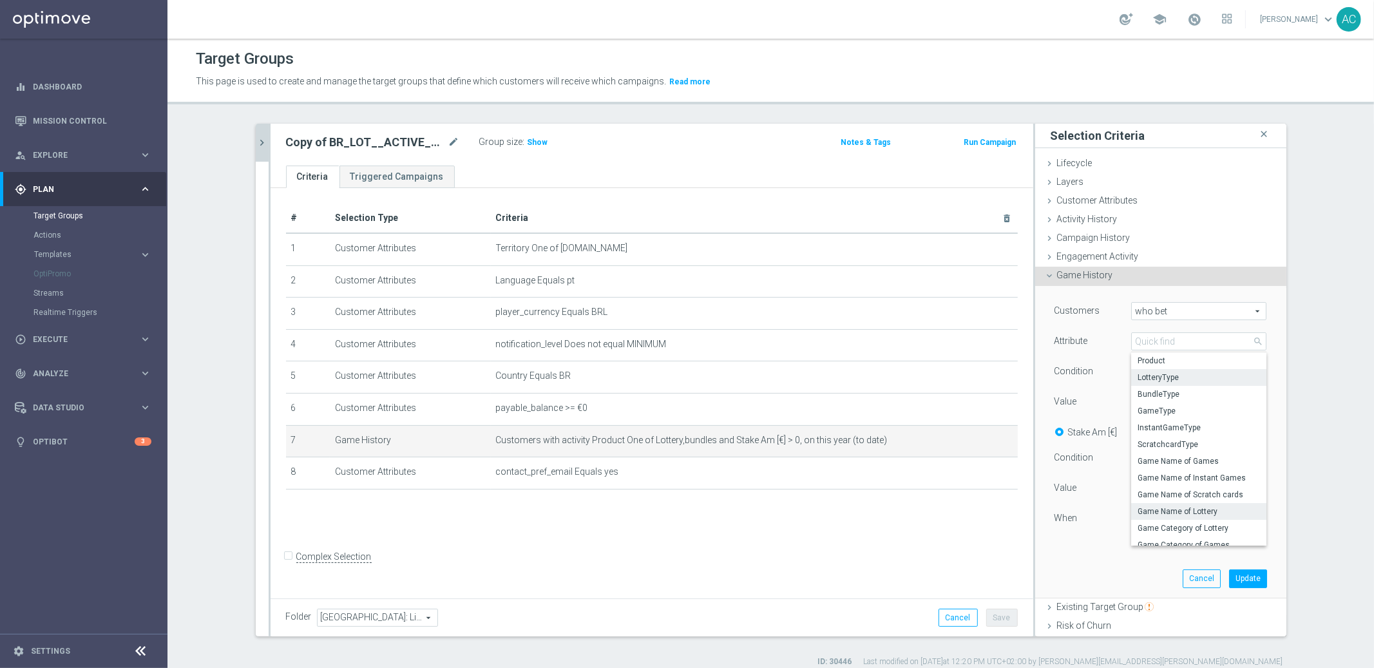
click at [1161, 381] on span "LotteryType" at bounding box center [1199, 377] width 122 height 10
type input "LotteryType"
type input "Select"
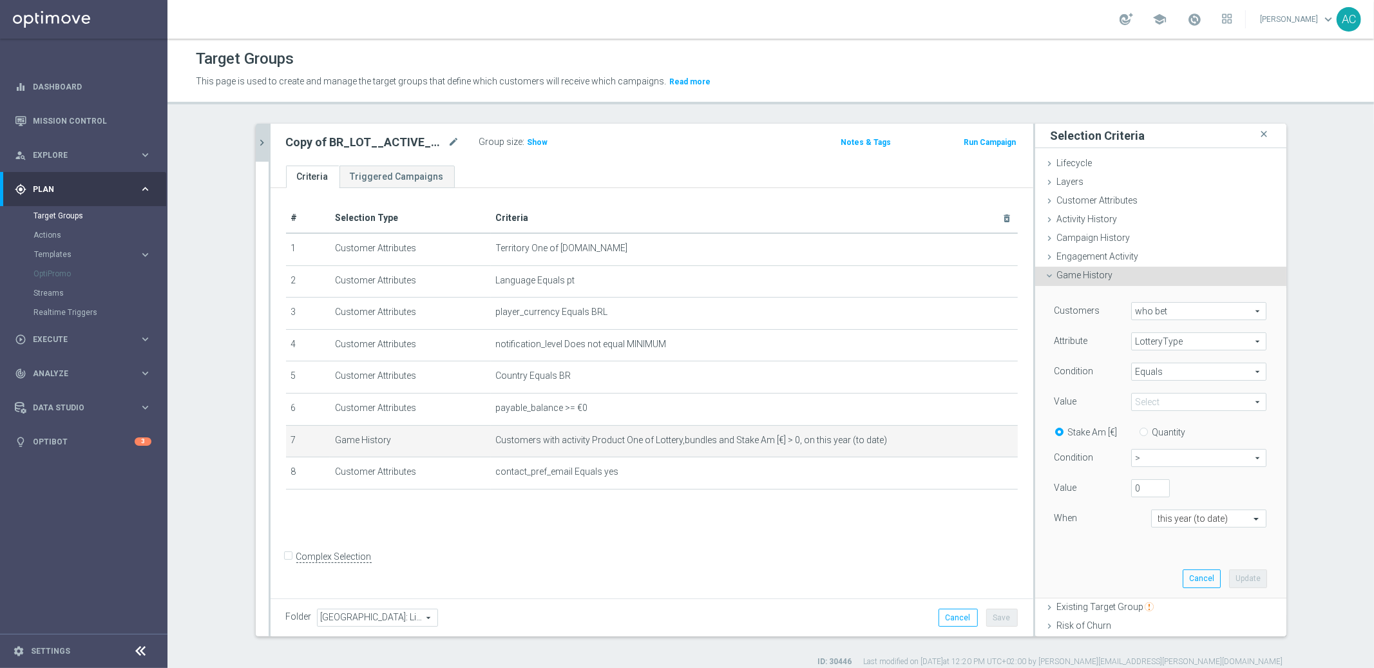
click at [1151, 407] on span "Lottery" at bounding box center [1199, 402] width 134 height 17
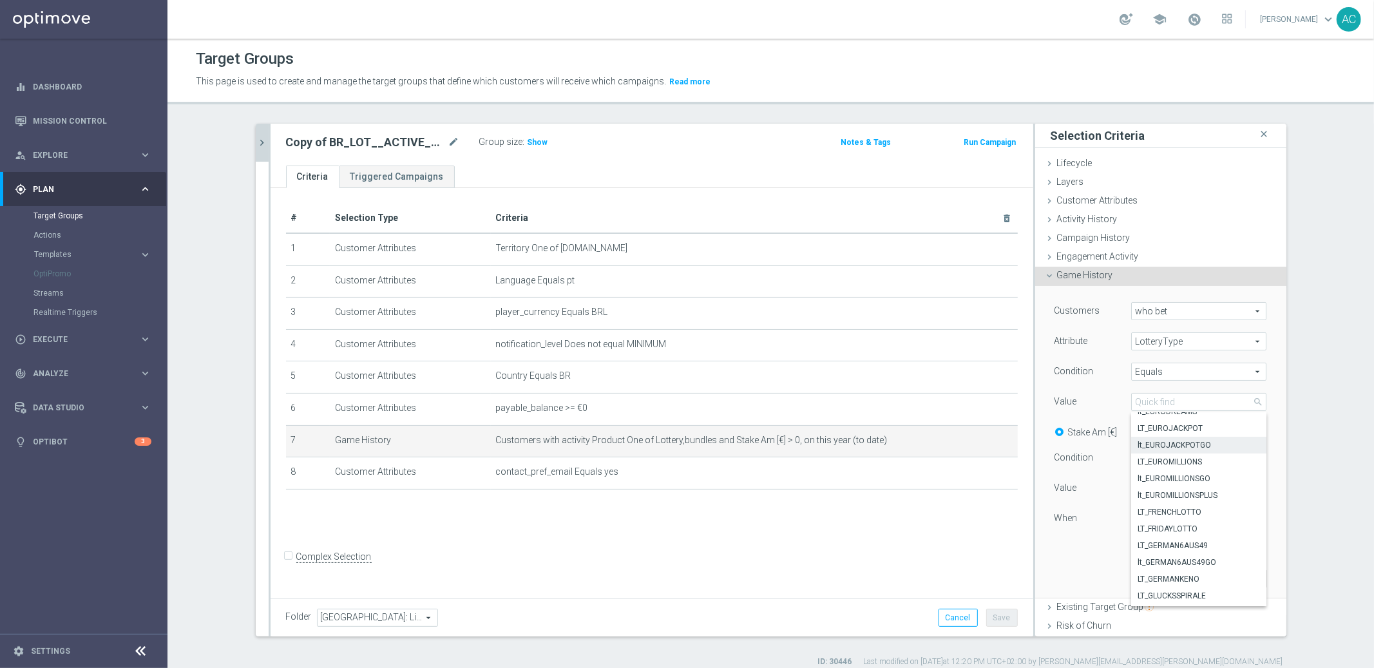
scroll to position [125, 0]
click at [1146, 401] on input "search" at bounding box center [1198, 402] width 135 height 18
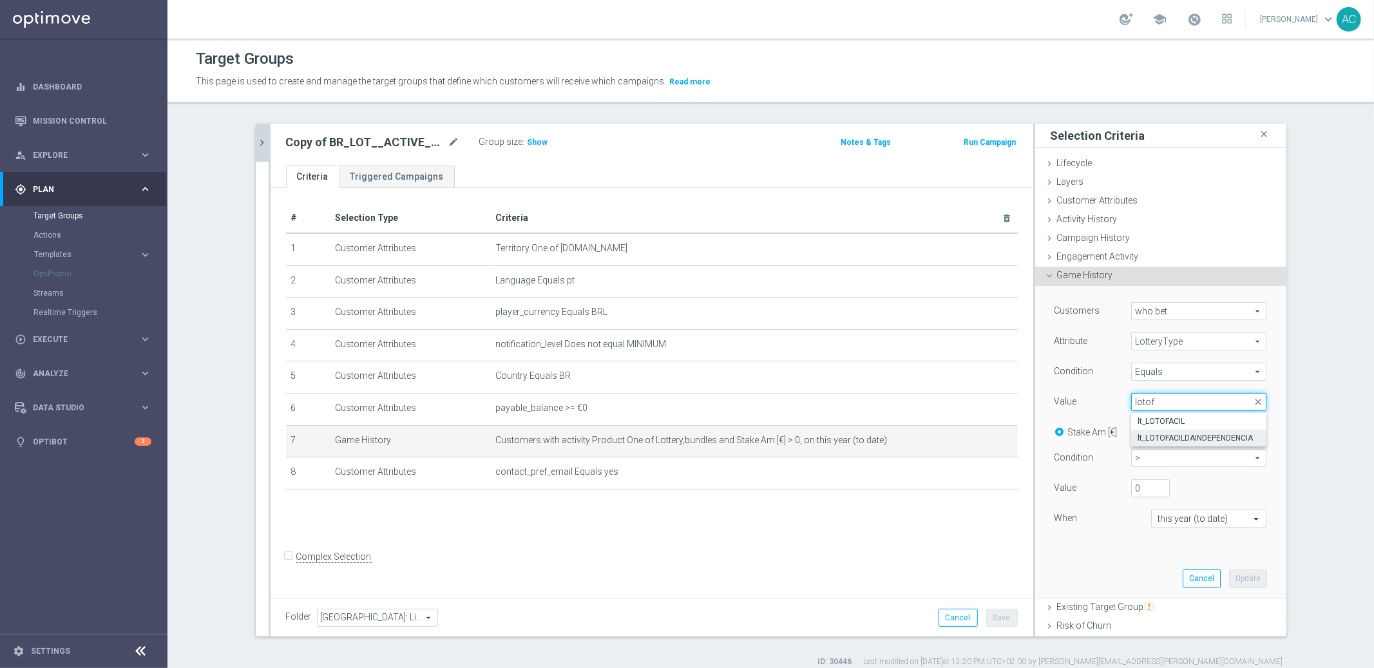
type input "lotof"
click at [1181, 436] on span "lt_LOTOFACILDAINDEPENDENCIA" at bounding box center [1199, 438] width 122 height 10
type input "lt_LOTOFACILDAINDEPENDENCIA"
click at [1145, 454] on span ">" at bounding box center [1199, 458] width 134 height 17
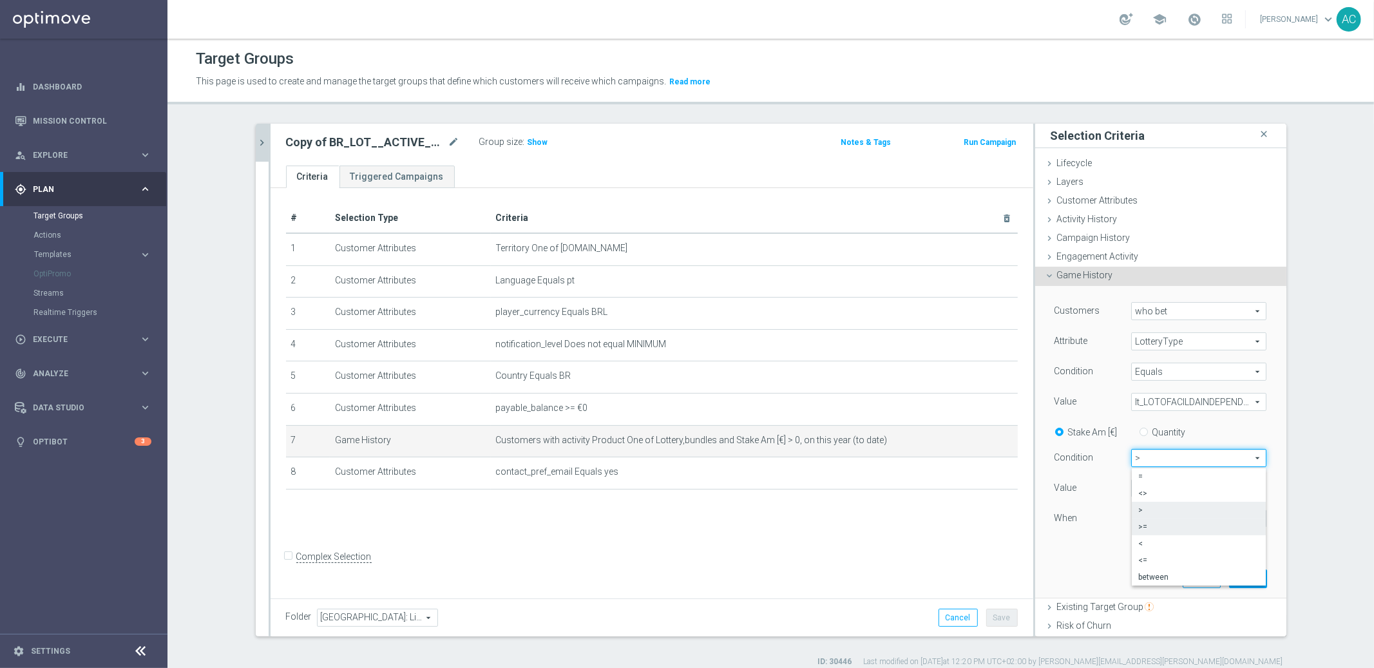
click at [1141, 528] on span ">=" at bounding box center [1198, 527] width 121 height 10
type input ">="
click at [1136, 488] on input "0" at bounding box center [1150, 488] width 39 height 18
drag, startPoint x: 1136, startPoint y: 484, endPoint x: 1107, endPoint y: 481, distance: 28.6
click at [1107, 481] on div "Value 1" at bounding box center [1161, 489] width 232 height 21
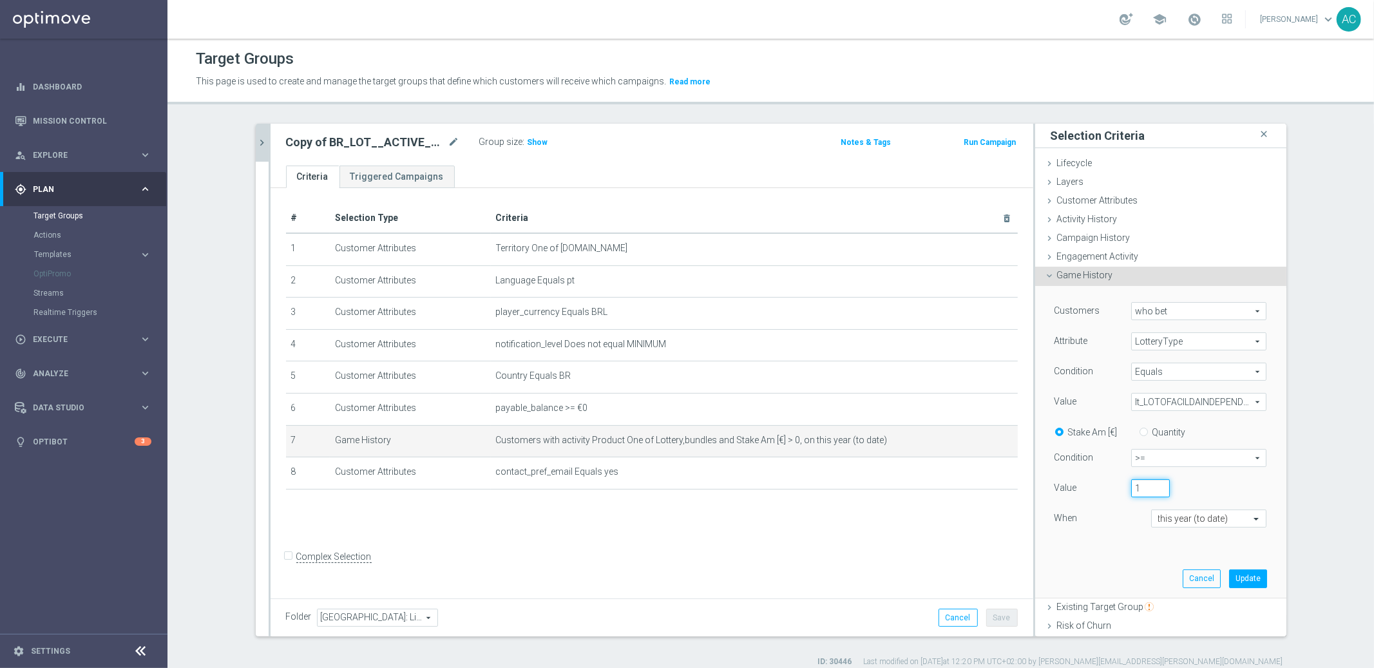
type input "6"
type input "50"
click at [1199, 520] on input "text" at bounding box center [1196, 519] width 76 height 12
click at [1178, 501] on label "in this range" at bounding box center [1179, 497] width 42 height 10
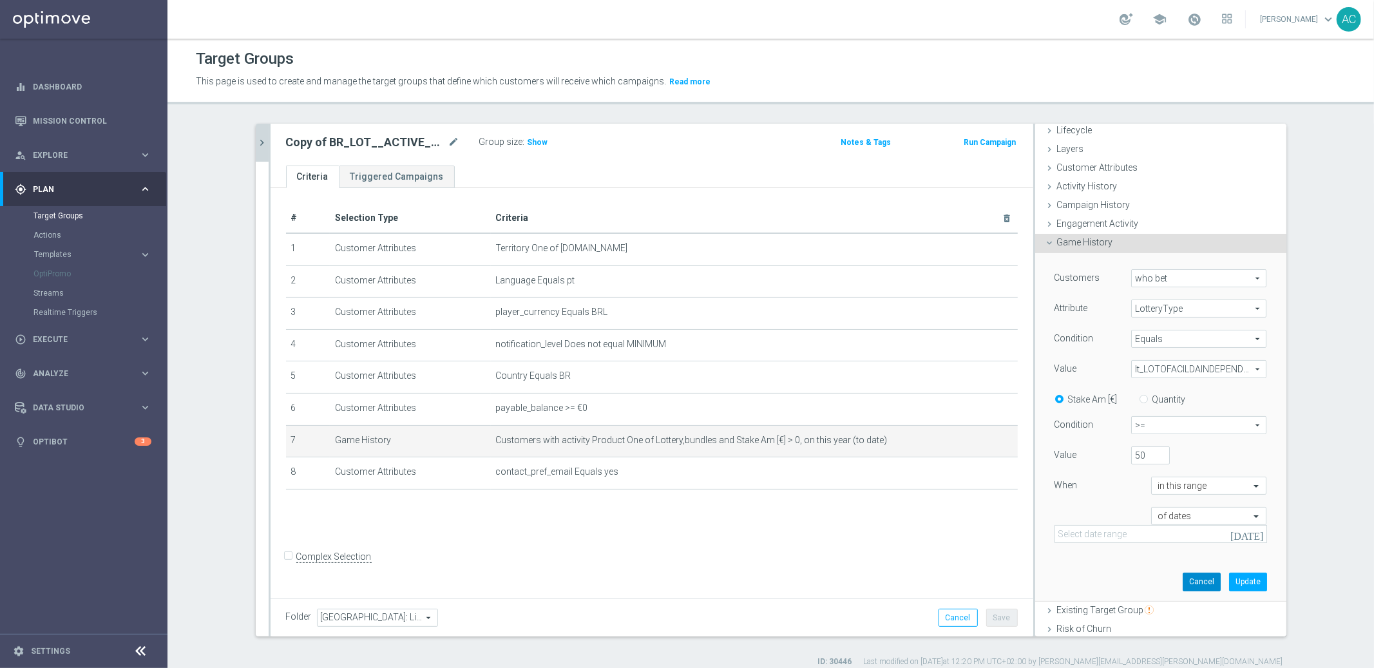
scroll to position [50, 0]
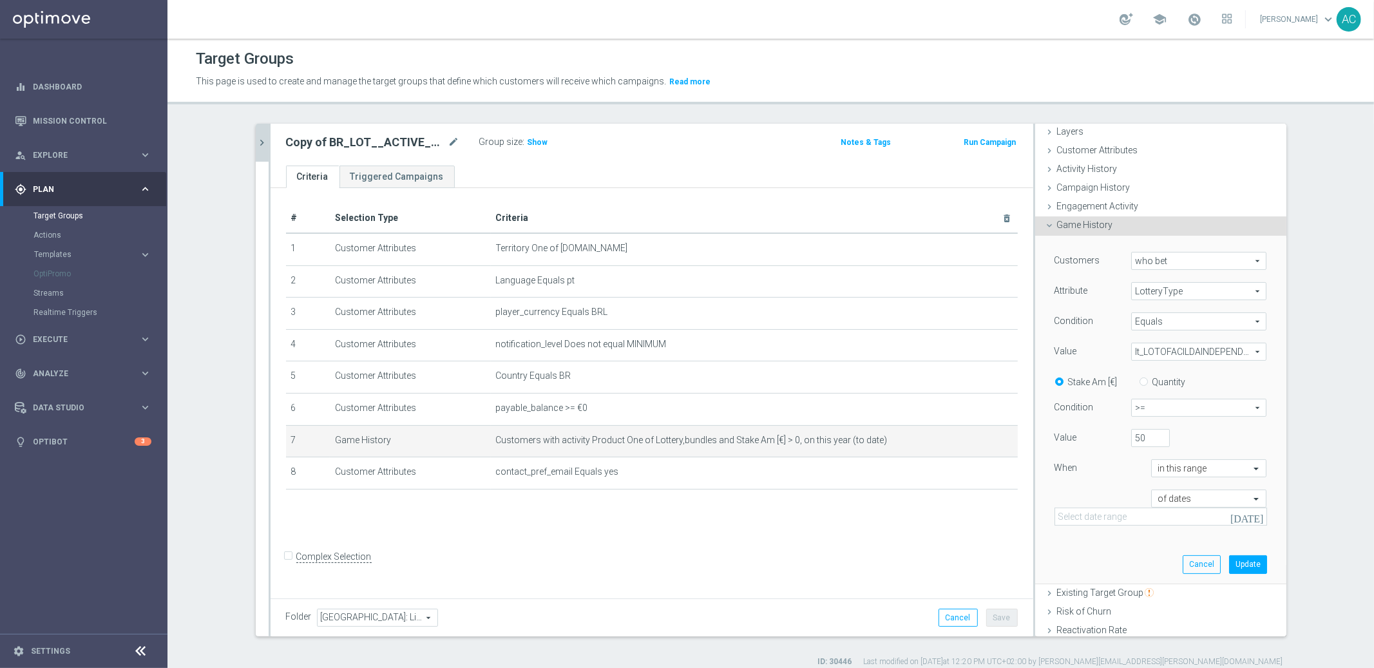
click at [1240, 514] on icon "[DATE]" at bounding box center [1247, 517] width 35 height 12
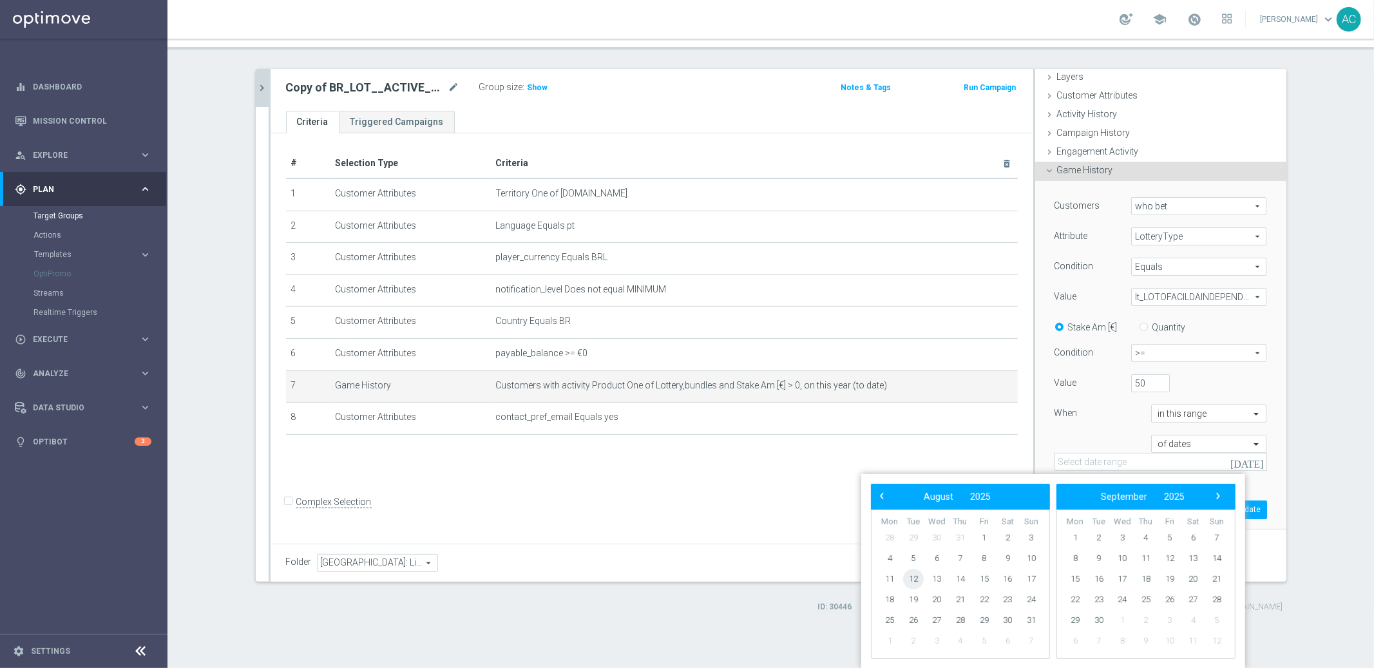
scroll to position [0, 0]
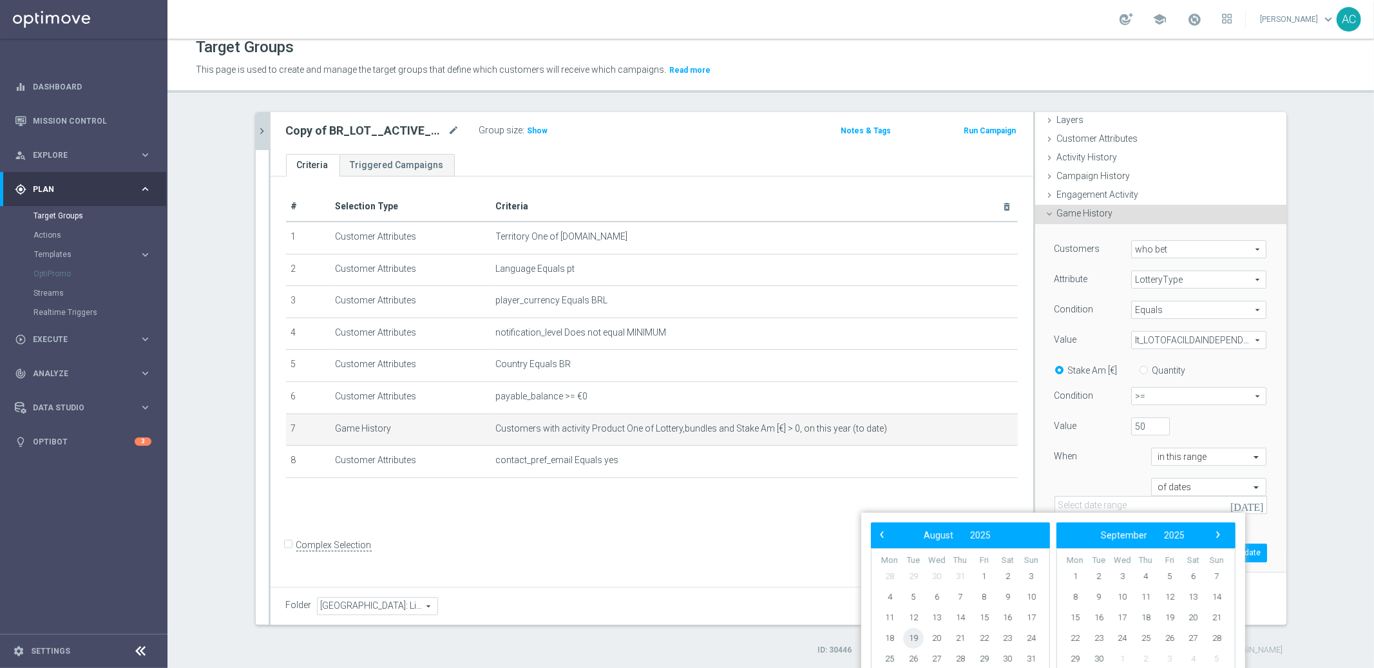
click at [916, 635] on span "19" at bounding box center [913, 638] width 21 height 21
click at [1199, 577] on span "6" at bounding box center [1193, 576] width 21 height 21
type input "[DATE] - [DATE]"
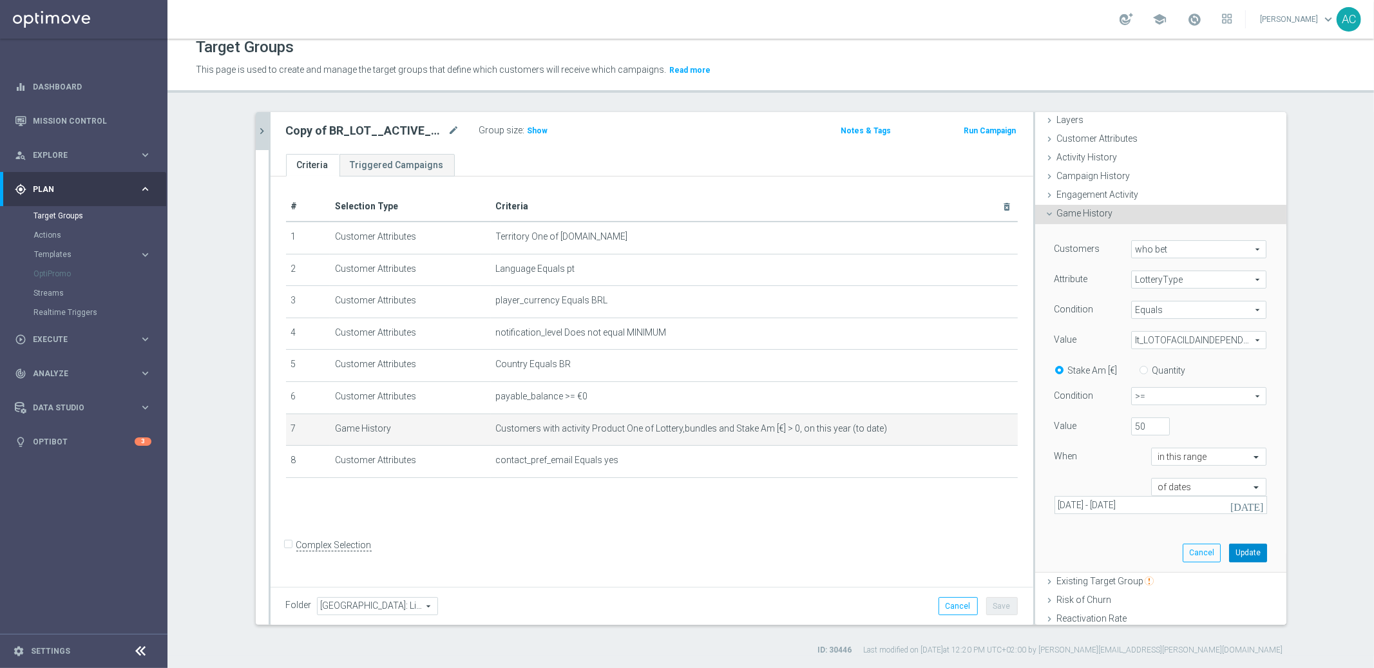
click at [1244, 555] on button "Update" at bounding box center [1248, 553] width 38 height 18
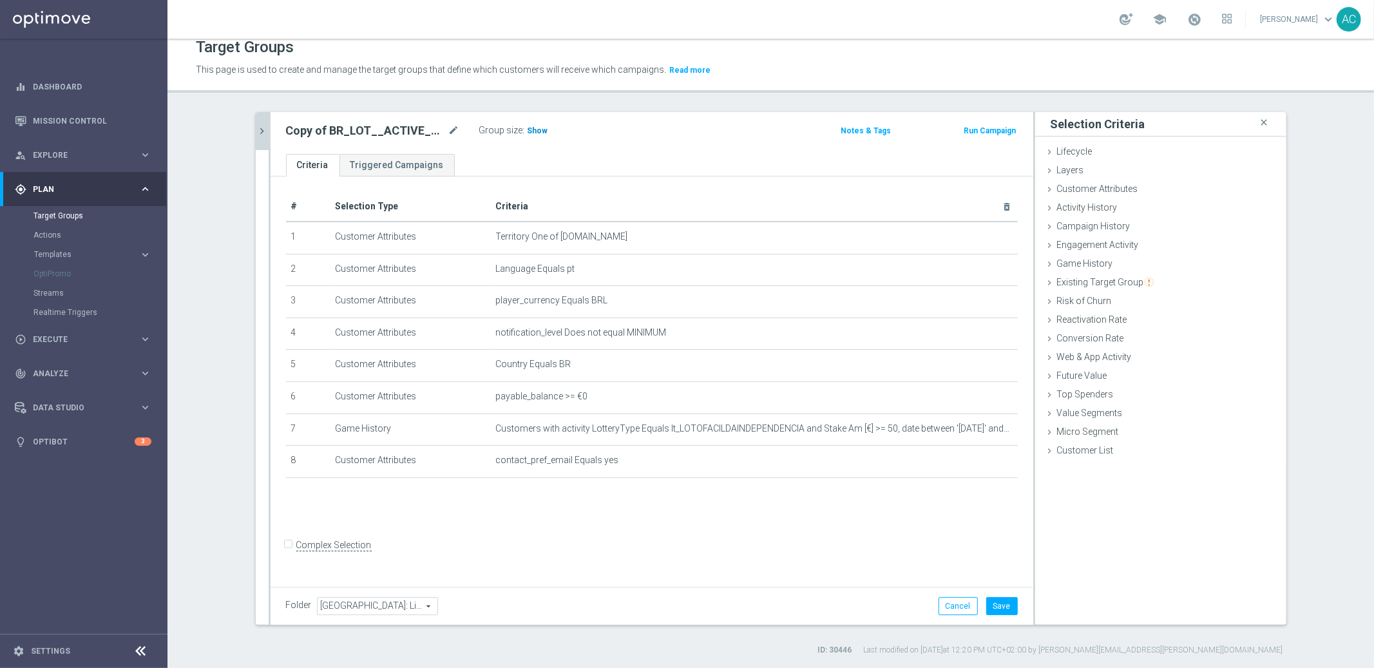
click at [533, 129] on span "Show" at bounding box center [538, 130] width 21 height 9
click at [988, 602] on button "Save" at bounding box center [1002, 606] width 32 height 18
click at [448, 131] on icon "mode_edit" at bounding box center [454, 130] width 12 height 15
click at [337, 135] on input "Copy of BR_LOT__ACTIVE_LOTTO__ALL_EMA_TAC_LT_TG (2)" at bounding box center [373, 132] width 174 height 18
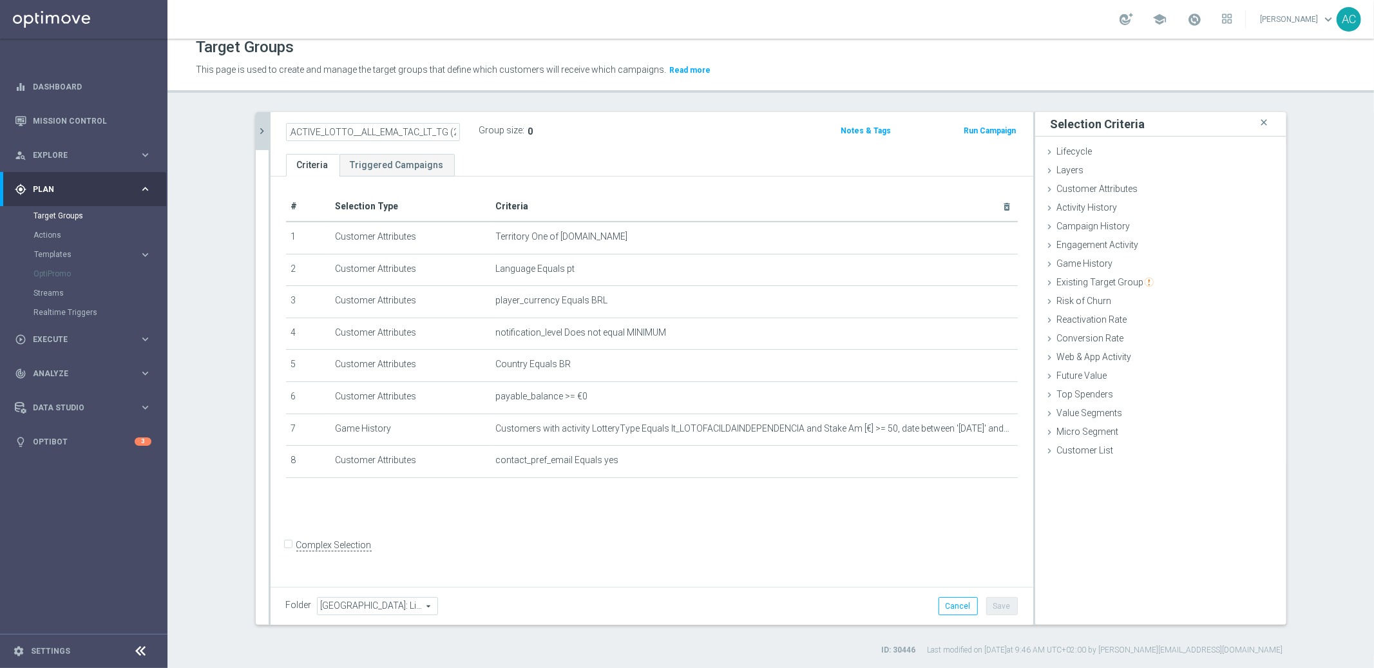
scroll to position [0, 0]
drag, startPoint x: 303, startPoint y: 131, endPoint x: 242, endPoint y: 124, distance: 61.6
click at [242, 124] on div "BR_LOT__ACTIVE_LOTTO__ALL_EMA_TAC_LT_TG close more_vert Prioritize Customer Tar…" at bounding box center [771, 384] width 1082 height 544
click at [334, 131] on input "Copy of BR_LOT__ACTIVE_LOTTO__ALL_EMA_TAC_LT_TG (2)" at bounding box center [373, 132] width 174 height 18
drag, startPoint x: 316, startPoint y: 133, endPoint x: 195, endPoint y: 132, distance: 121.8
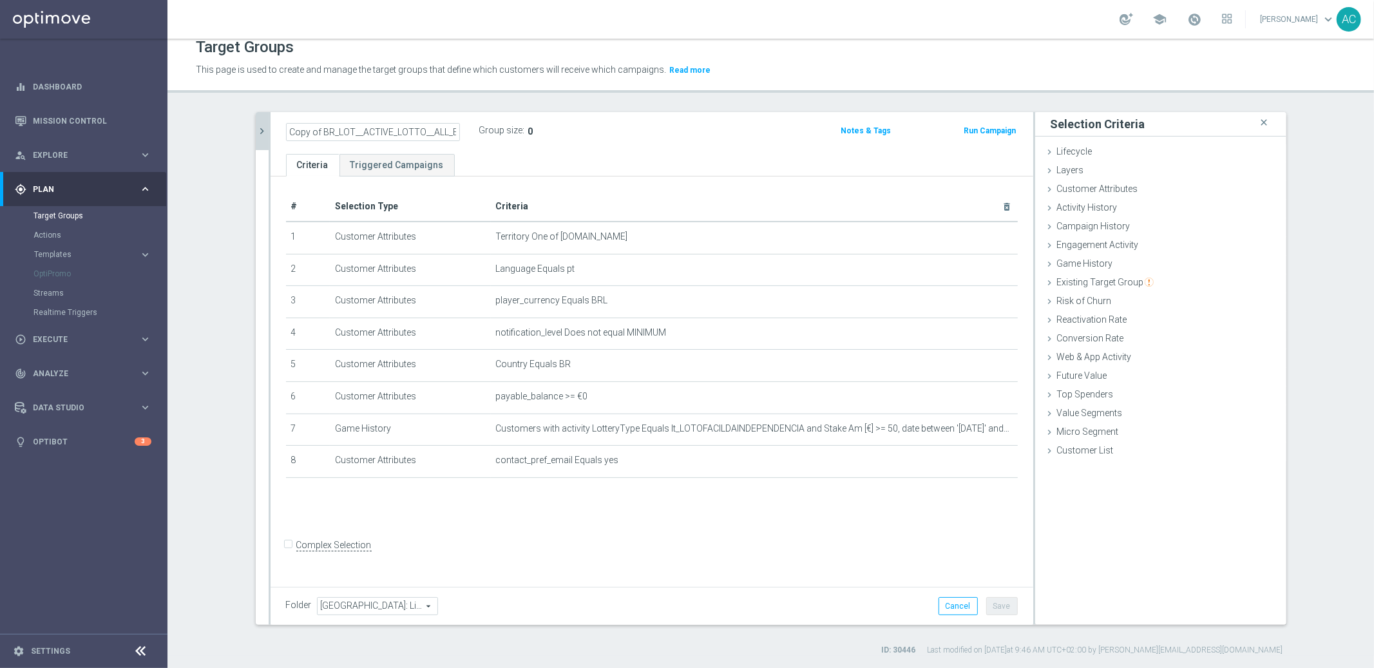
click at [196, 133] on section "BR_LOT__ACTIVE_LOTTO__ALL_EMA_TAC_LT_TG close more_vert Prioritize Customer Tar…" at bounding box center [770, 384] width 1207 height 544
type input "BR_LOT__ACTIVE_LOTTO__ALL_EMA_TAC_LT_TG (2)"
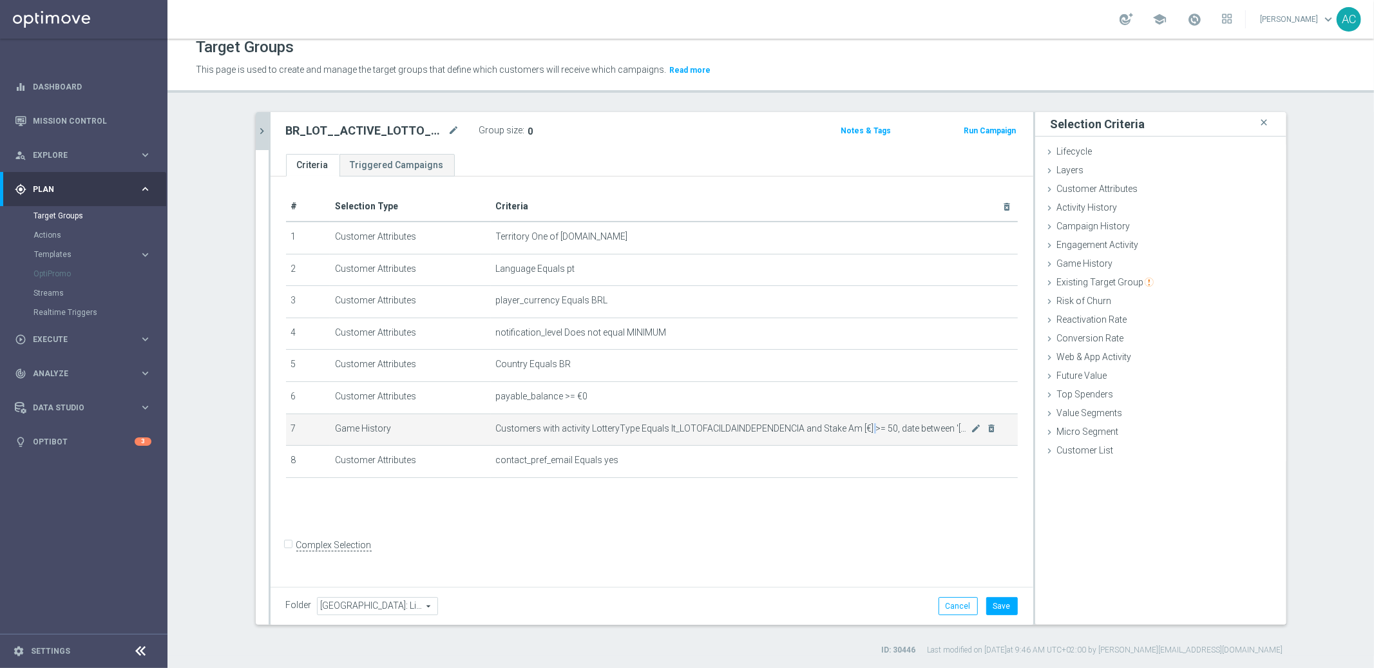
click at [869, 428] on span "Customers with activity LotteryType Equals lt_LOTOFACILDAINDEPENDENCIA and Stak…" at bounding box center [733, 428] width 475 height 11
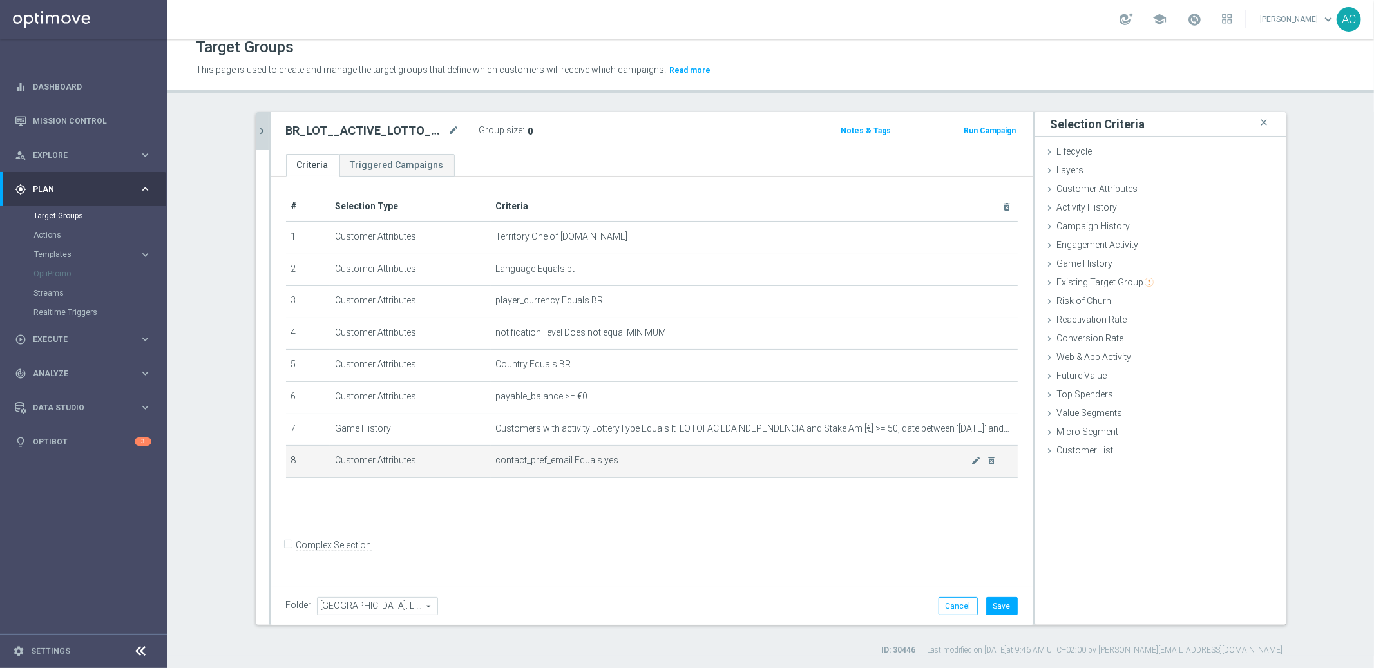
click at [870, 464] on td "contact_pref_email Equals yes mode_edit delete_forever" at bounding box center [754, 462] width 527 height 32
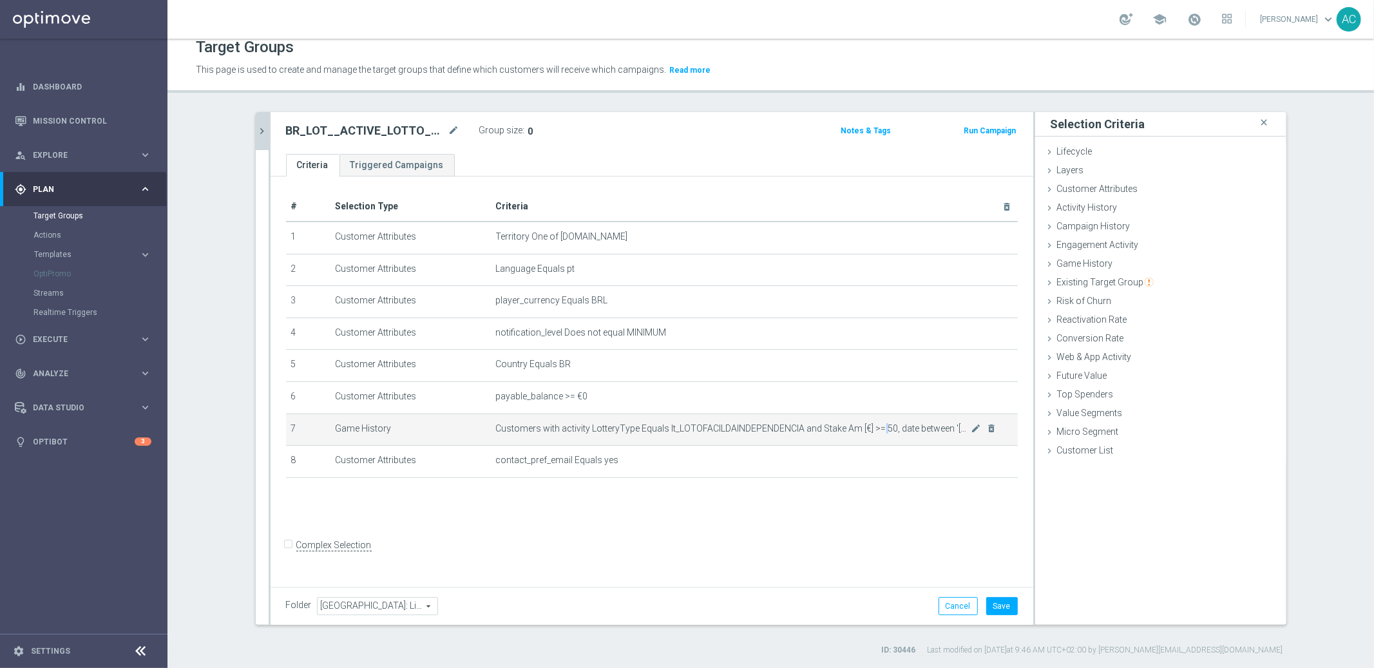
drag, startPoint x: 875, startPoint y: 429, endPoint x: 895, endPoint y: 427, distance: 20.1
click at [885, 428] on span "Customers with activity LotteryType Equals lt_LOTOFACILDAINDEPENDENCIA and Stak…" at bounding box center [733, 428] width 475 height 11
click at [897, 476] on div "# Selection Type Criteria delete_forever 1 Customer Attributes Territory One of…" at bounding box center [651, 341] width 751 height 298
click at [1064, 255] on div "Game History done selection updated" at bounding box center [1160, 264] width 251 height 19
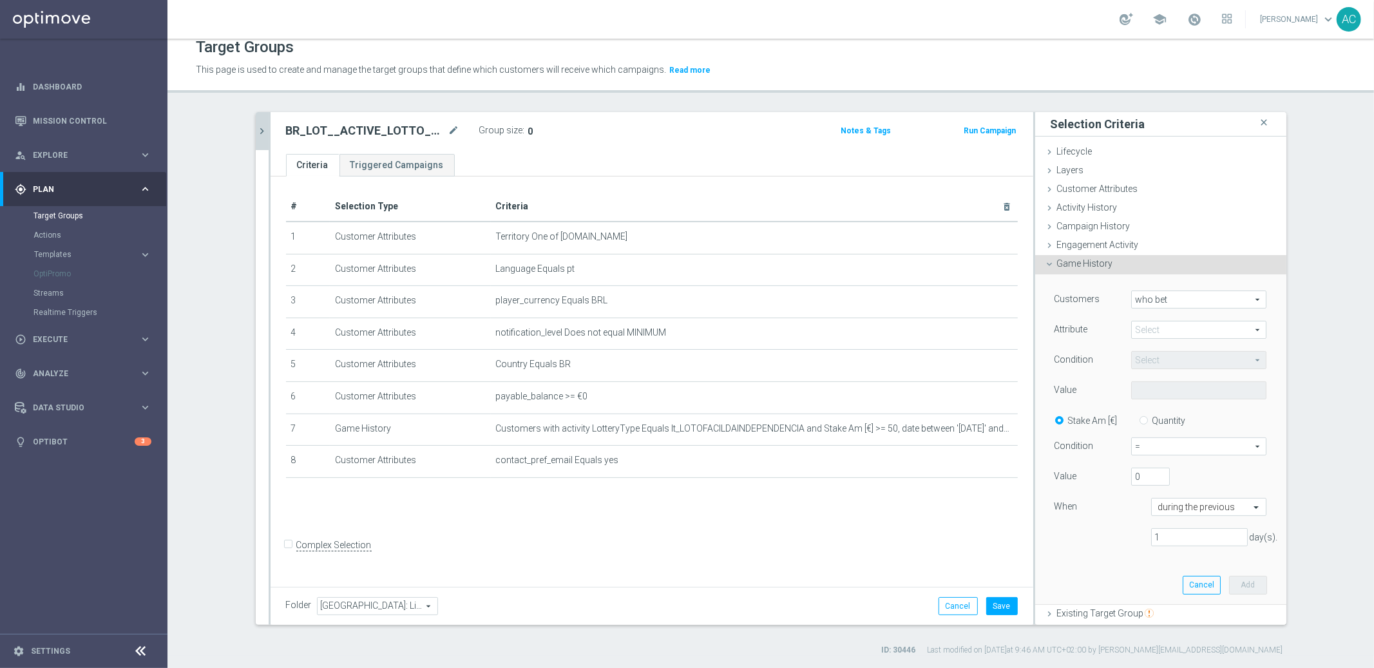
click at [1178, 299] on span "who bet" at bounding box center [1199, 299] width 134 height 17
click at [1100, 244] on span "Engagement Activity" at bounding box center [1098, 245] width 82 height 10
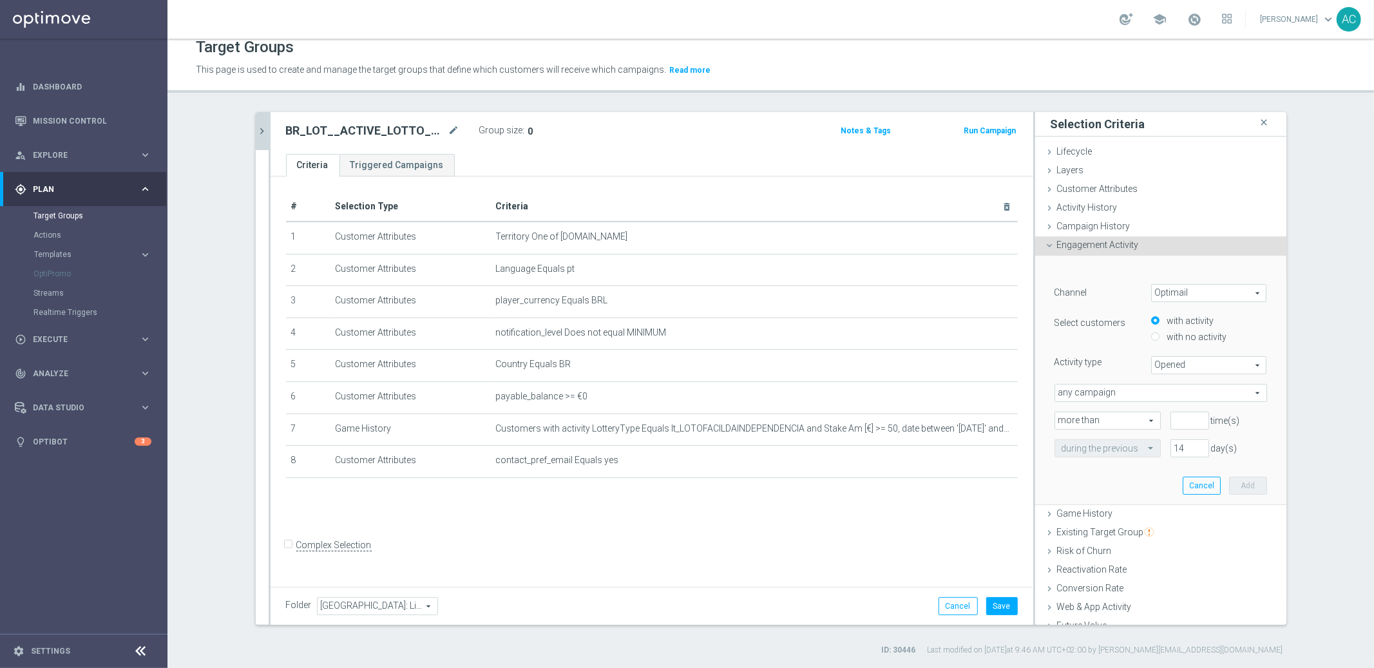
click at [1163, 289] on span "Optimail" at bounding box center [1209, 293] width 115 height 17
click at [1108, 231] on div "Campaign History done" at bounding box center [1160, 227] width 251 height 19
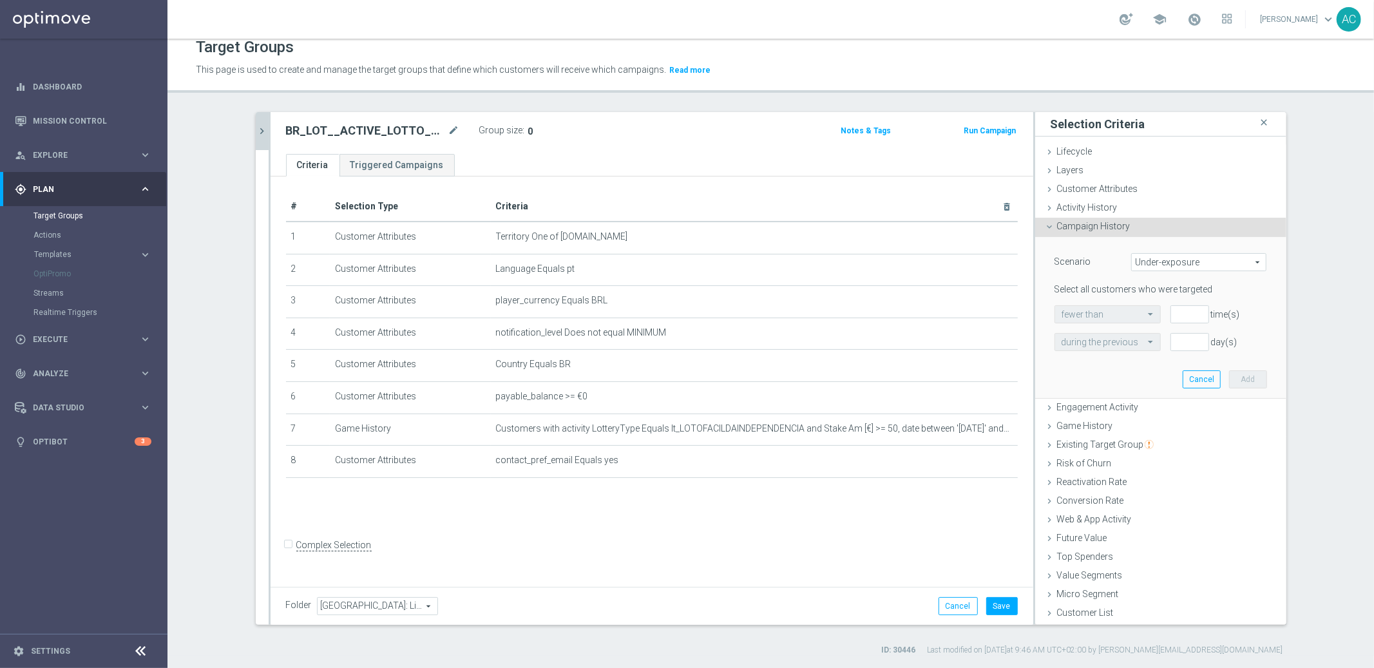
click at [1159, 260] on span "Under-exposure" at bounding box center [1199, 262] width 134 height 17
click at [1161, 311] on span "Targeted with a specific action" at bounding box center [1198, 314] width 121 height 10
type input "Targeted with a specific action"
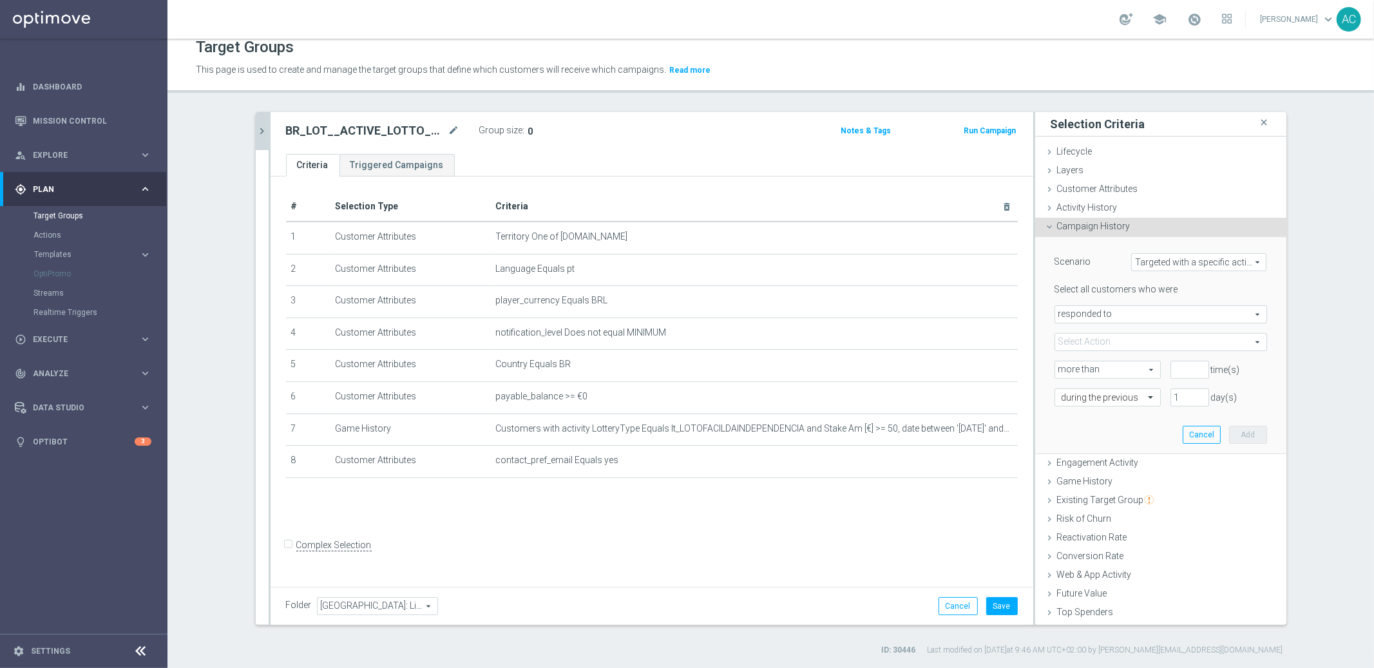
click at [1161, 311] on span "responded to" at bounding box center [1160, 314] width 211 height 17
click at [1151, 343] on label "were targeted with" at bounding box center [1160, 349] width 211 height 17
type input "were targeted with"
click at [1151, 343] on span at bounding box center [1160, 342] width 211 height 17
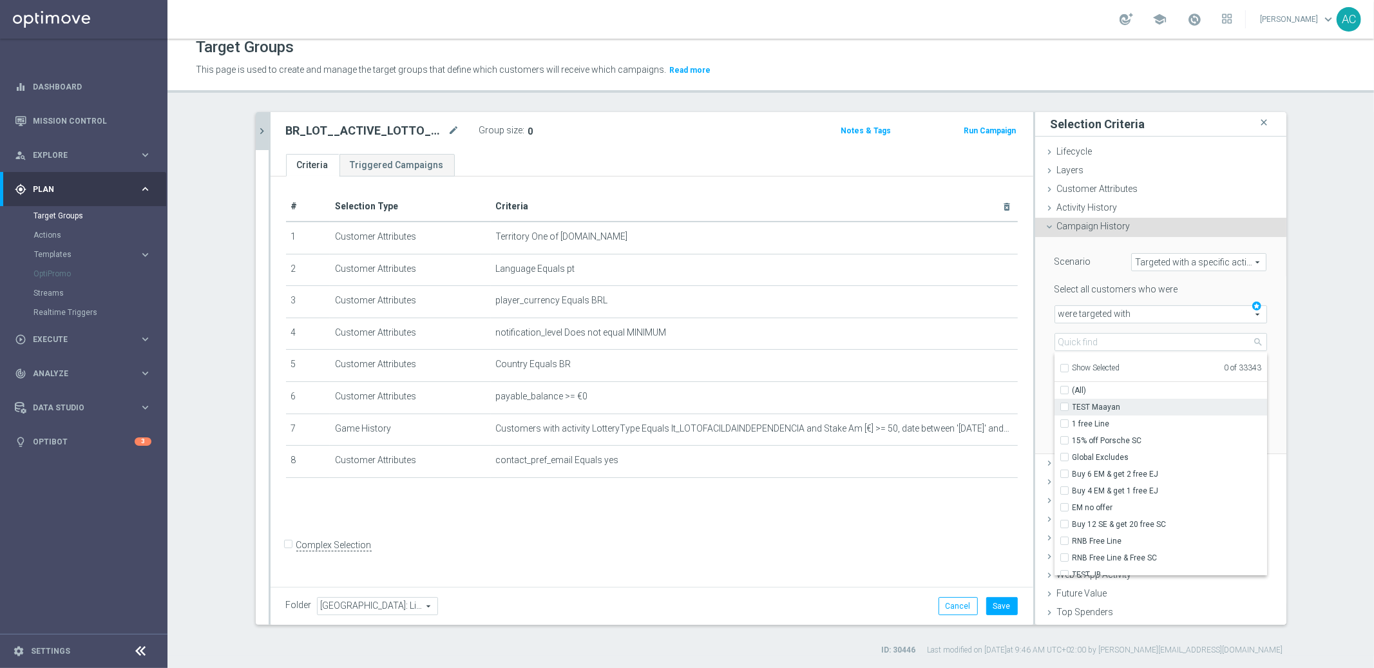
click at [1094, 410] on span "TEST Maayan" at bounding box center [1170, 407] width 195 height 10
click at [1073, 410] on input "TEST Maayan" at bounding box center [1068, 407] width 8 height 8
checkbox input "true"
type input "TEST Maayan"
click at [1045, 379] on div "Scenario Targeted with a specific action Targeted with a specific action arrow_…" at bounding box center [1161, 345] width 232 height 216
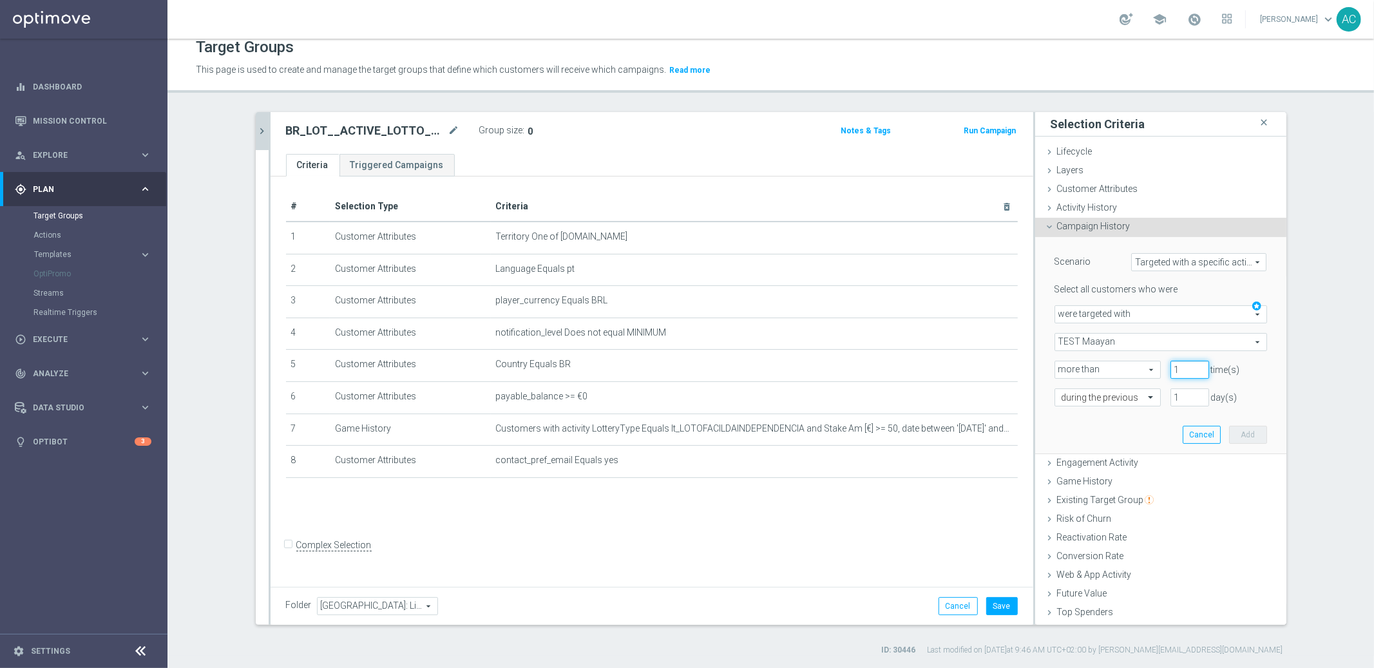
type input "1"
click at [1187, 363] on input "1" at bounding box center [1189, 370] width 39 height 18
click at [1141, 367] on span "more than" at bounding box center [1107, 369] width 105 height 17
click at [1101, 417] on span "exactly" at bounding box center [1108, 422] width 92 height 10
type input "exactly"
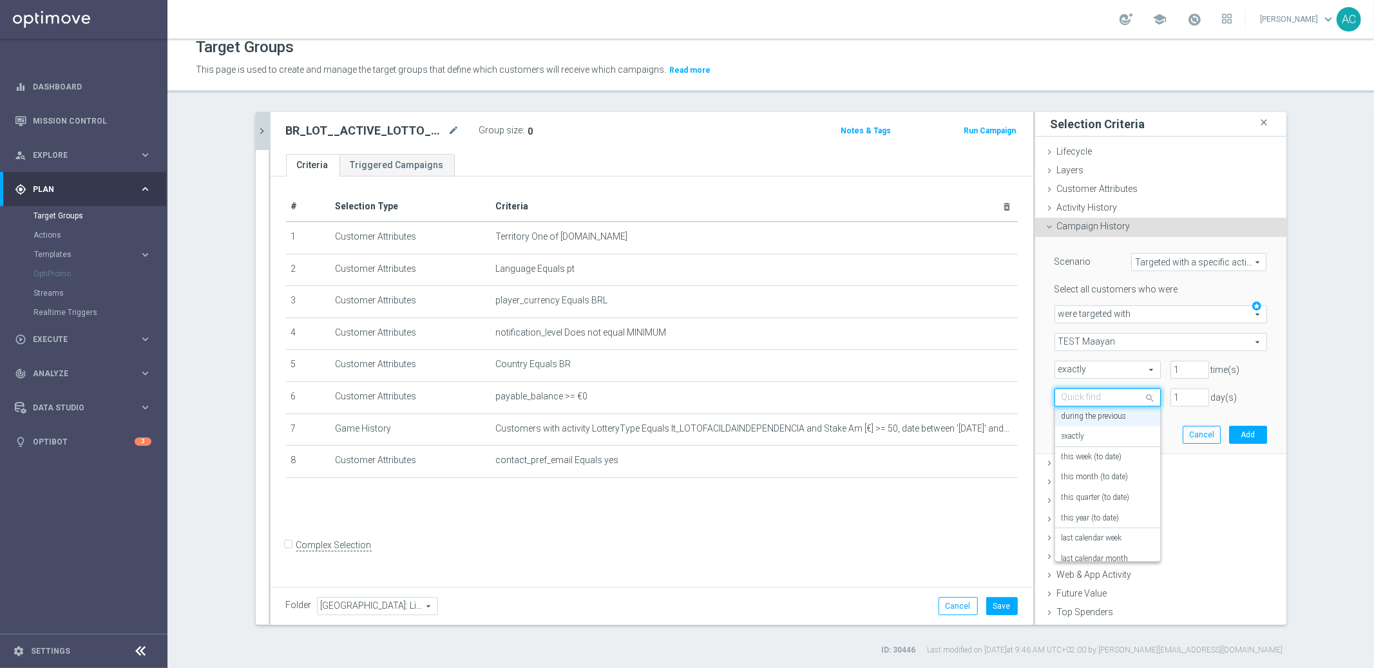
click at [1144, 393] on span at bounding box center [1152, 396] width 16 height 17
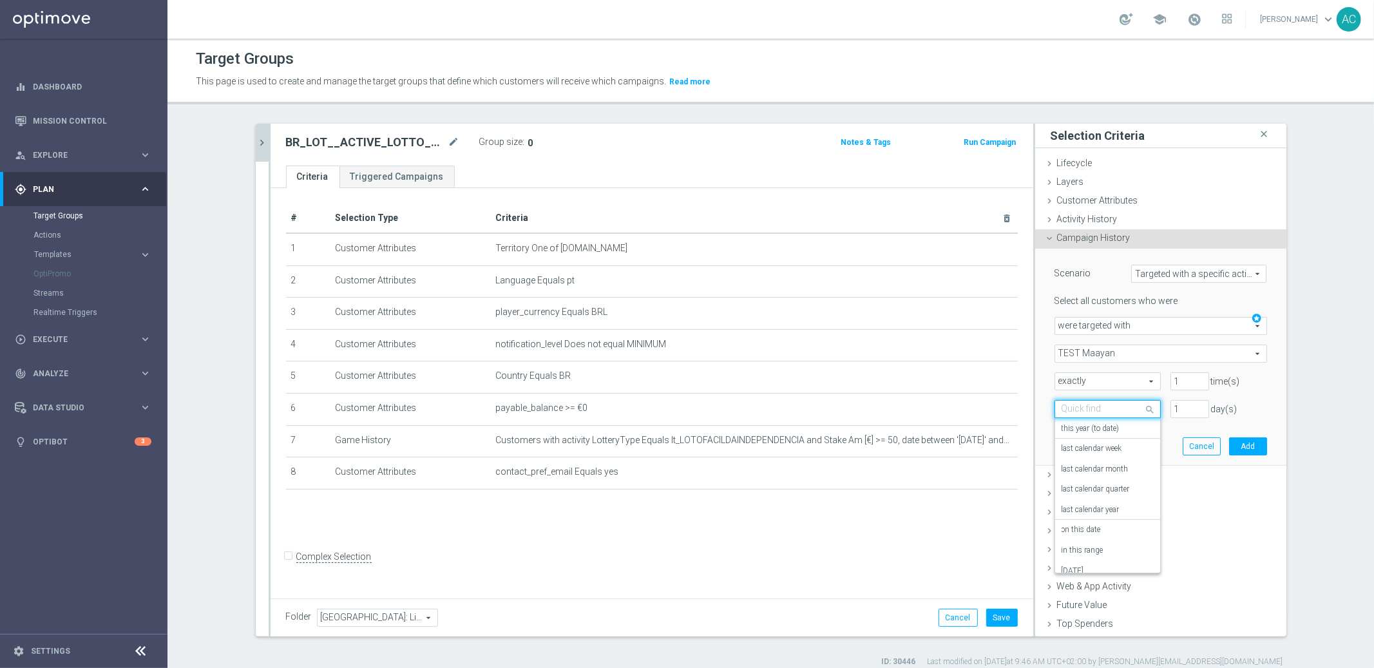
scroll to position [113, 0]
click at [1104, 533] on div "in this range" at bounding box center [1108, 539] width 92 height 21
click at [1130, 412] on div at bounding box center [1107, 410] width 105 height 12
drag, startPoint x: 1114, startPoint y: 507, endPoint x: 1111, endPoint y: 522, distance: 15.2
click at [1111, 481] on div "exactly this week (to date) this month (to date) this quarter (to date) this ye…" at bounding box center [1107, 403] width 105 height 155
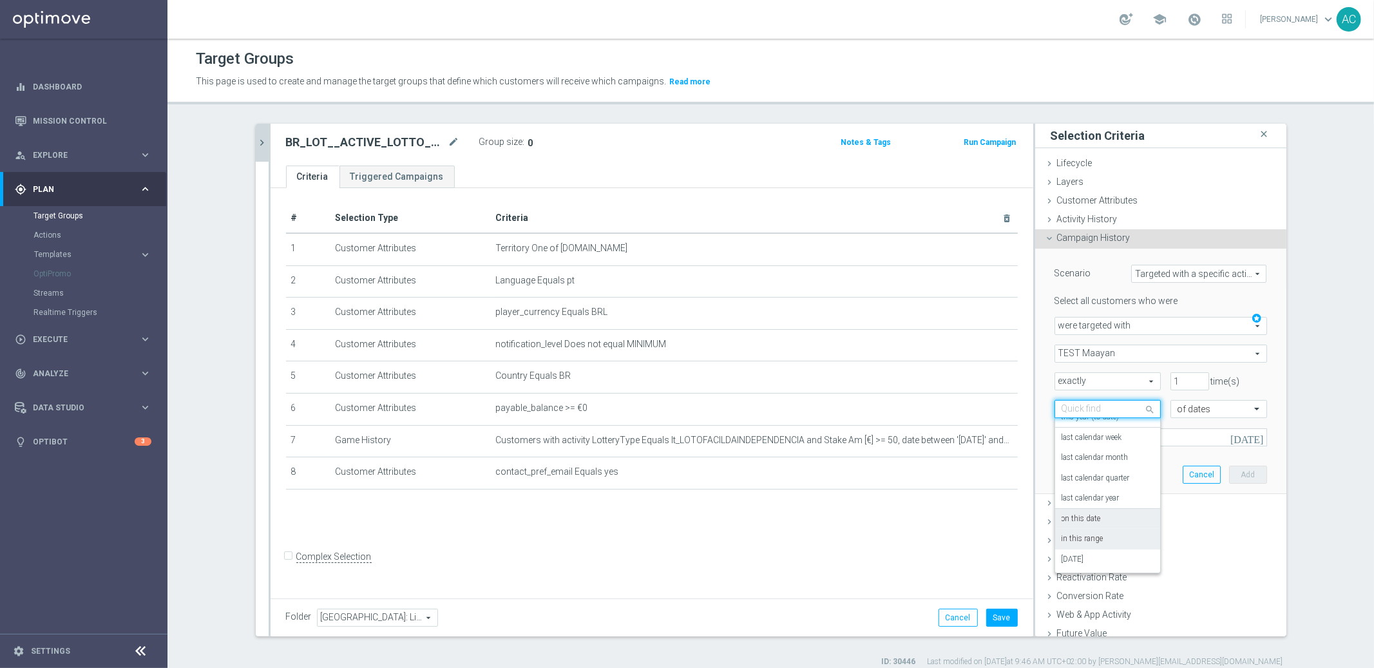
click at [1111, 522] on div "on this date" at bounding box center [1108, 519] width 92 height 21
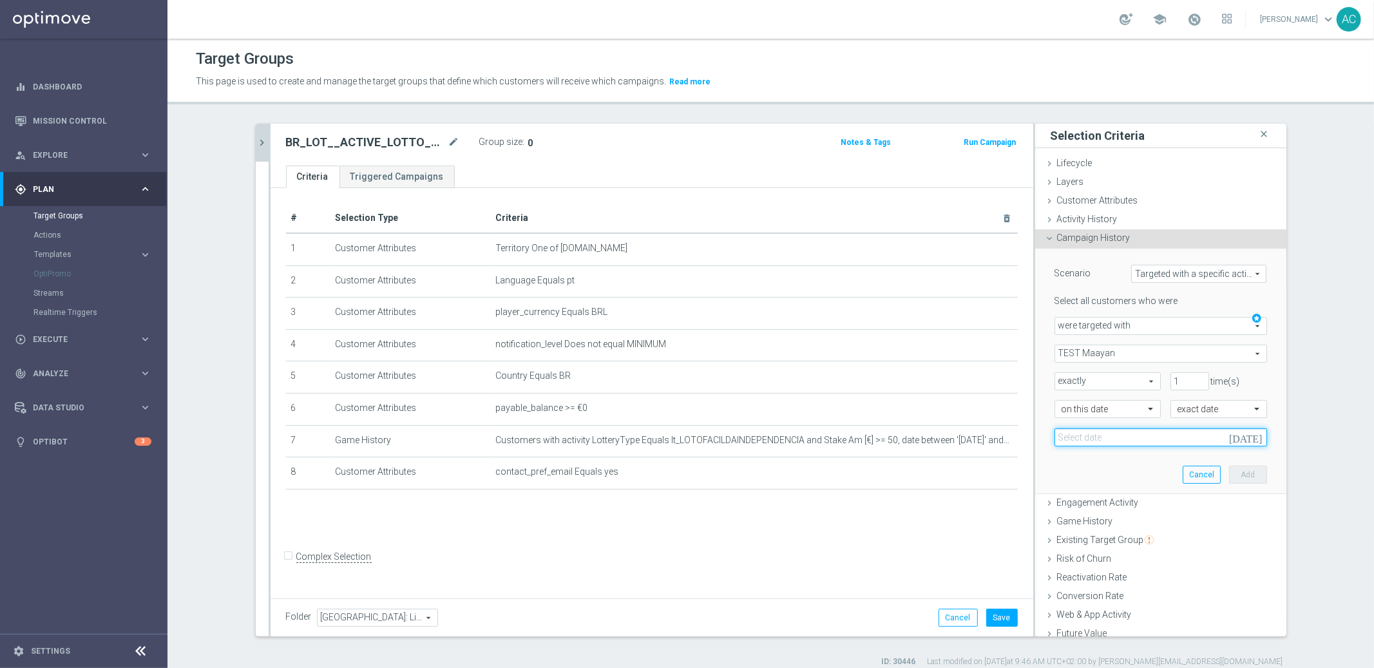
click at [1190, 434] on input at bounding box center [1161, 437] width 213 height 18
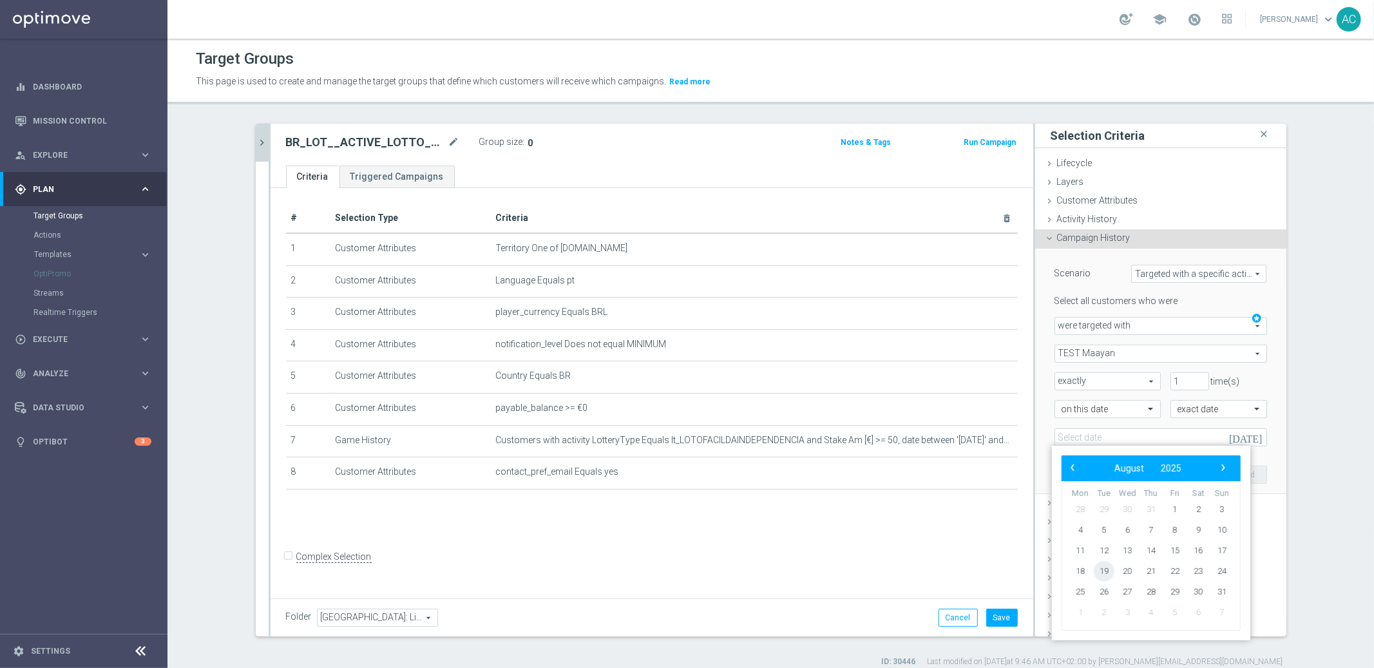
click at [1105, 570] on span "19" at bounding box center [1104, 571] width 21 height 21
type input "[DATE]"
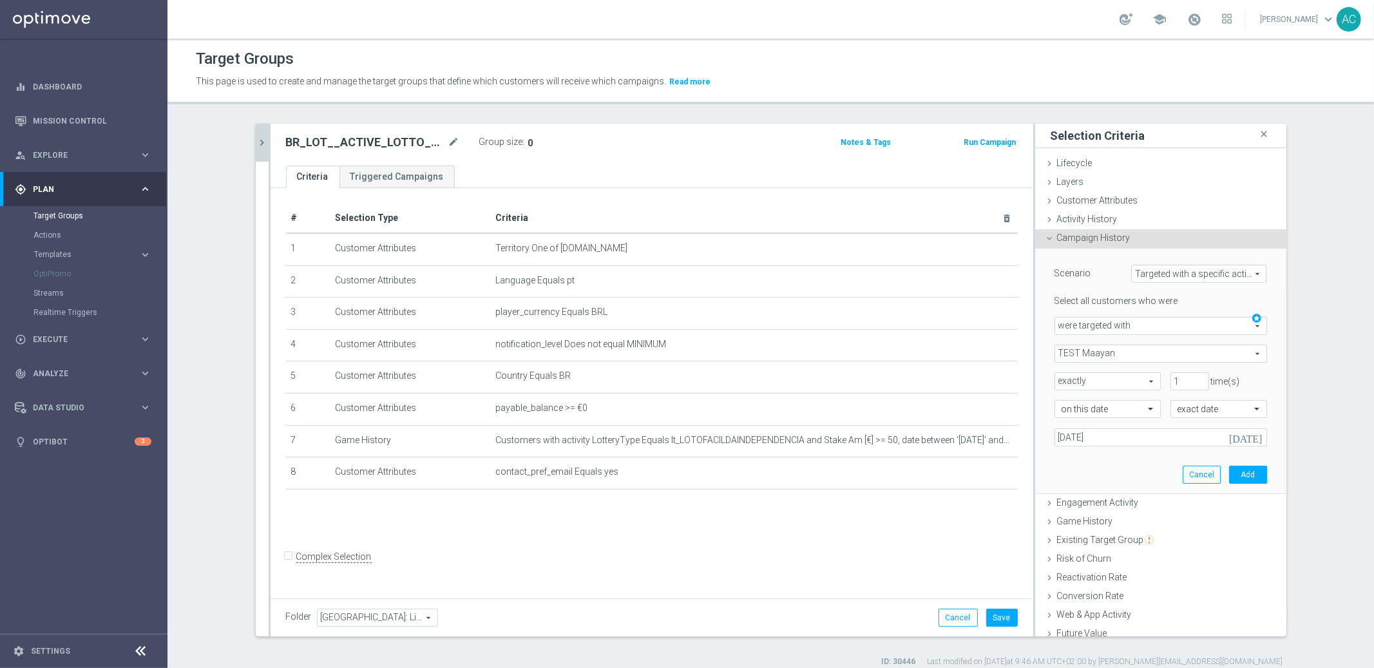
click at [1134, 378] on span "exactly" at bounding box center [1107, 381] width 105 height 17
click at [1118, 401] on span "more than" at bounding box center [1108, 400] width 92 height 10
type input "more than"
click at [1186, 377] on input "2" at bounding box center [1189, 381] width 39 height 18
type input "3"
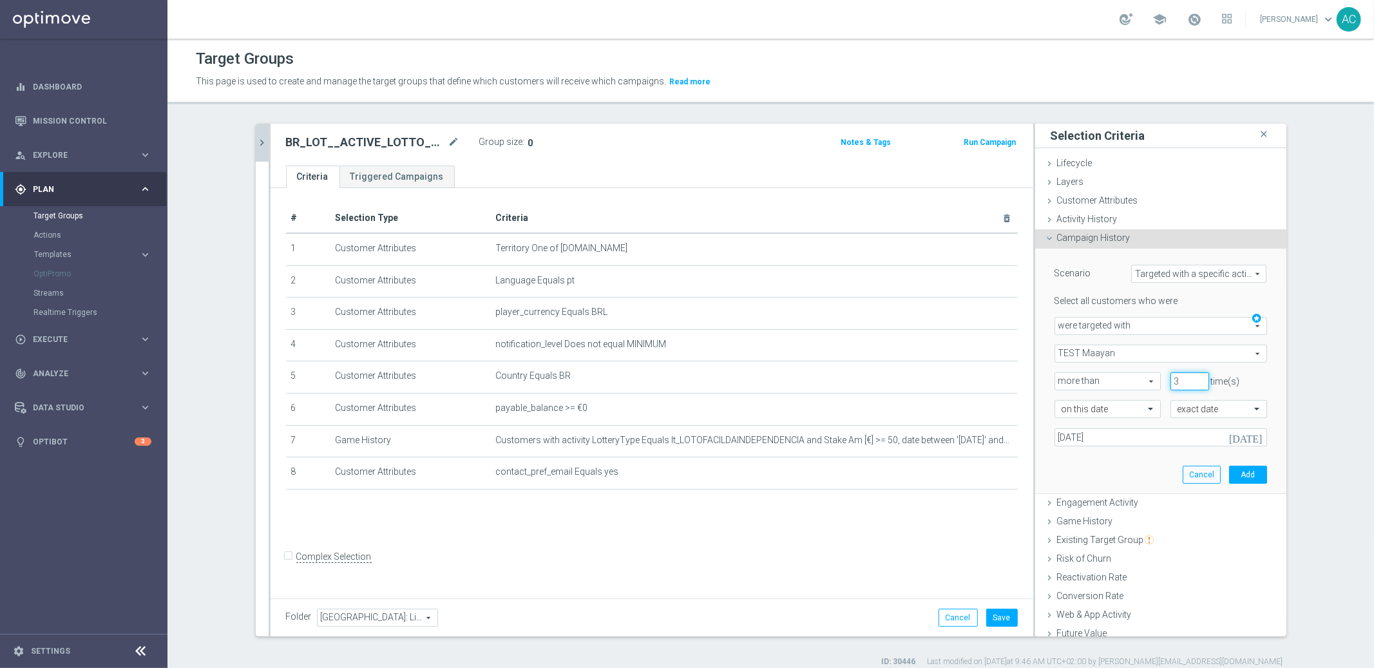
click at [1186, 377] on input "3" at bounding box center [1189, 381] width 39 height 18
click at [1138, 454] on div "Scenario Targeted with a specific action Targeted with a specific action arrow_…" at bounding box center [1161, 371] width 232 height 245
click at [1144, 410] on span at bounding box center [1152, 409] width 16 height 12
click at [1108, 533] on div "in this range" at bounding box center [1108, 539] width 92 height 21
click at [1246, 438] on icon "[DATE]" at bounding box center [1247, 438] width 35 height 12
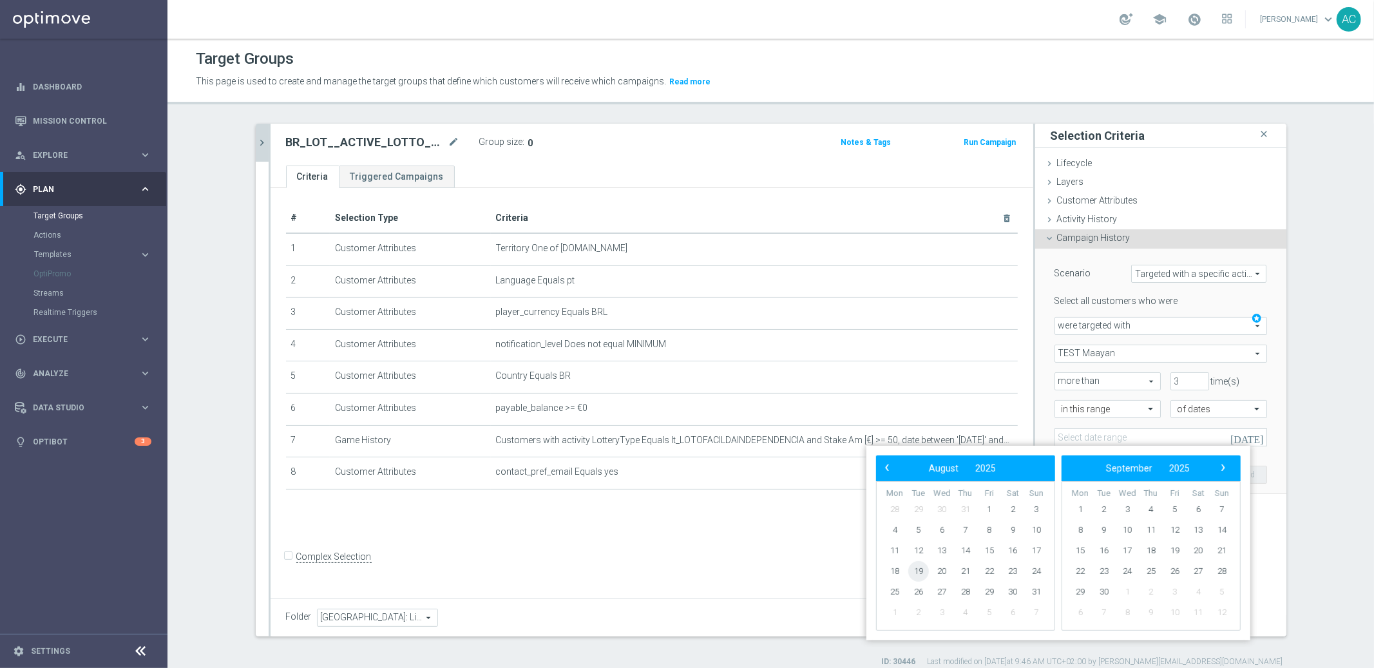
click at [922, 565] on span "19" at bounding box center [918, 571] width 21 height 21
click at [1199, 508] on span "6" at bounding box center [1198, 509] width 21 height 21
type input "[DATE] - [DATE]"
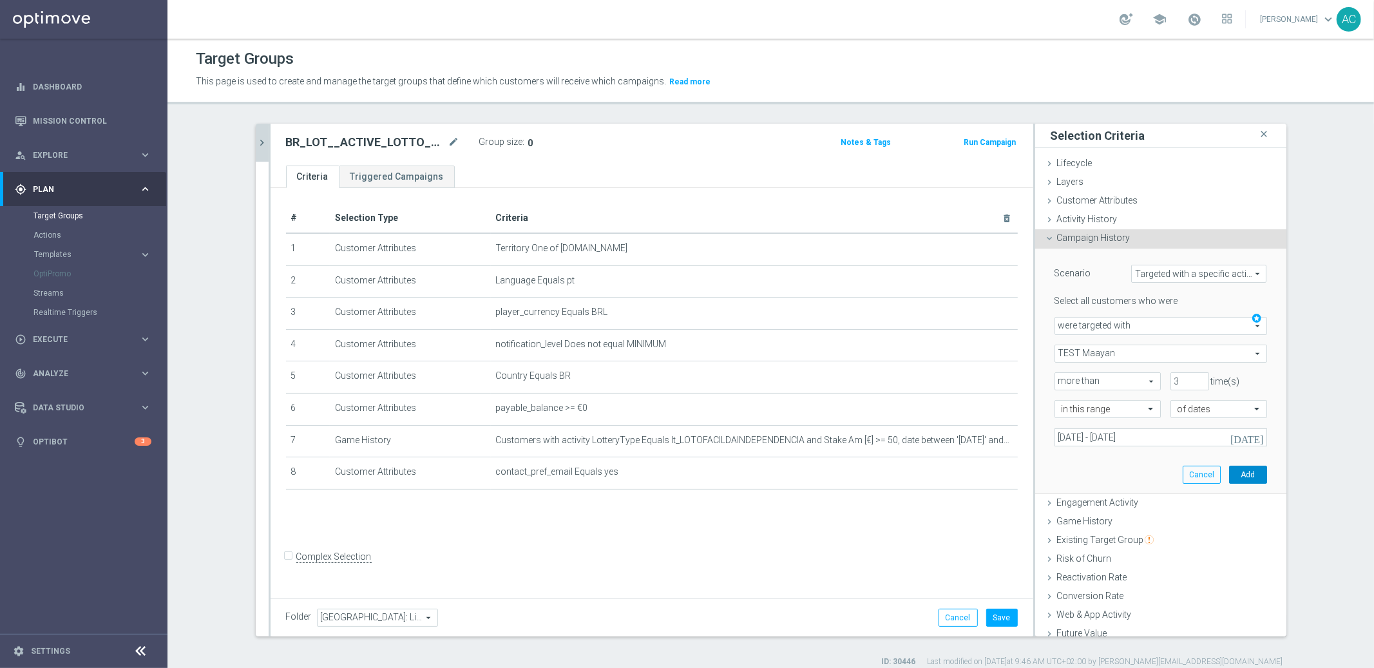
click at [1234, 473] on button "Add" at bounding box center [1248, 475] width 38 height 18
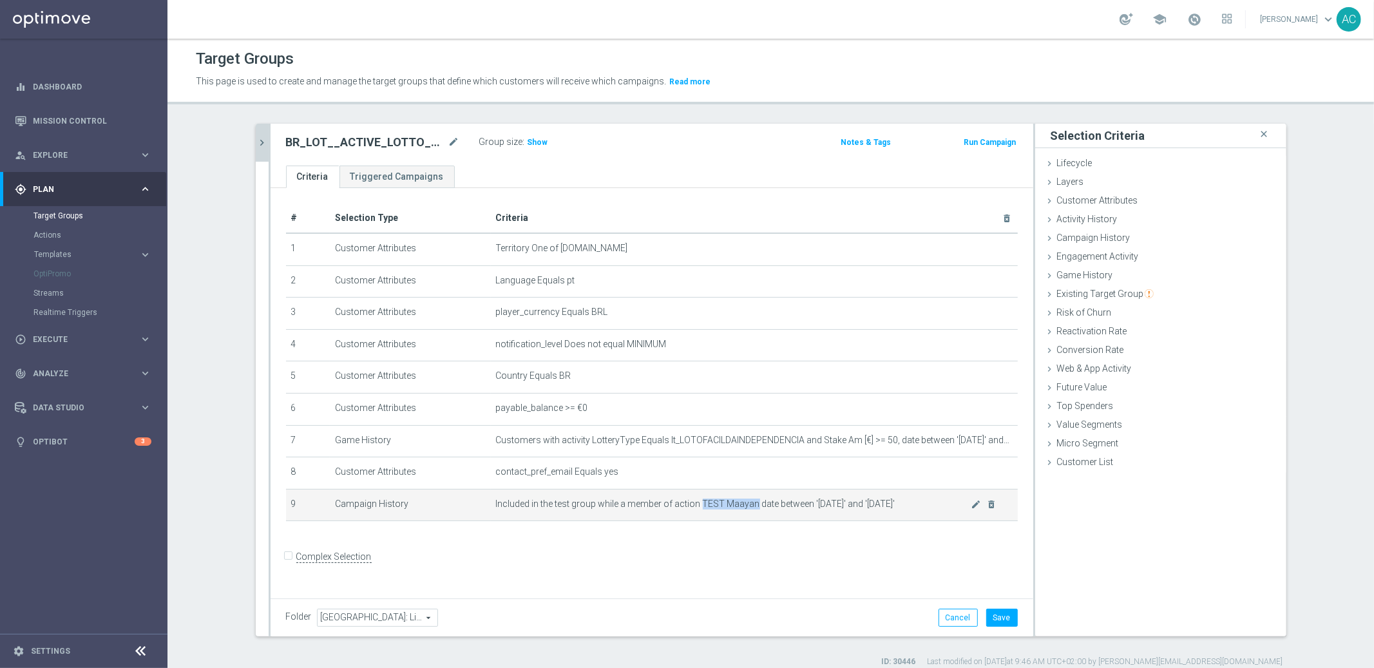
drag, startPoint x: 695, startPoint y: 502, endPoint x: 750, endPoint y: 501, distance: 55.4
click at [750, 501] on span "Included in the test group while a member of action TEST Maayan date between '[…" at bounding box center [733, 504] width 475 height 11
click at [971, 501] on icon "mode_edit" at bounding box center [976, 504] width 10 height 10
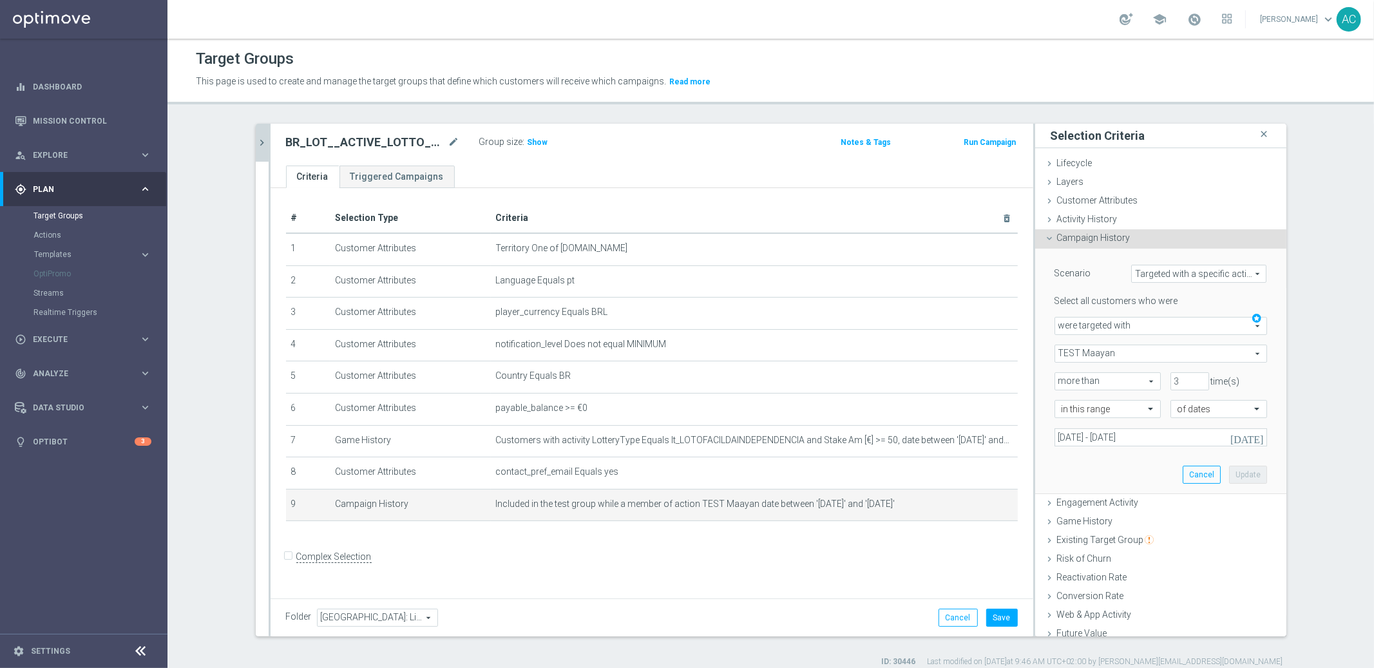
click at [875, 557] on div "# Selection Type Criteria delete_forever 1 Customer Attributes Territory One of…" at bounding box center [652, 391] width 763 height 406
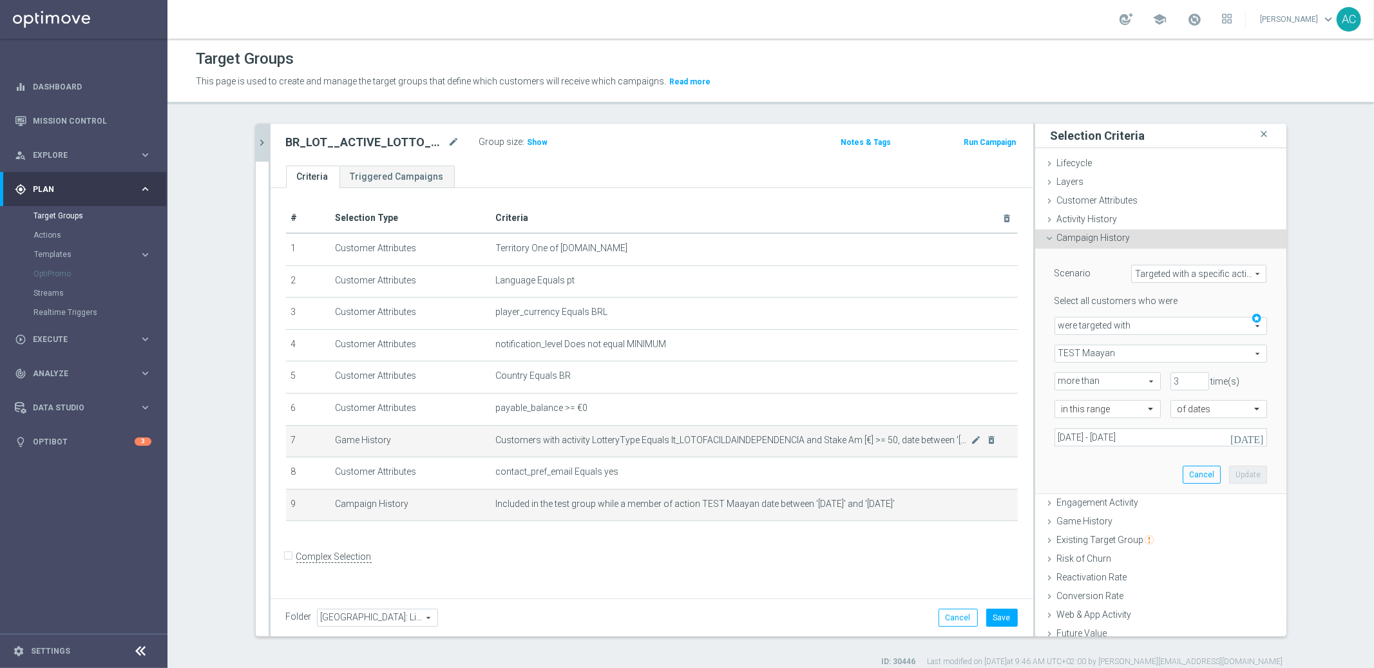
drag, startPoint x: 881, startPoint y: 440, endPoint x: 906, endPoint y: 440, distance: 24.5
click at [906, 440] on span "Customers with activity LotteryType Equals lt_LOTOFACILDAINDEPENDENCIA and Stak…" at bounding box center [733, 440] width 475 height 11
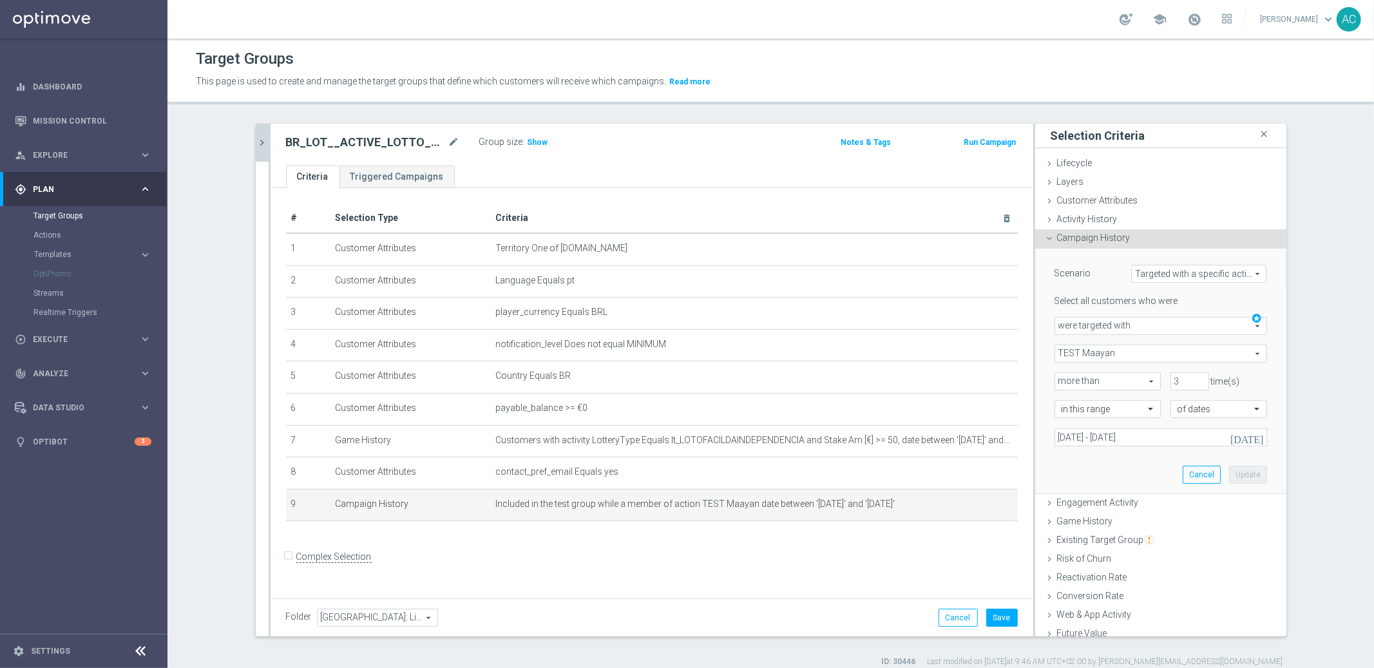
click at [1145, 385] on span "more than" at bounding box center [1107, 381] width 105 height 17
click at [1222, 376] on span "time(s)" at bounding box center [1225, 381] width 29 height 10
click at [1156, 461] on div "Scenario Targeted with a specific action Targeted with a specific action arrow_…" at bounding box center [1161, 371] width 232 height 245
click at [995, 614] on button "Save" at bounding box center [1002, 618] width 32 height 18
click at [412, 144] on h2 "BR_LOT__ACTIVE_LOTTO__ALL_EMA_TAC_LT_TG (2)" at bounding box center [366, 142] width 160 height 15
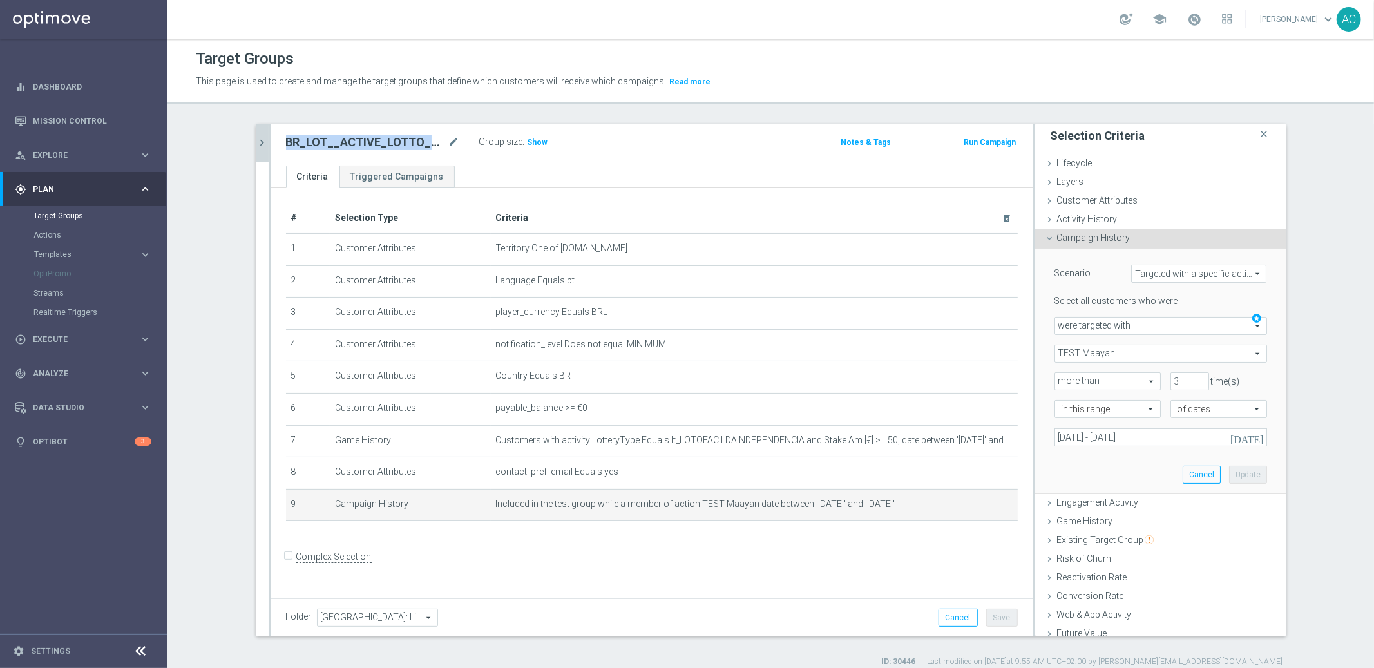
click at [412, 144] on h2 "BR_LOT__ACTIVE_LOTTO__ALL_EMA_TAC_LT_TG (2)" at bounding box center [366, 142] width 160 height 15
click at [448, 141] on icon "mode_edit" at bounding box center [454, 142] width 12 height 15
click at [352, 143] on input "BR_LOT__ACTIVE_LOTTO__ALL_EMA_TAC_LT_TG (2)" at bounding box center [373, 144] width 174 height 18
click at [314, 146] on input "BR_LOT__ACTIVE_LOTTO__ALL_EMA_TAC_LT_TG (2)" at bounding box center [373, 144] width 174 height 18
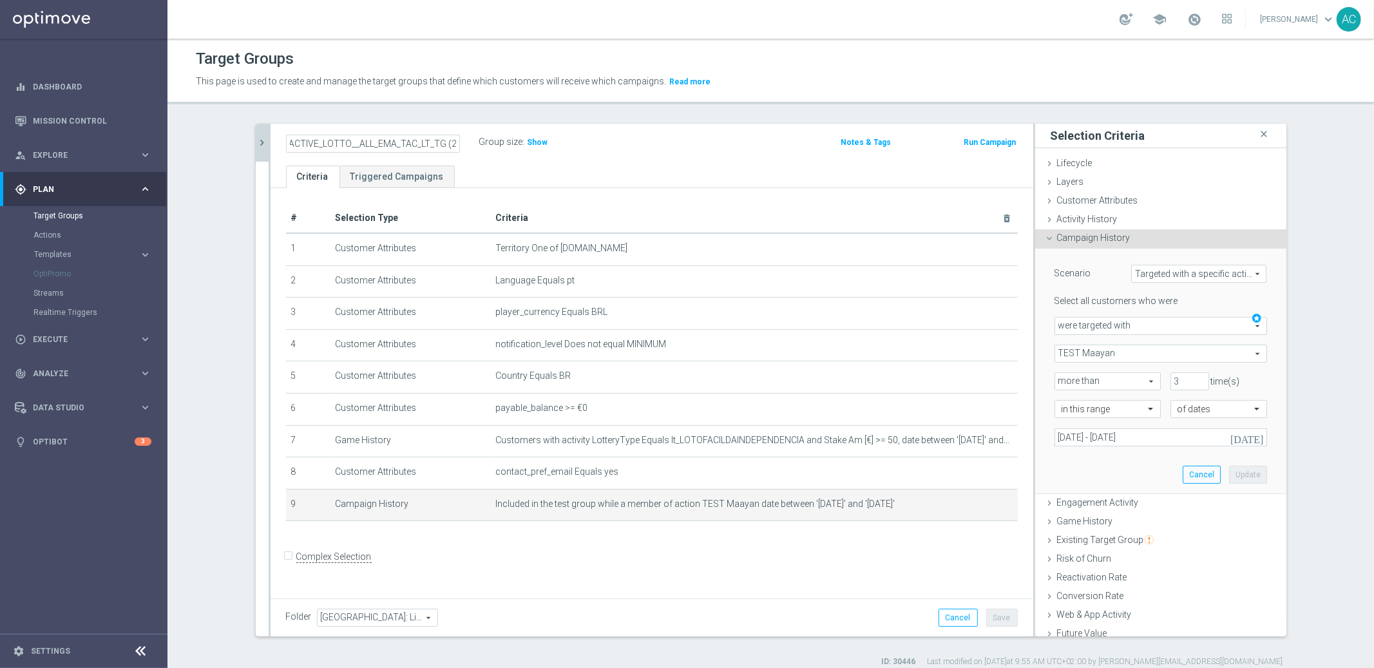
drag, startPoint x: 287, startPoint y: 147, endPoint x: 450, endPoint y: 141, distance: 162.4
click at [457, 142] on div "BR_LOT__ACTIVE_LOTTO__ALL_EMA_TAC_LT_TG (2)" at bounding box center [372, 144] width 193 height 18
type input "BR_LOT__DIDCLAIMLFI_GET10FSCAS"
click at [890, 588] on form "Complex Selection Invalid Expression" at bounding box center [652, 571] width 732 height 48
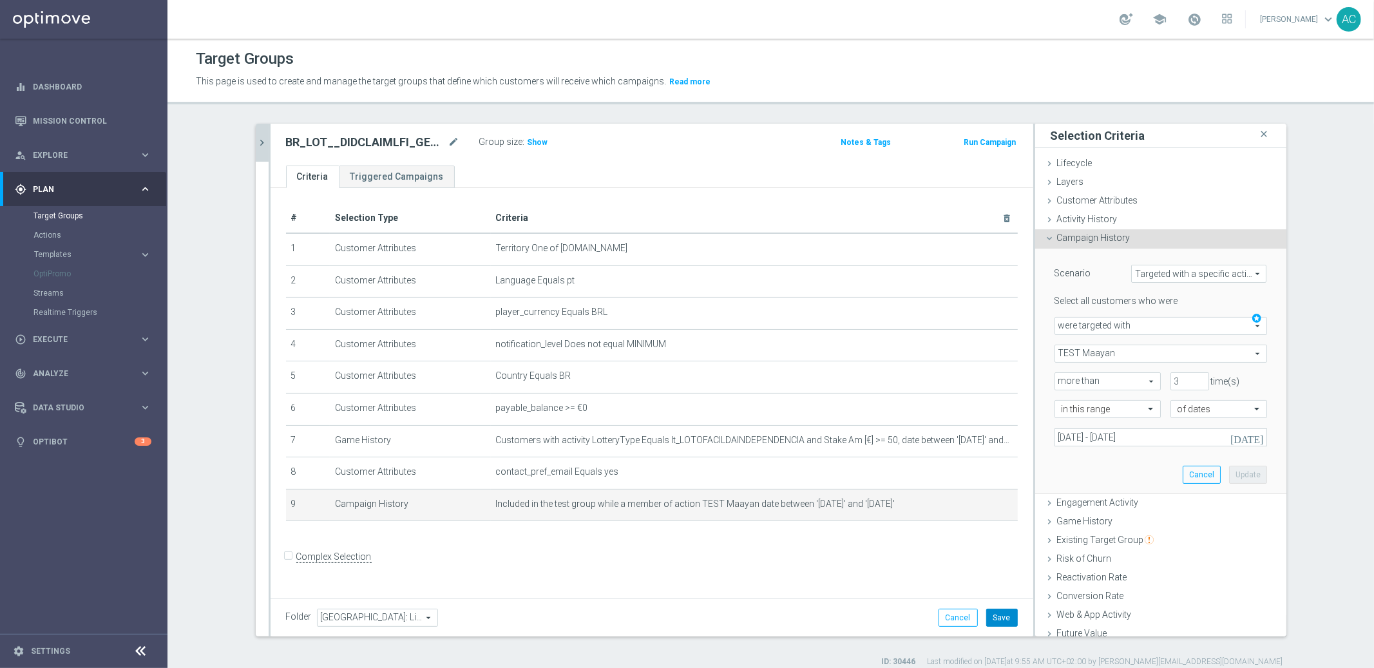
click at [1008, 618] on button "Save" at bounding box center [1002, 618] width 32 height 18
click at [695, 585] on form "Complex Selection Invalid Expression" at bounding box center [652, 571] width 732 height 48
click at [536, 135] on h3 "Show" at bounding box center [537, 142] width 23 height 14
click at [1338, 224] on section "BR_LOT__ACTIVE_LOTTO__ALL_EMA_TAC_LT_TG close more_vert Prioritize Customer Tar…" at bounding box center [770, 396] width 1207 height 544
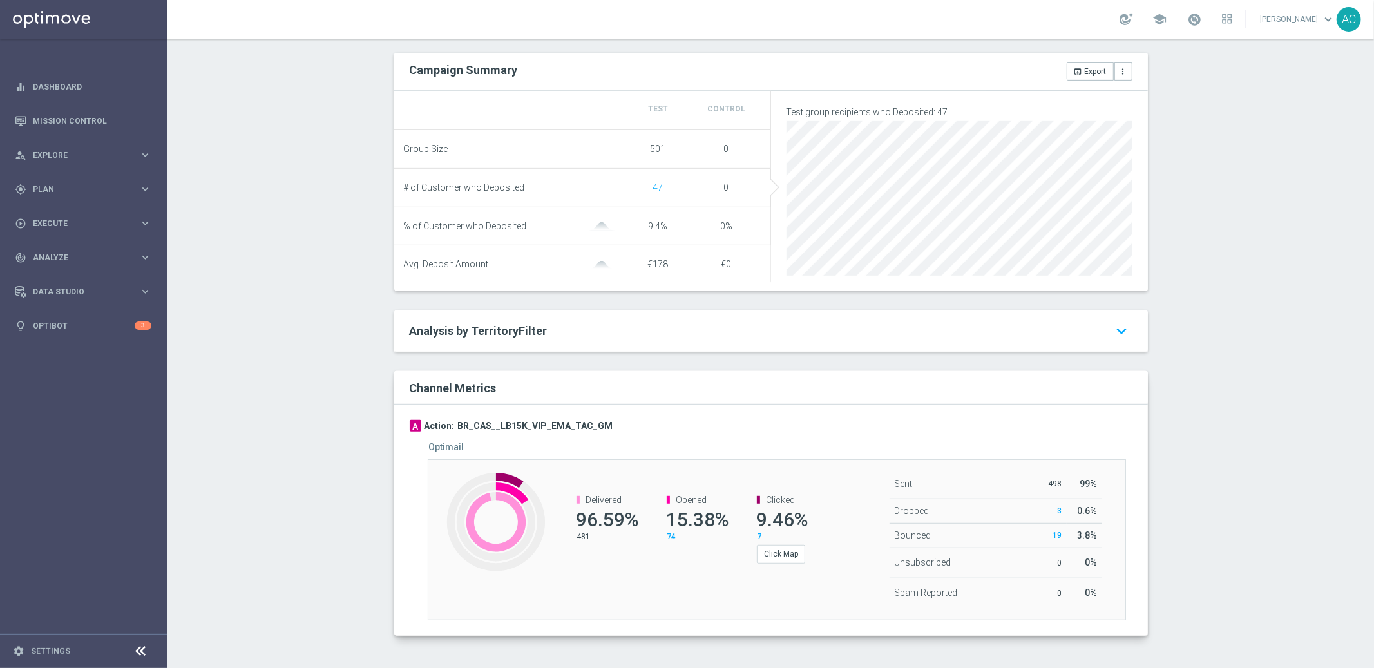
scroll to position [465, 0]
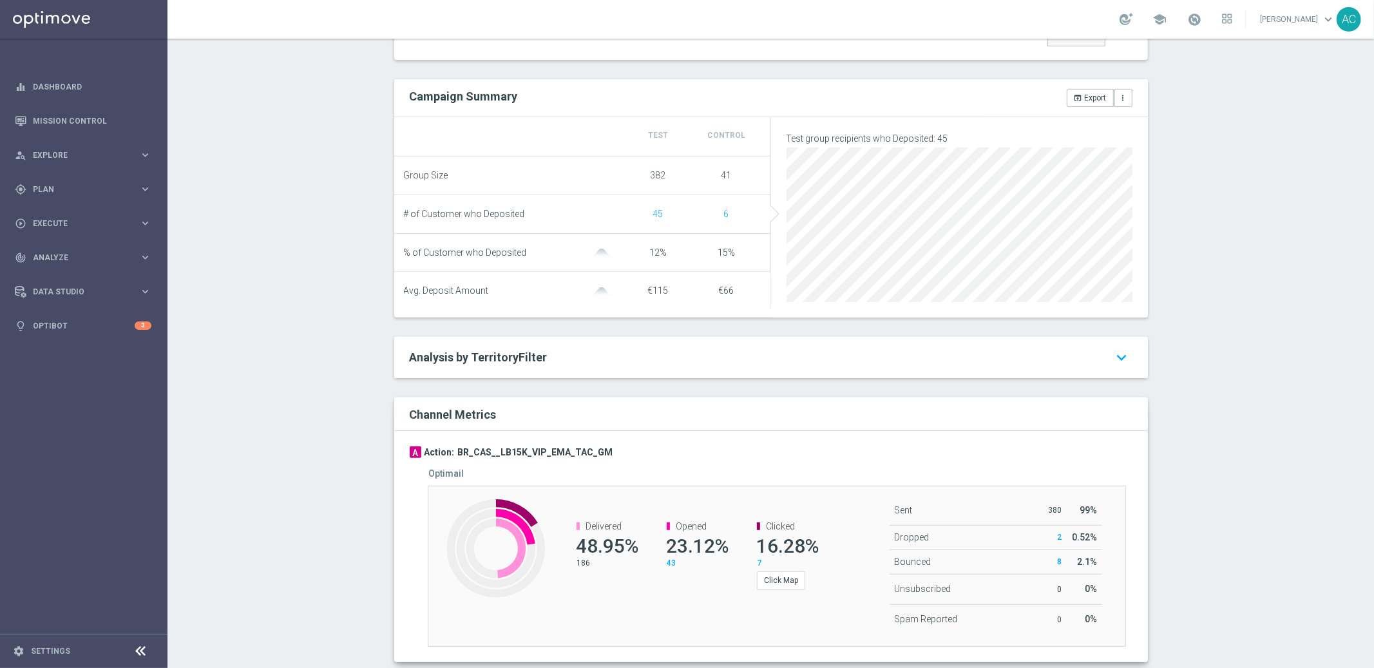
scroll to position [156, 0]
